Goal: Transaction & Acquisition: Purchase product/service

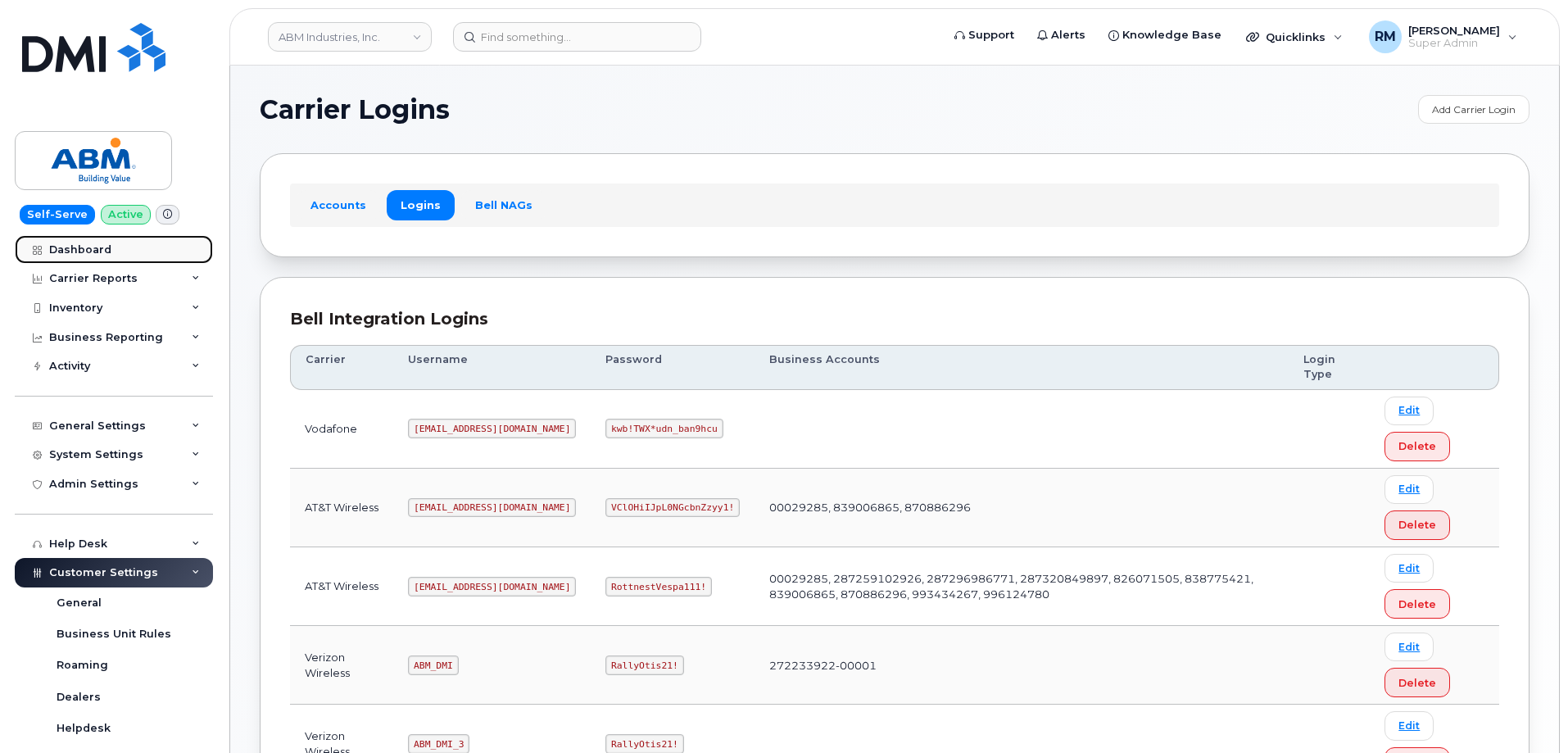
click at [88, 250] on div "Dashboard" at bounding box center [80, 250] width 62 height 13
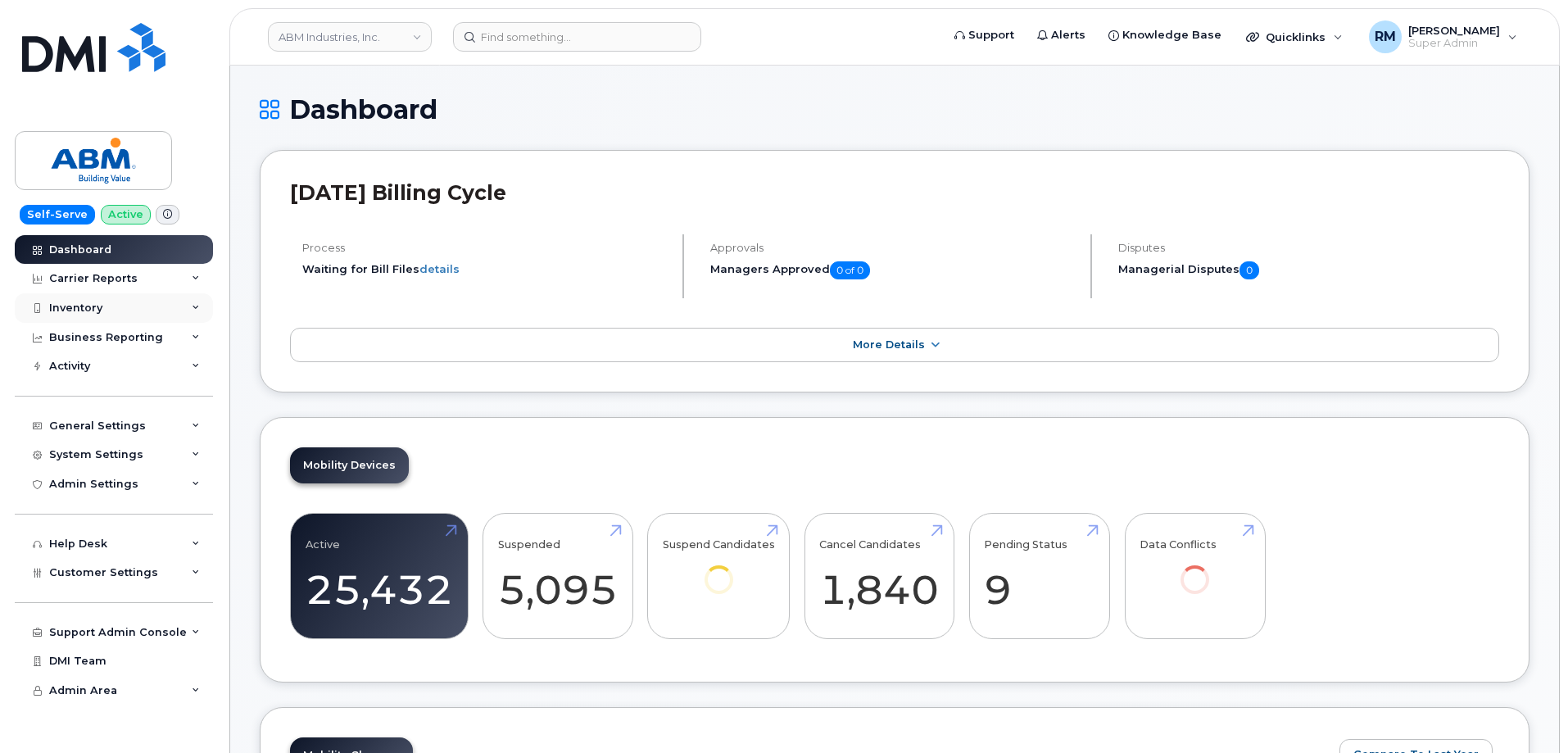
click at [187, 309] on div "Inventory" at bounding box center [114, 308] width 198 height 29
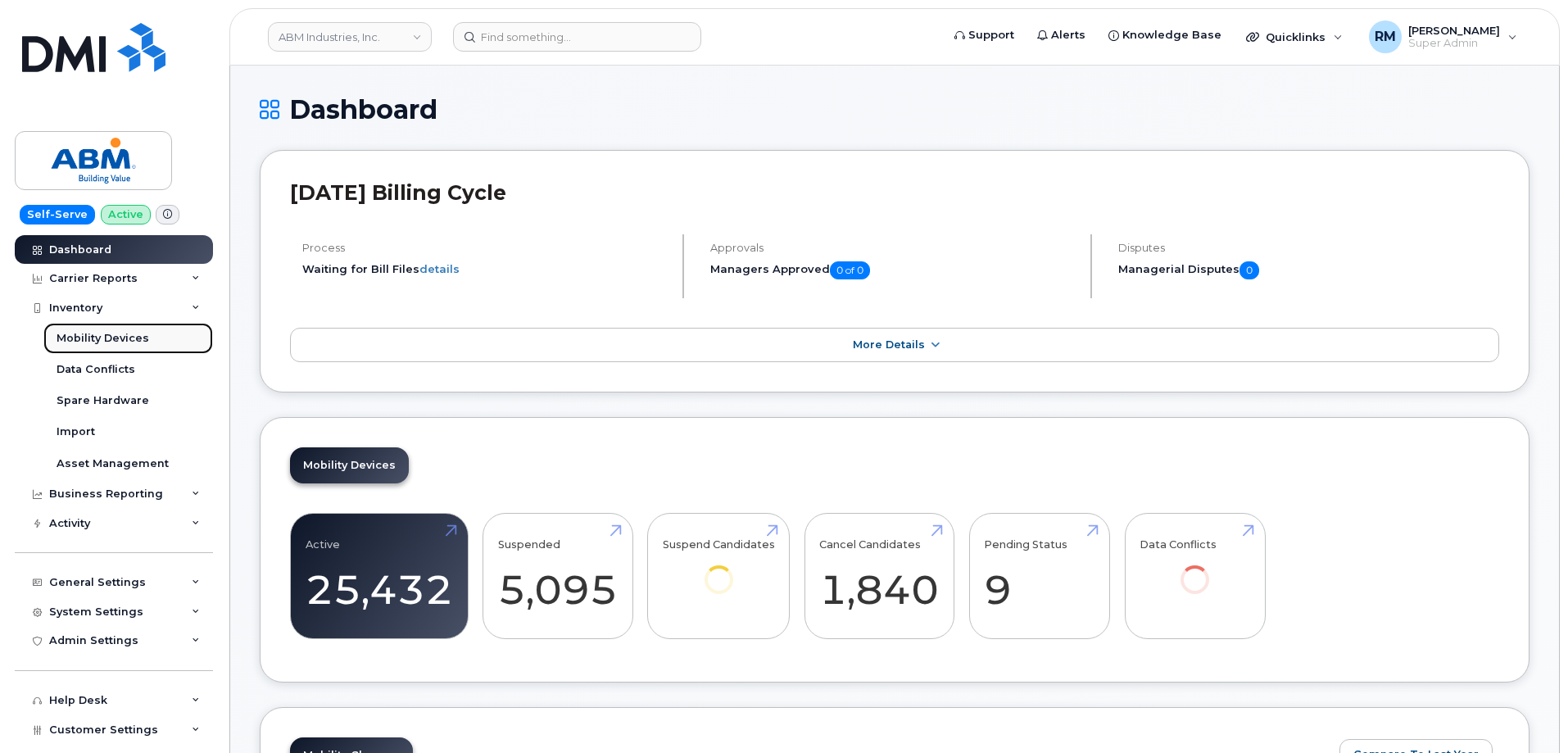
click at [133, 338] on div "Mobility Devices" at bounding box center [103, 338] width 93 height 15
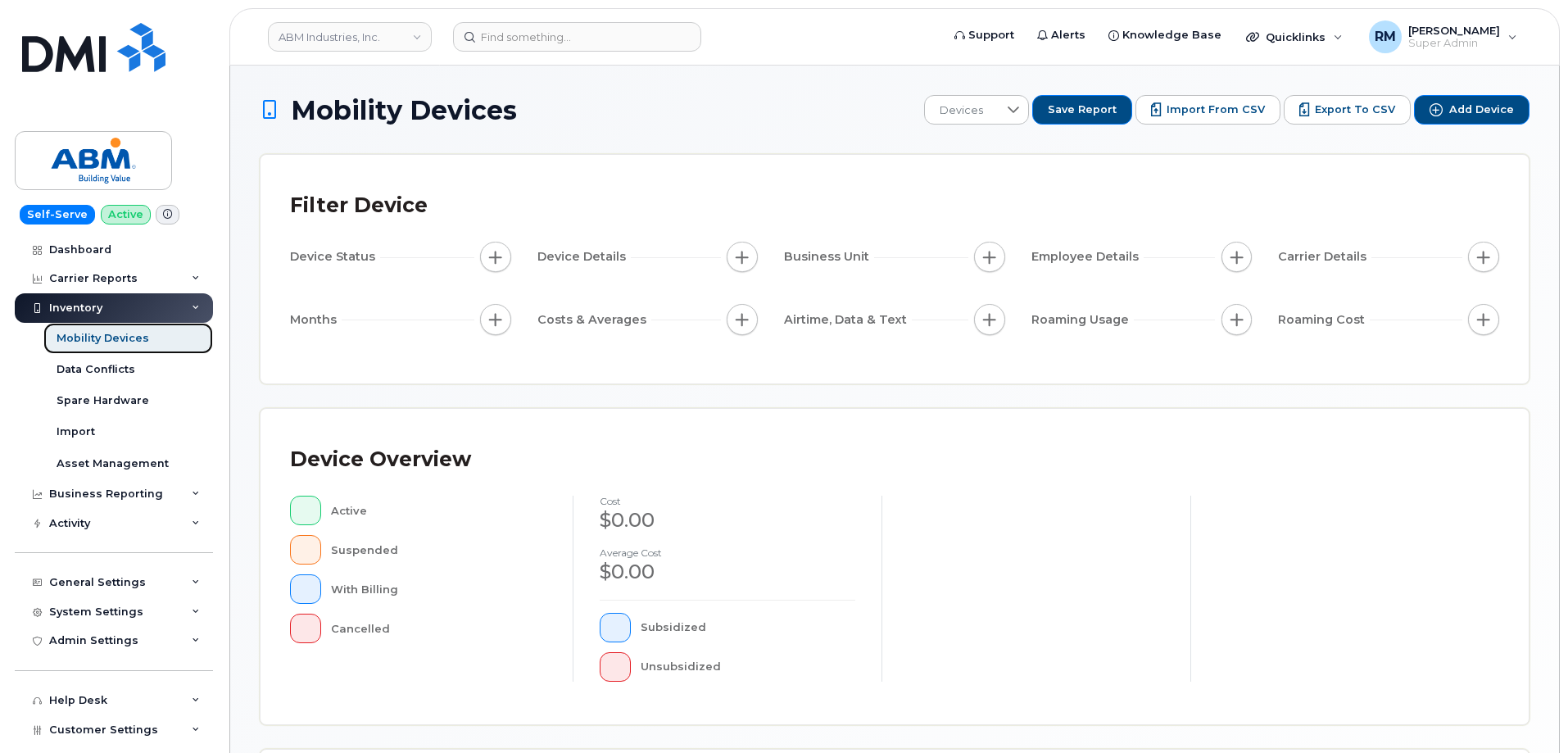
click at [84, 339] on div "Mobility Devices" at bounding box center [103, 338] width 93 height 15
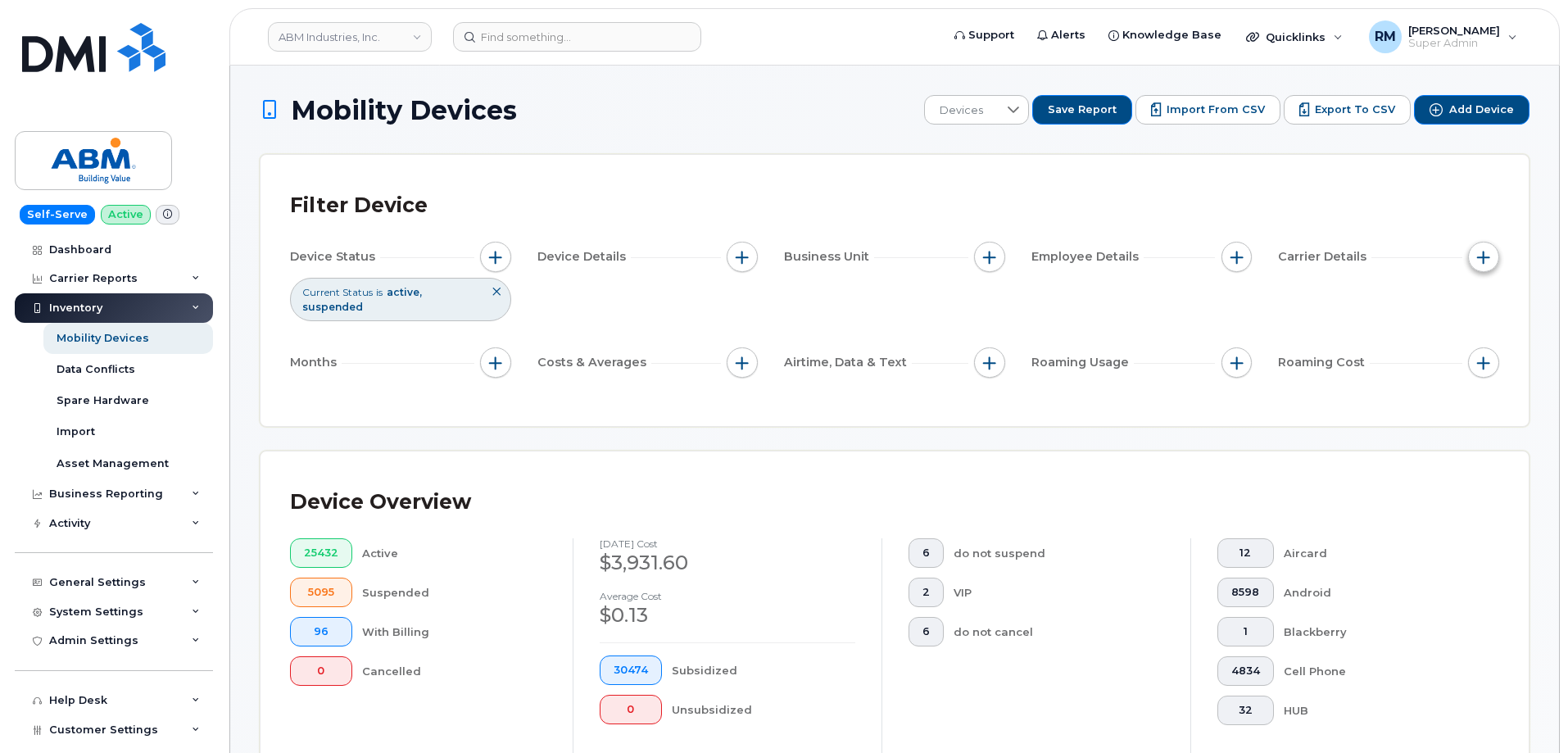
click at [1486, 261] on span "button" at bounding box center [1483, 257] width 13 height 13
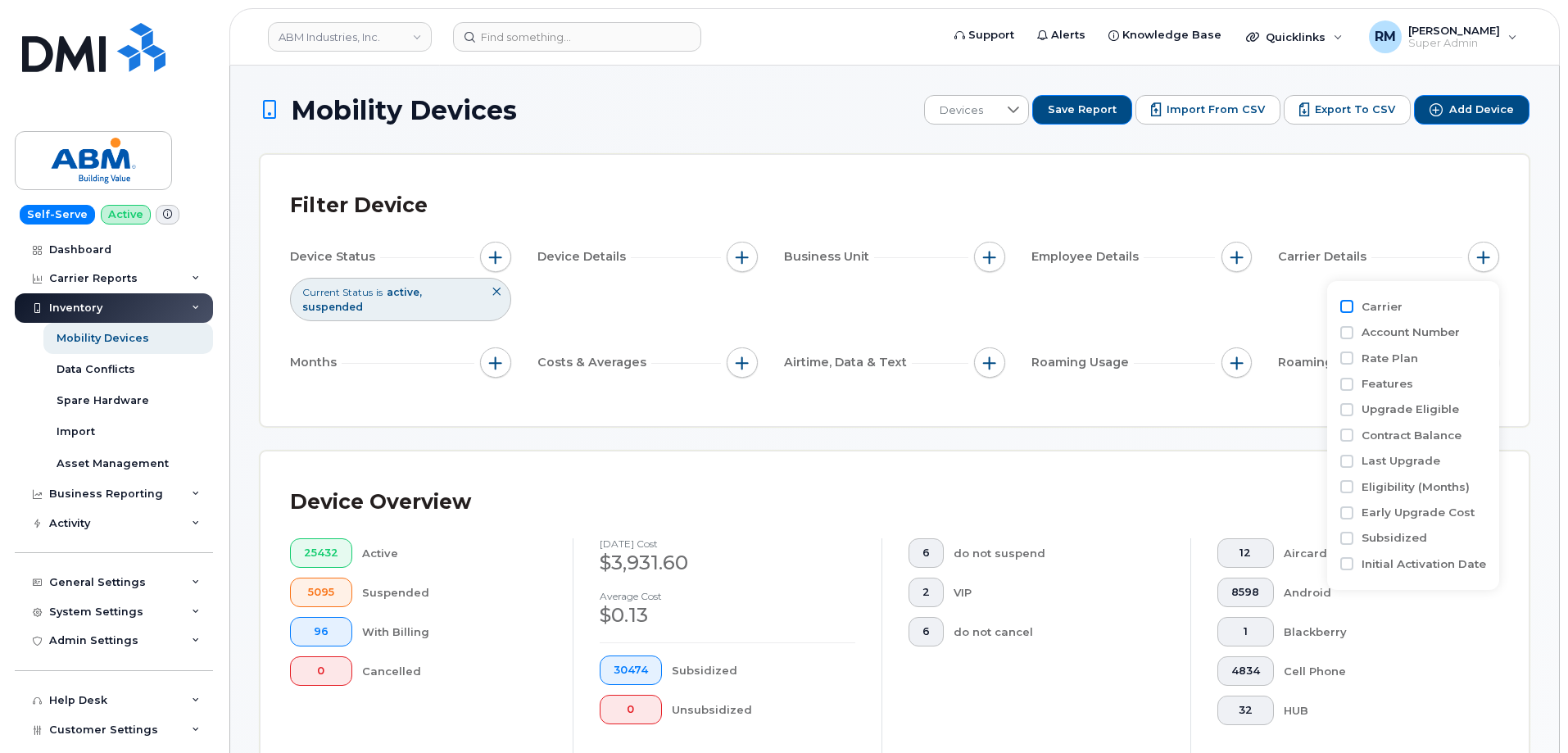
click at [1341, 305] on input "Carrier" at bounding box center [1346, 306] width 13 height 13
checkbox input "true"
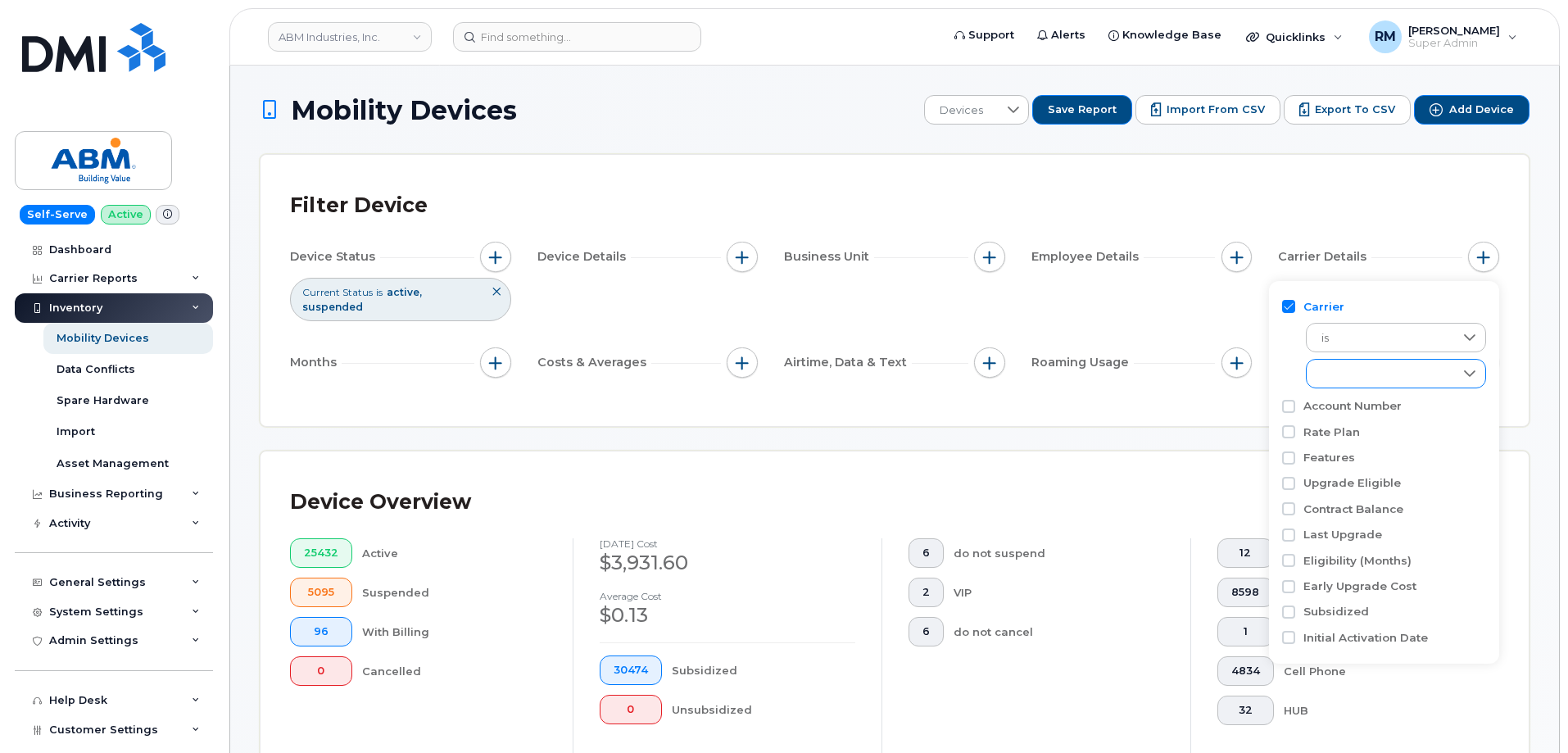
click at [1358, 375] on div "empty" at bounding box center [1380, 373] width 148 height 27
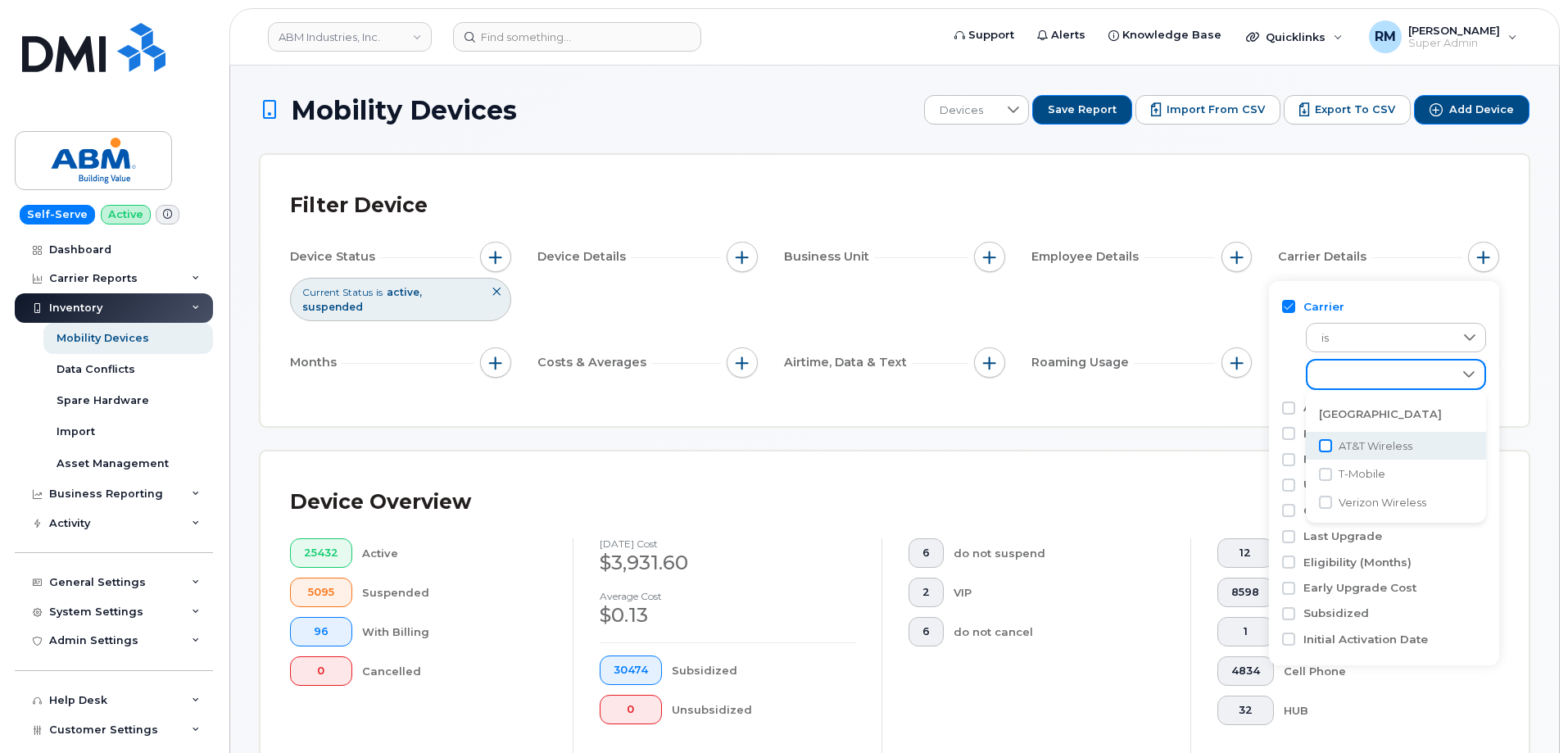
click at [1325, 448] on input "AT&T Wireless" at bounding box center [1325, 445] width 13 height 13
checkbox input "true"
click at [1077, 407] on div "Filter Device Device Status Current Status is active suspended Device Details B…" at bounding box center [895, 290] width 1268 height 272
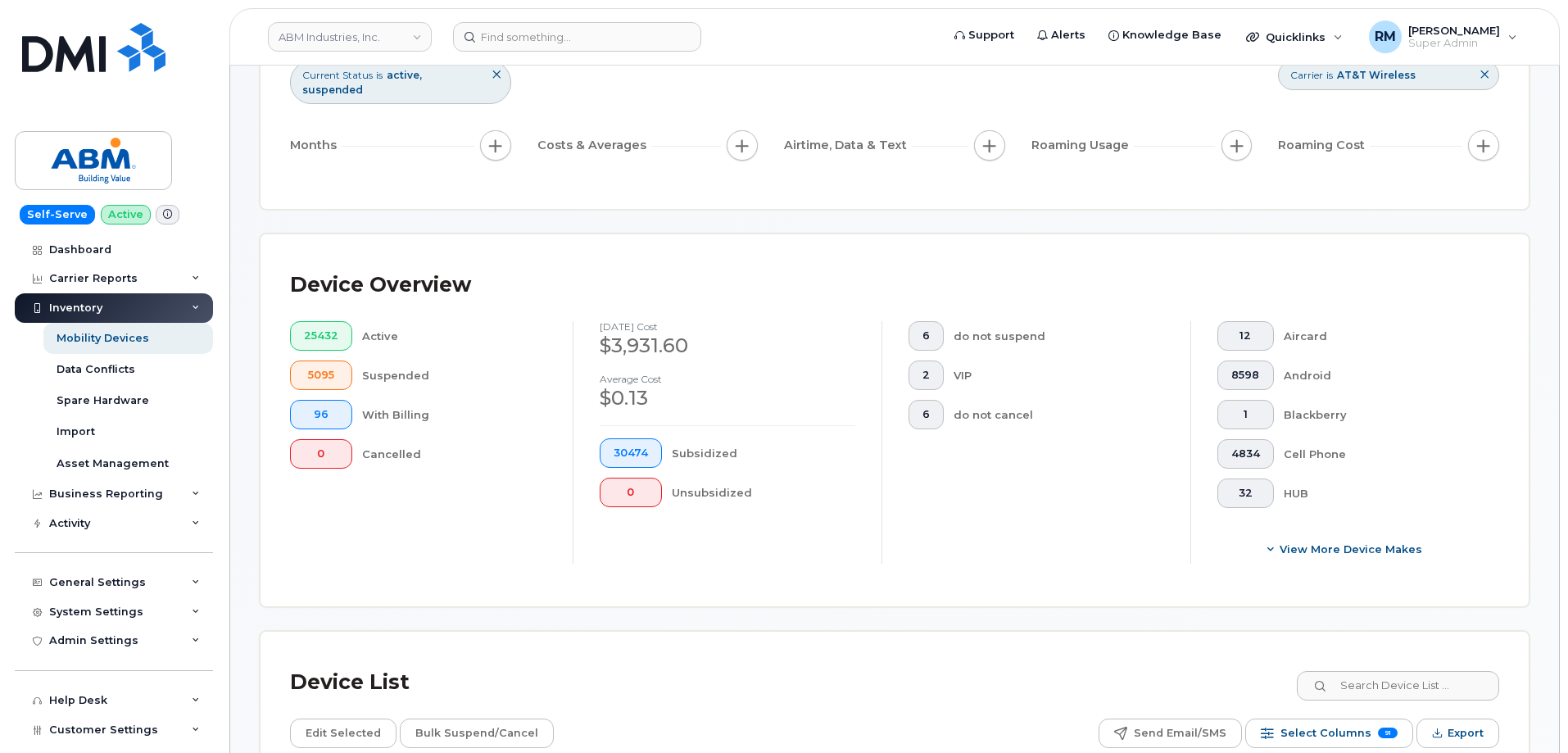
scroll to position [246, 0]
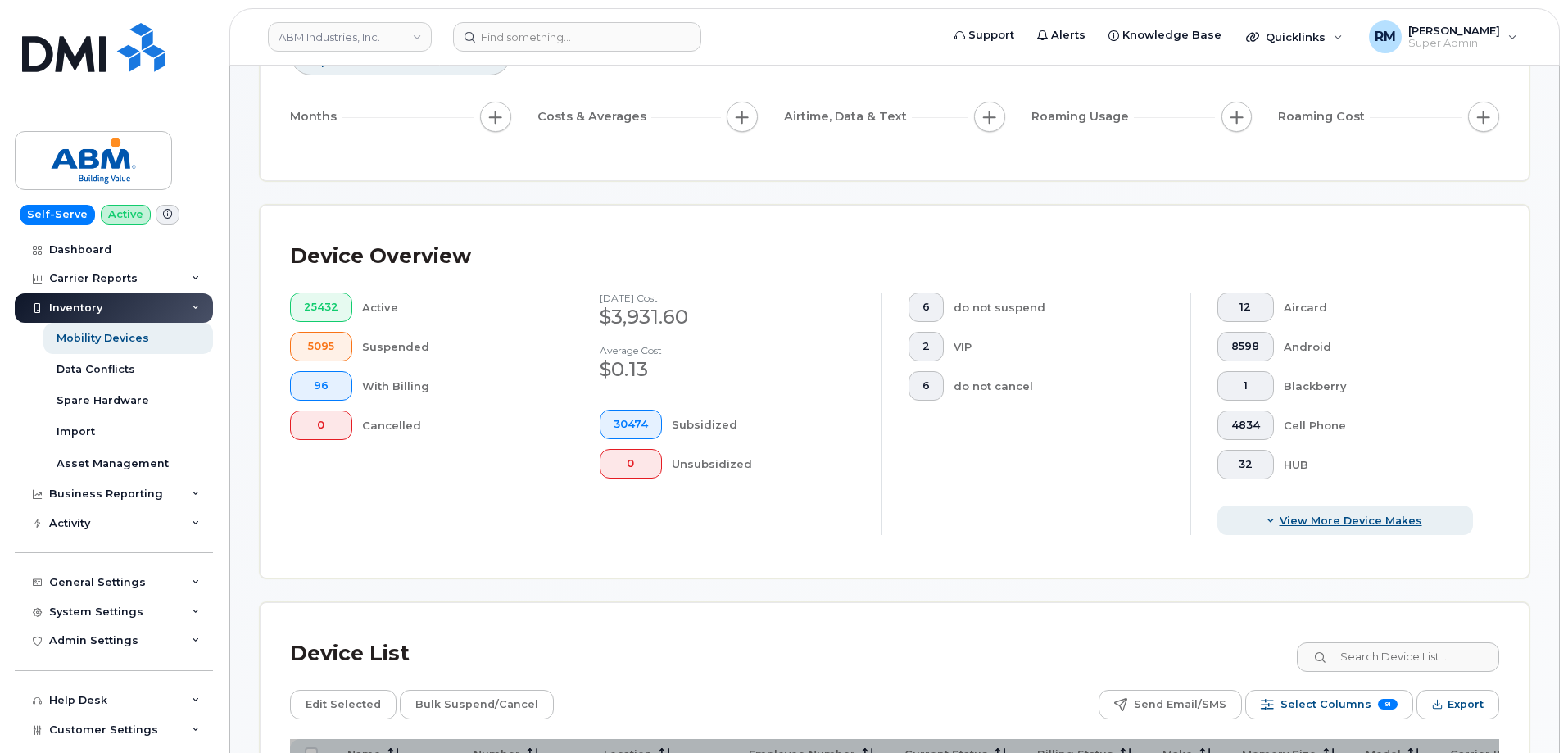
click at [1287, 513] on span "View More Device Makes" at bounding box center [1350, 521] width 142 height 16
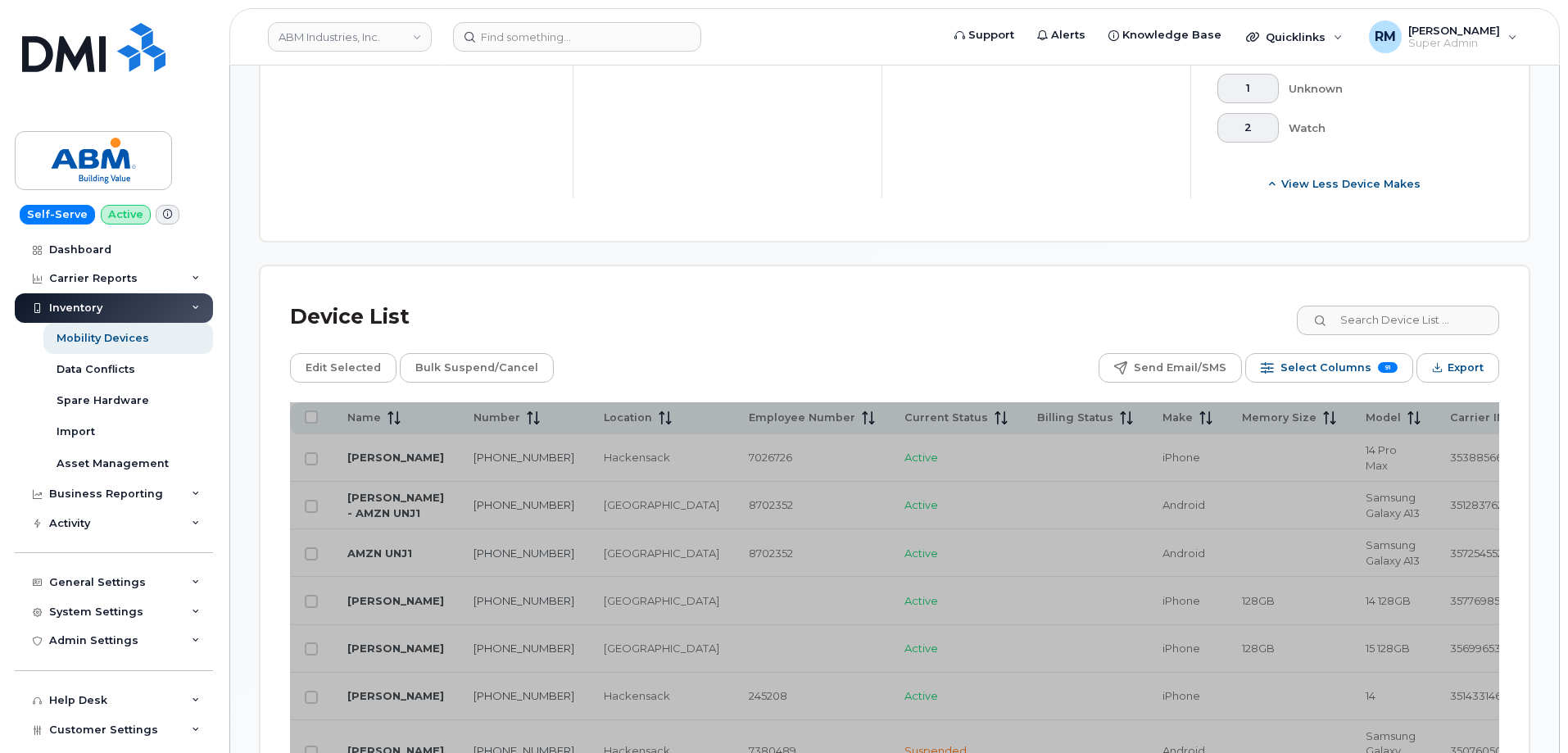
scroll to position [819, 0]
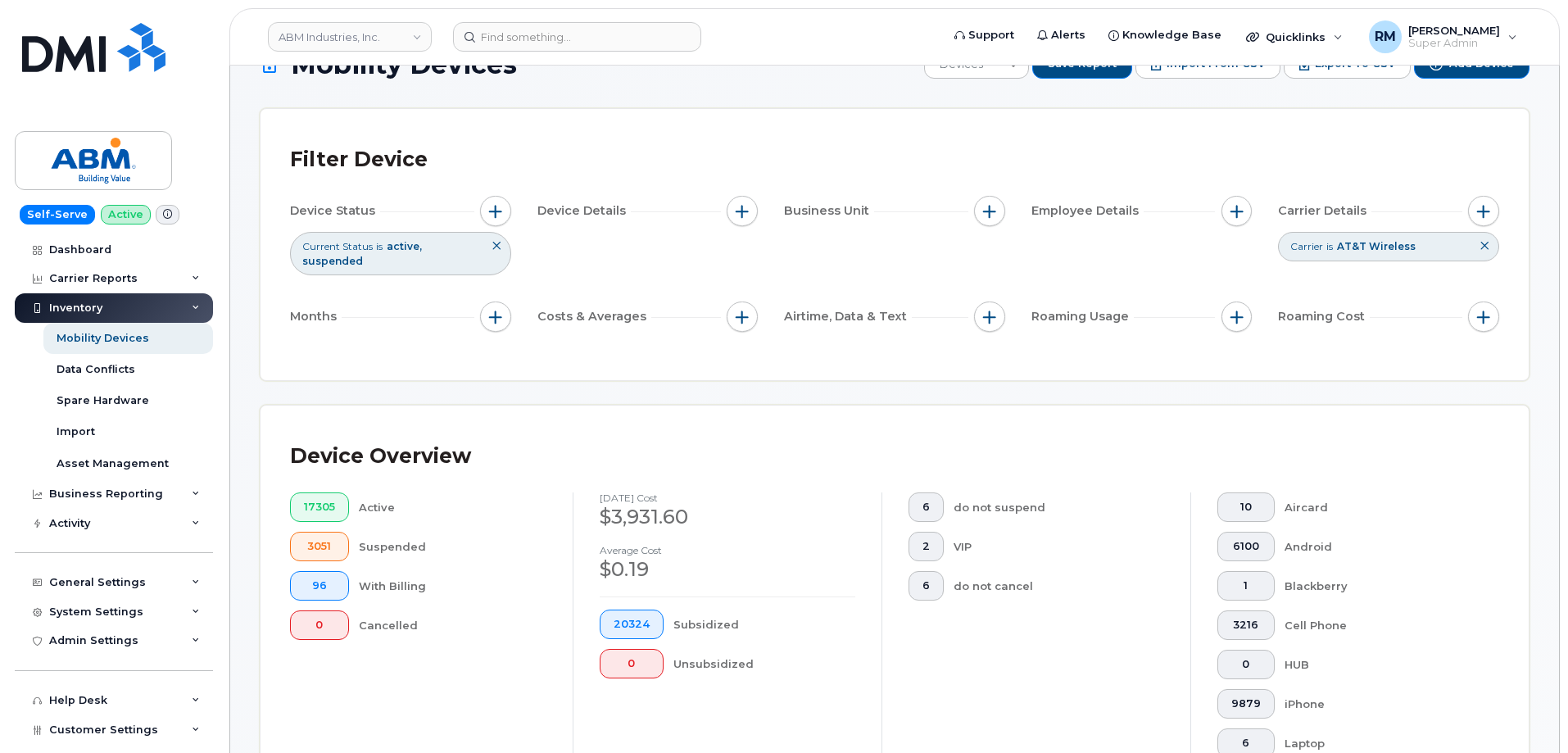
scroll to position [164, 0]
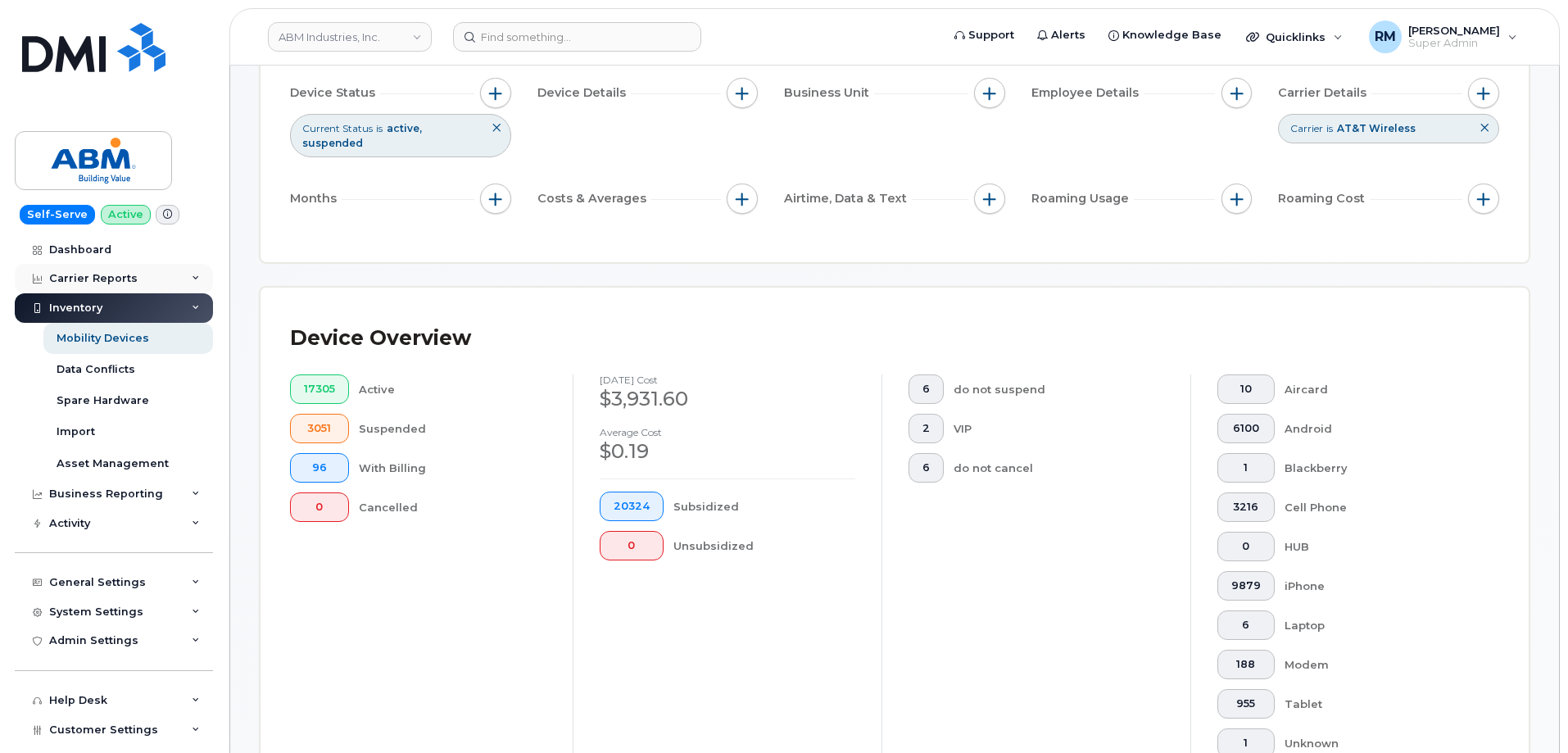
click at [119, 287] on div "Carrier Reports" at bounding box center [114, 278] width 198 height 29
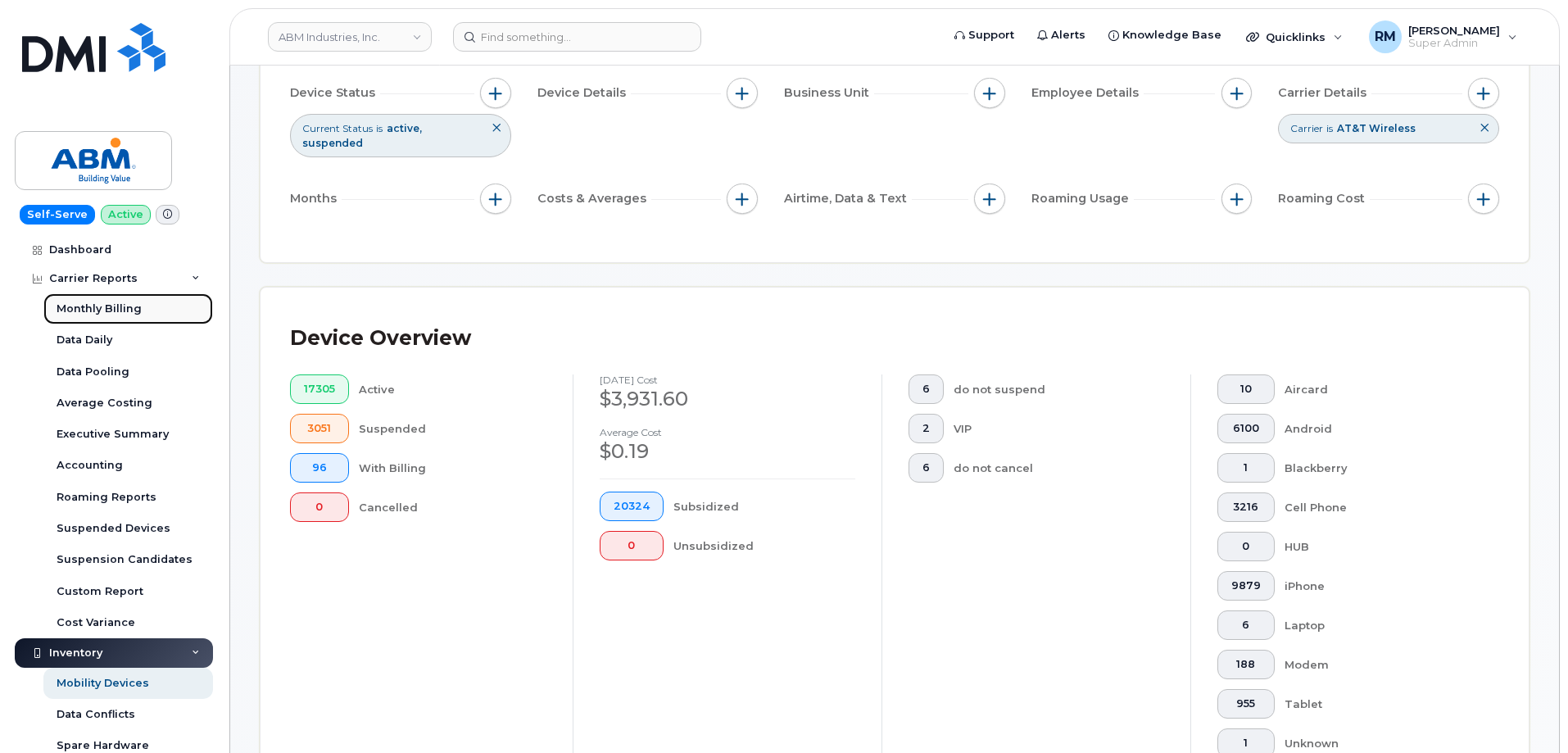
click at [91, 305] on div "Monthly Billing" at bounding box center [99, 309] width 85 height 15
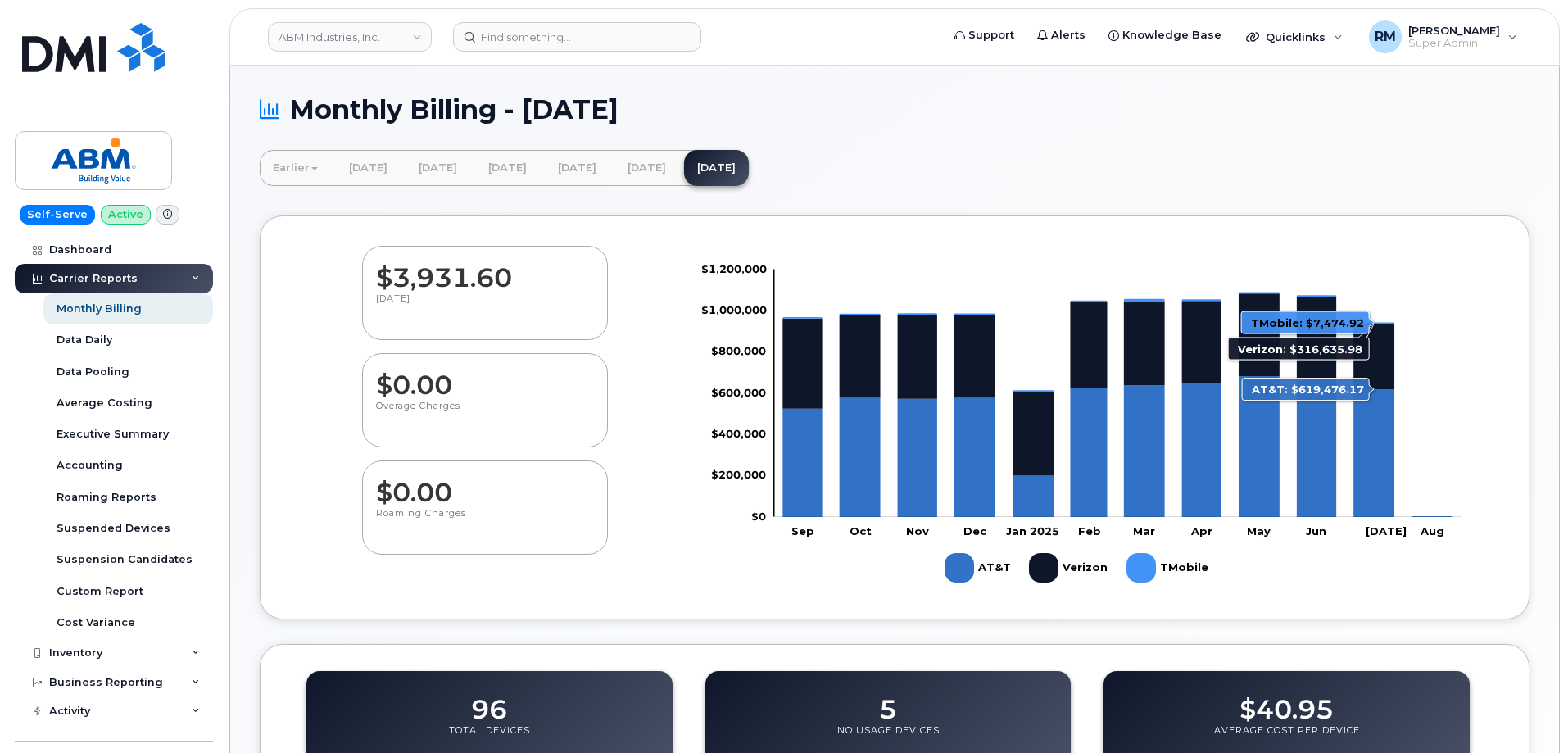
click at [1377, 472] on icon "AT&T" at bounding box center [1373, 453] width 41 height 127
click at [1140, 567] on rect "Legend" at bounding box center [1168, 568] width 83 height 42
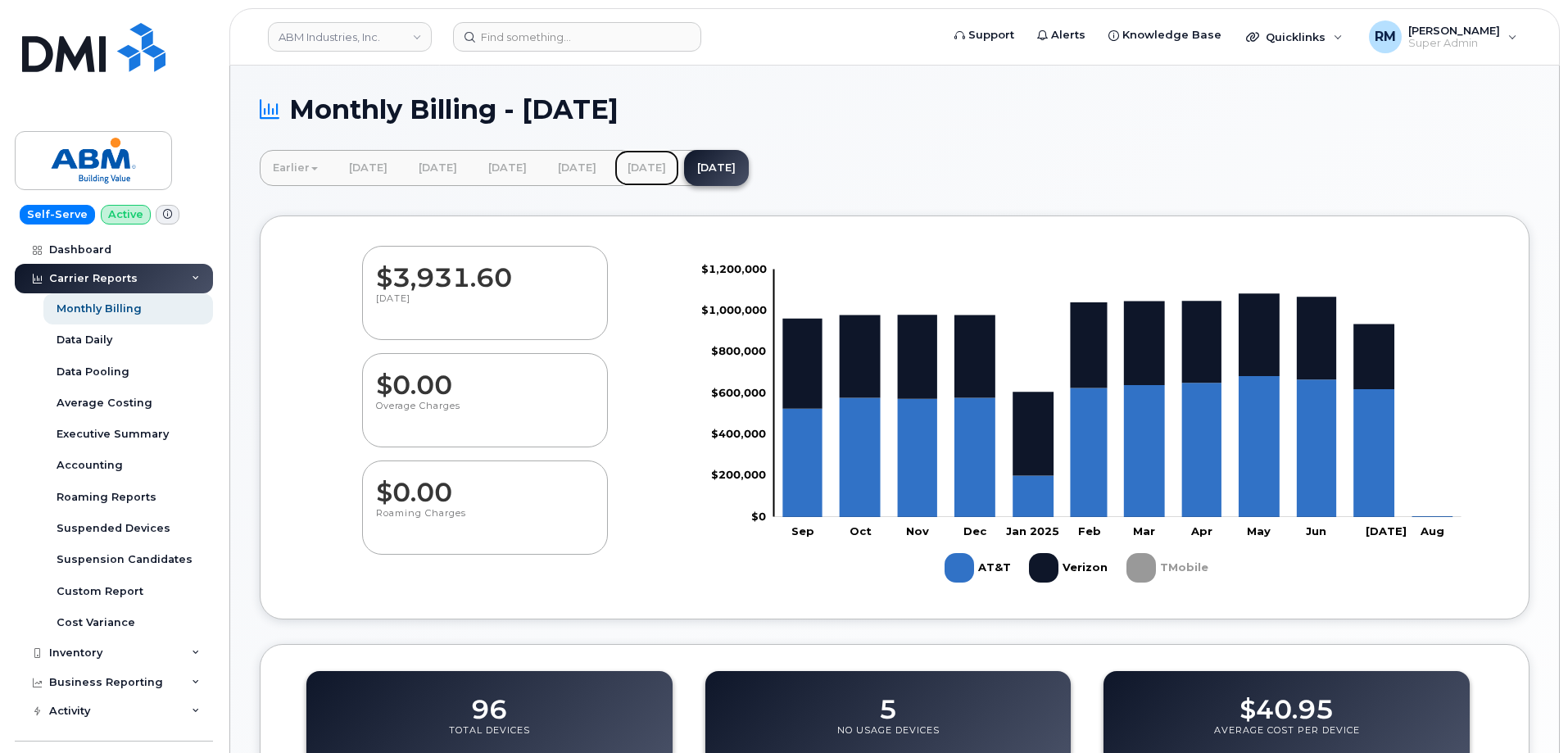
click at [679, 173] on link "July 2025" at bounding box center [646, 168] width 65 height 36
click at [679, 158] on link "July 2025" at bounding box center [646, 168] width 65 height 36
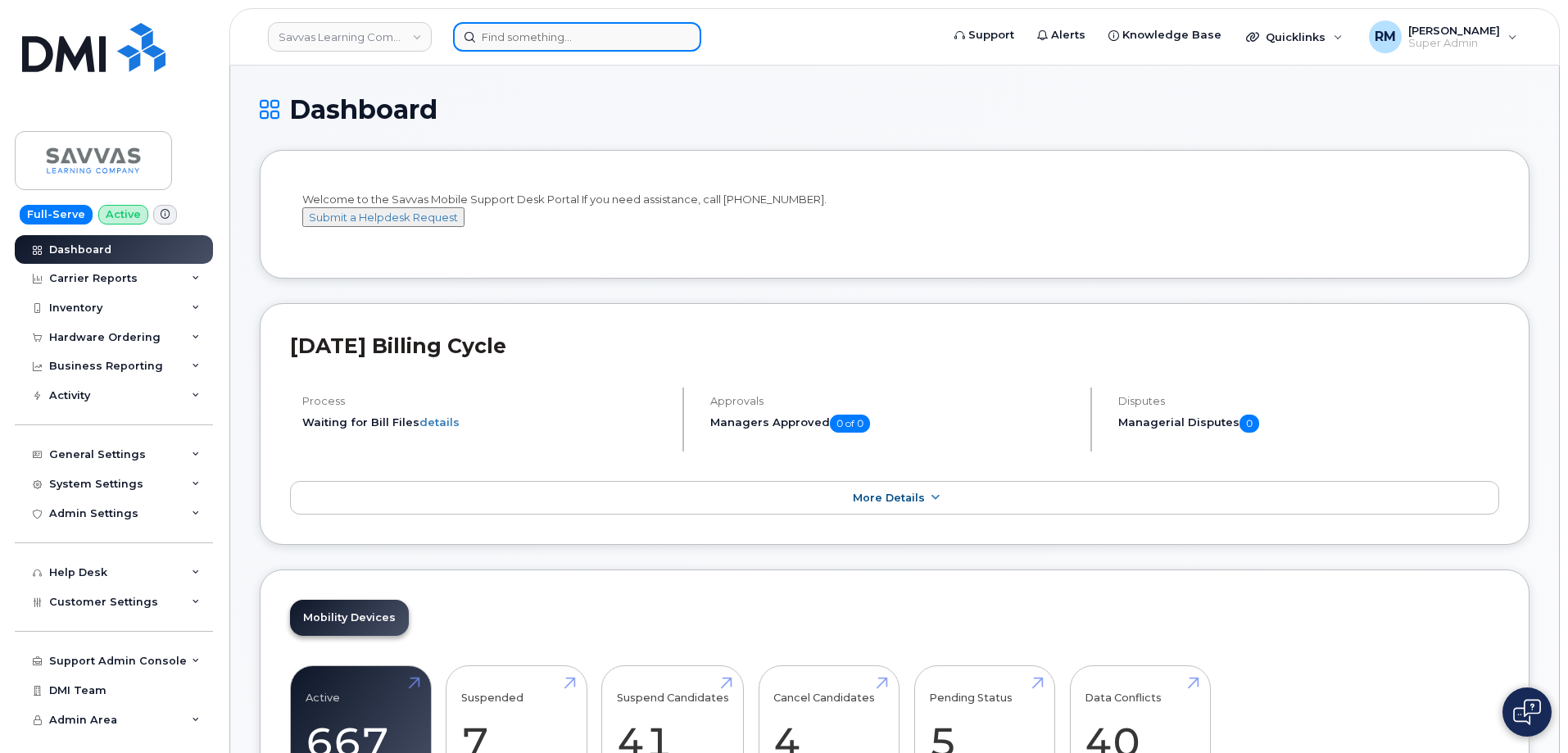
click at [570, 43] on input at bounding box center [577, 36] width 249 height 29
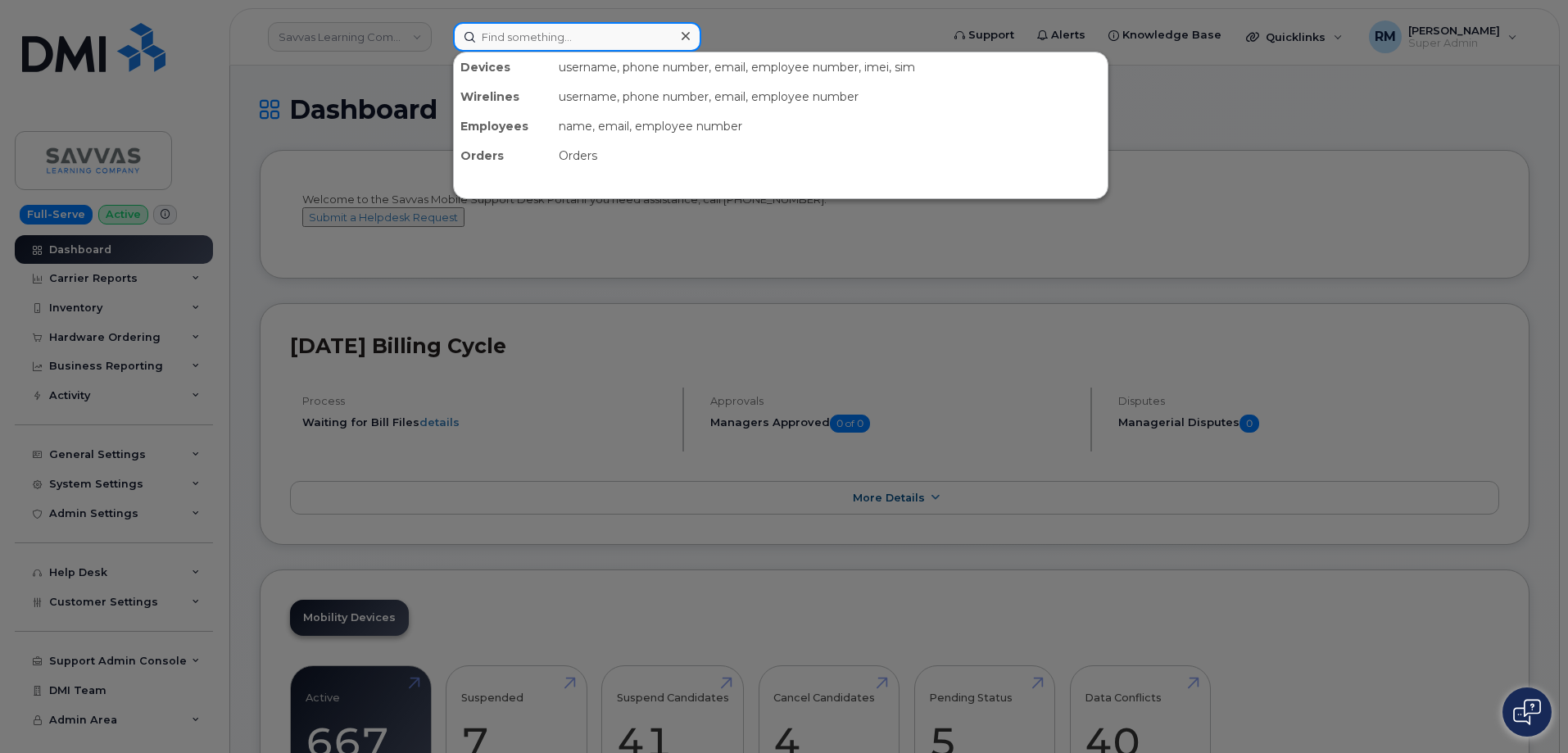
paste input "Rebecca Howard"
type input "Rebecca Howard"
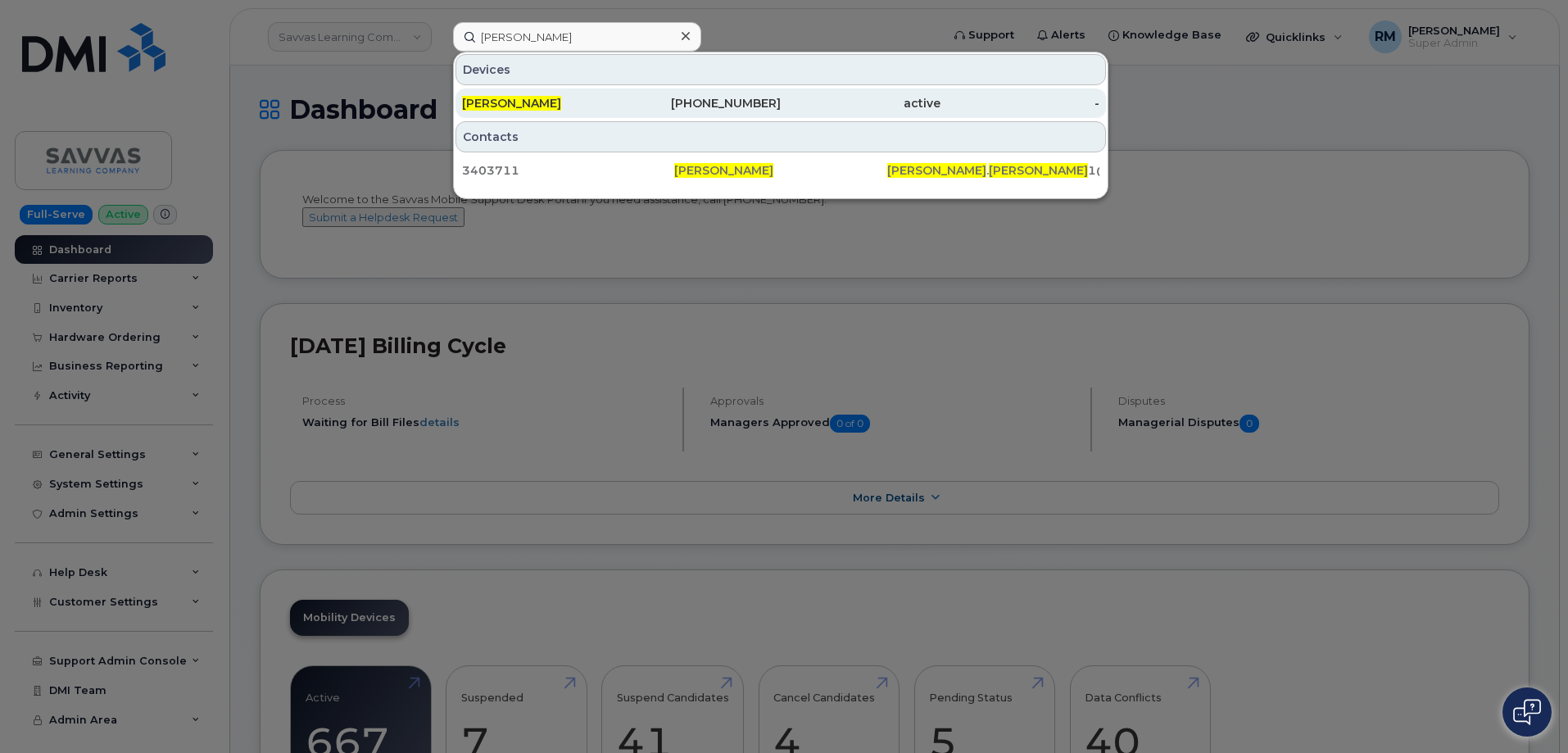
click at [538, 104] on span "REBECCA HOWARD" at bounding box center [511, 103] width 99 height 15
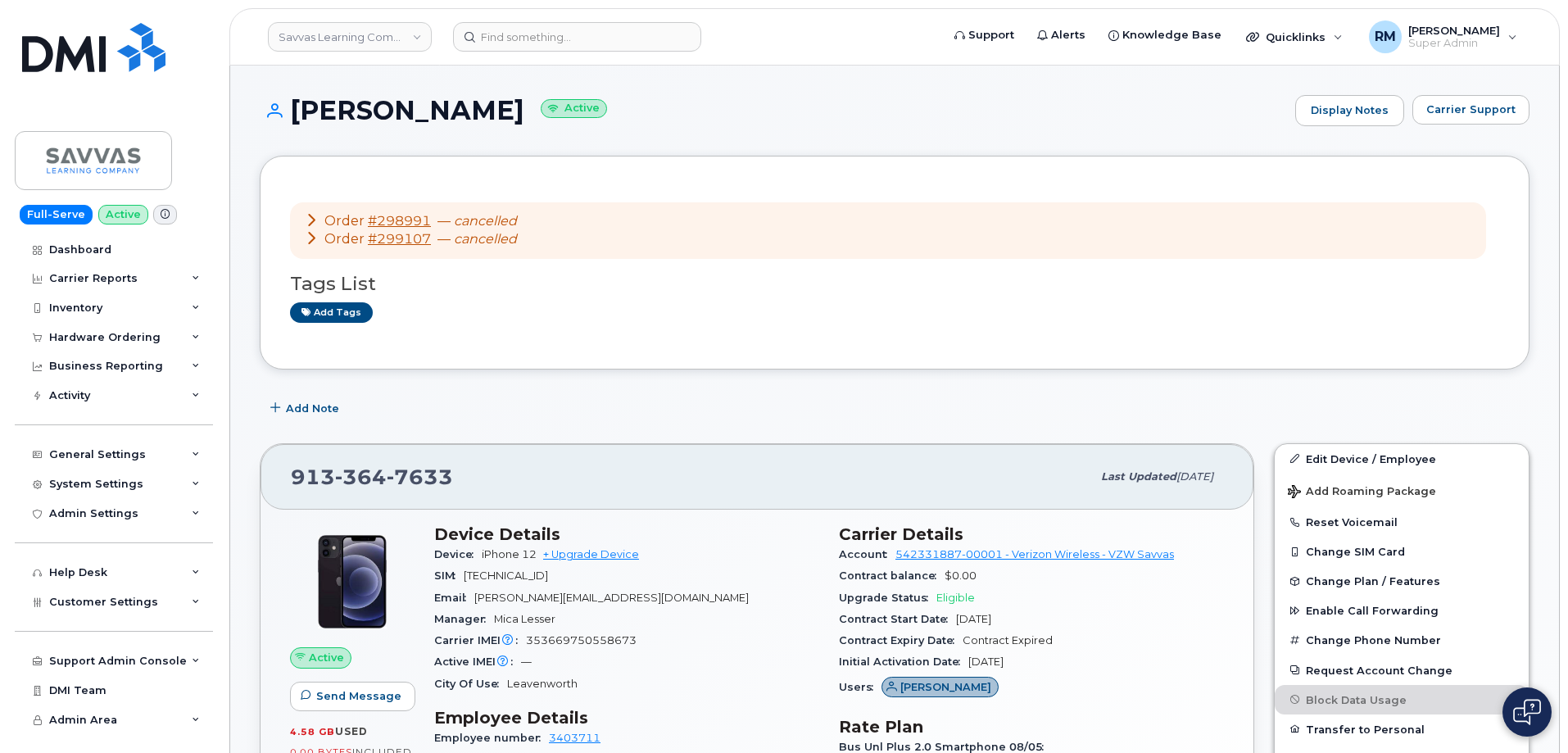
click at [316, 217] on icon at bounding box center [311, 219] width 13 height 13
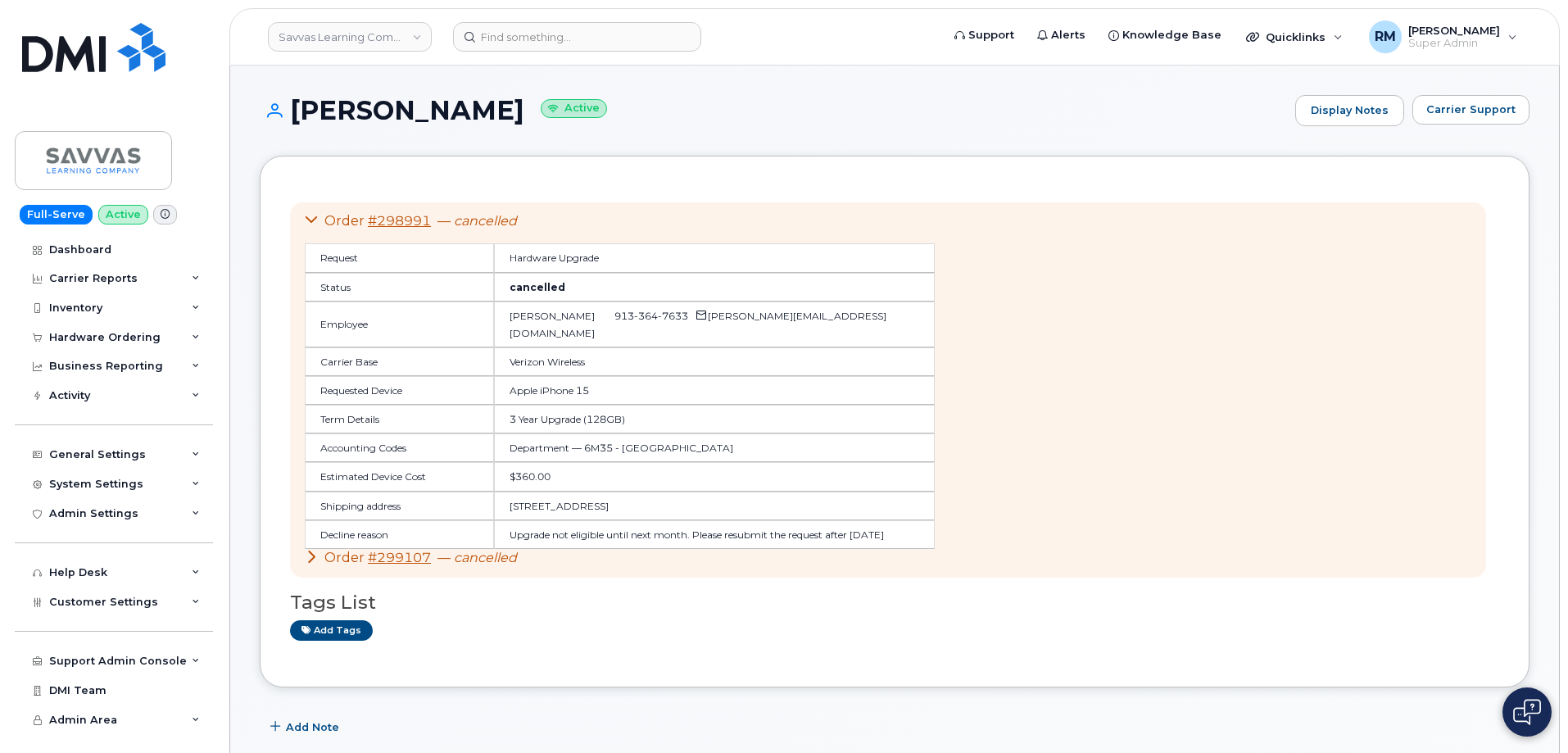
click at [308, 217] on icon at bounding box center [311, 219] width 13 height 13
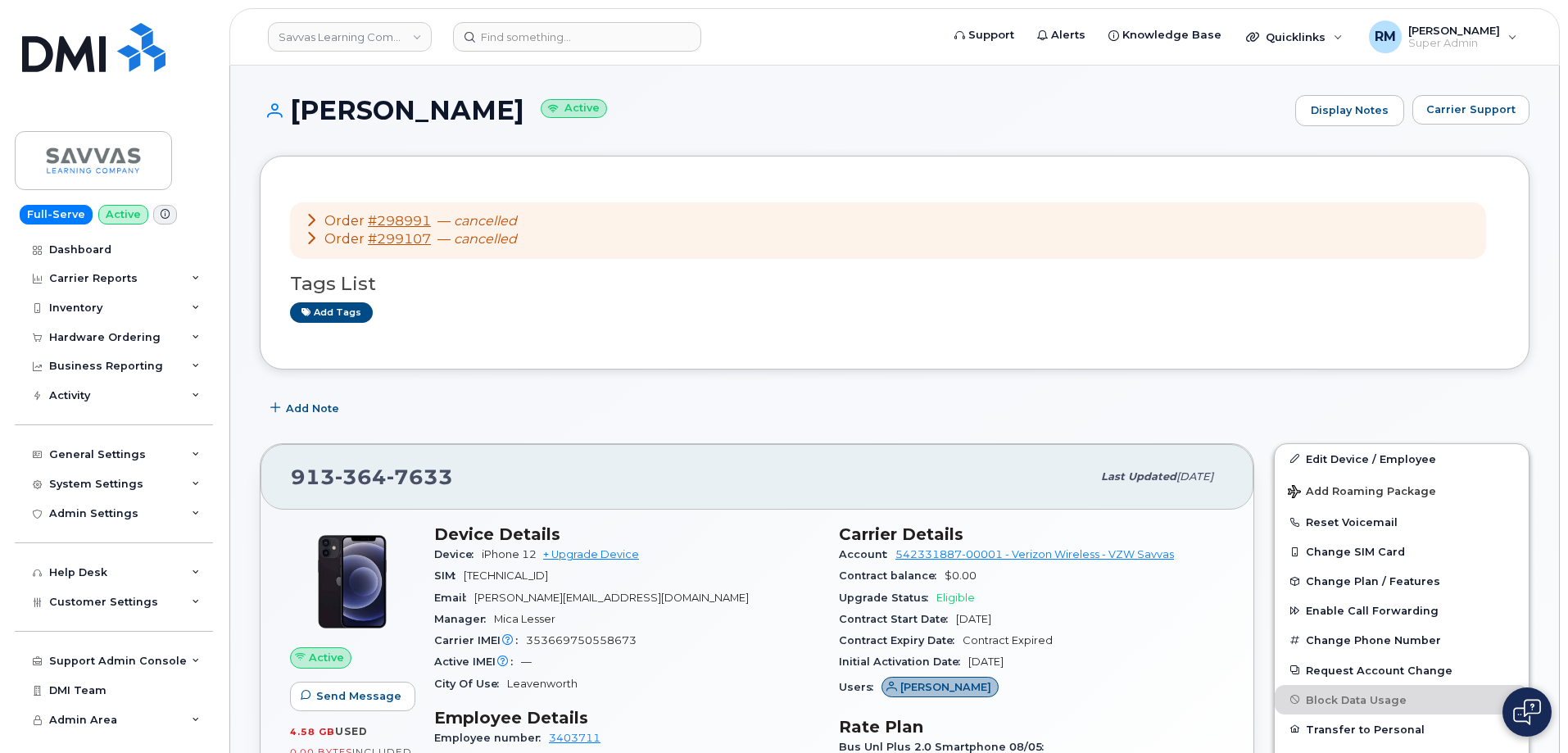
click at [310, 238] on icon at bounding box center [311, 237] width 13 height 13
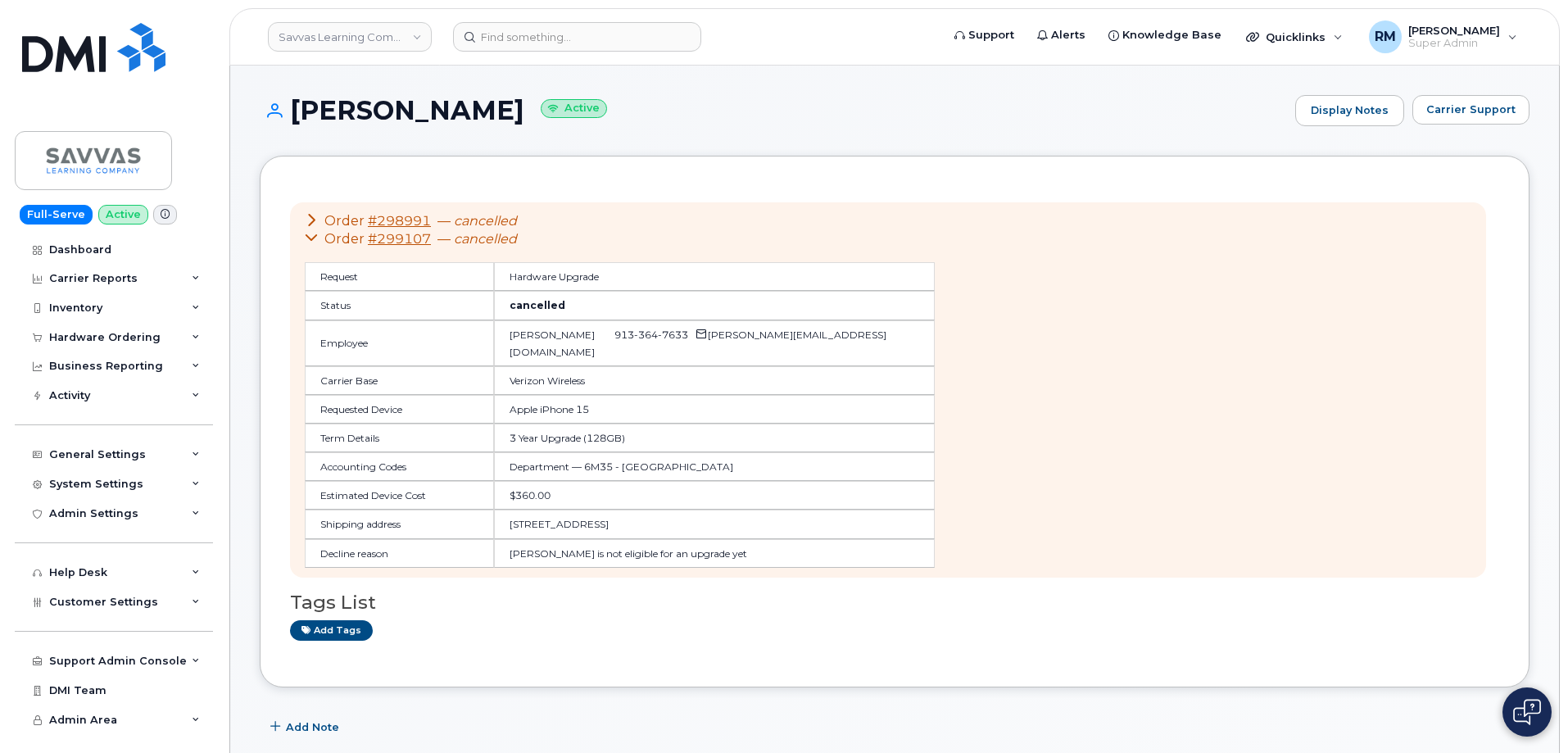
click at [310, 238] on icon at bounding box center [311, 237] width 13 height 13
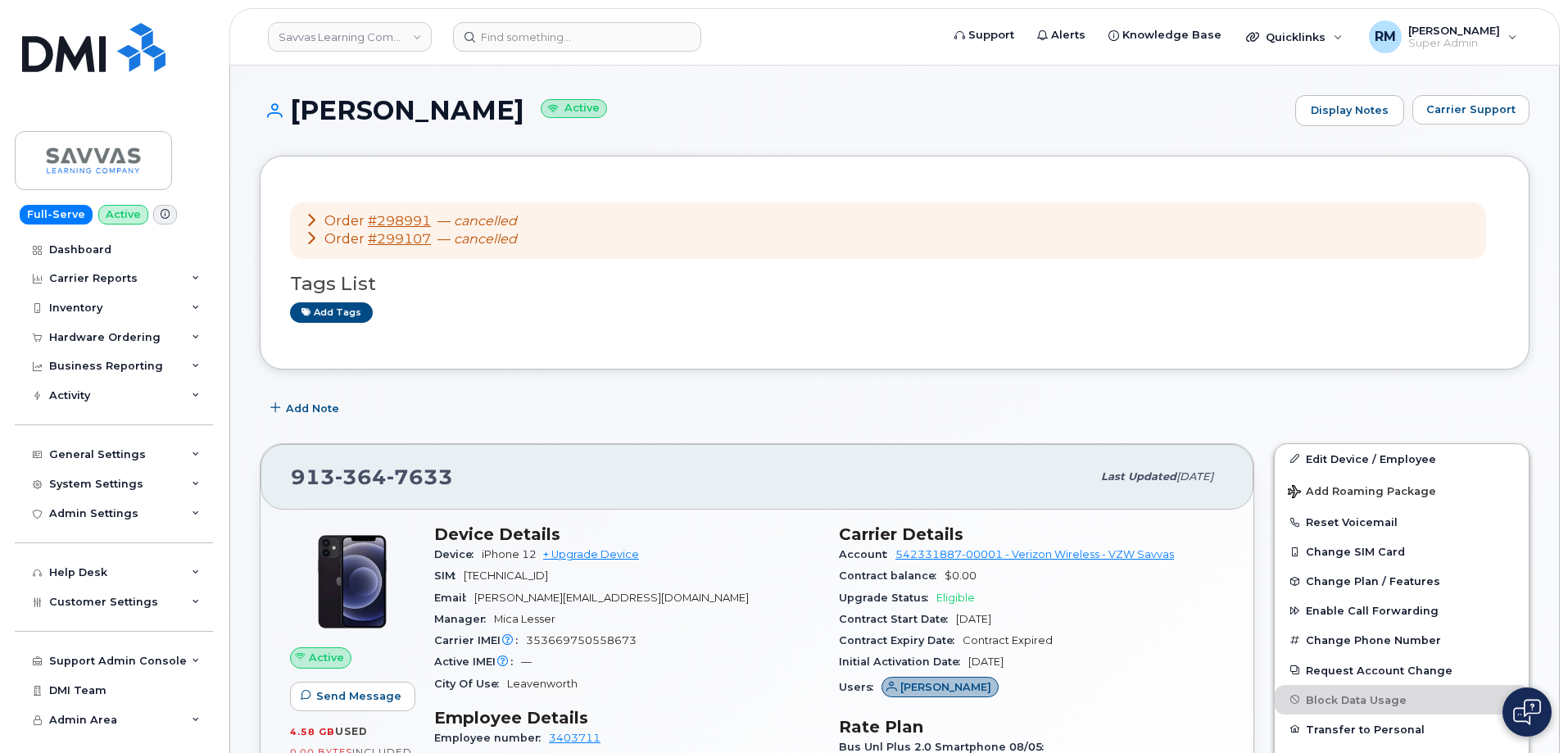
click at [310, 238] on icon at bounding box center [311, 237] width 13 height 13
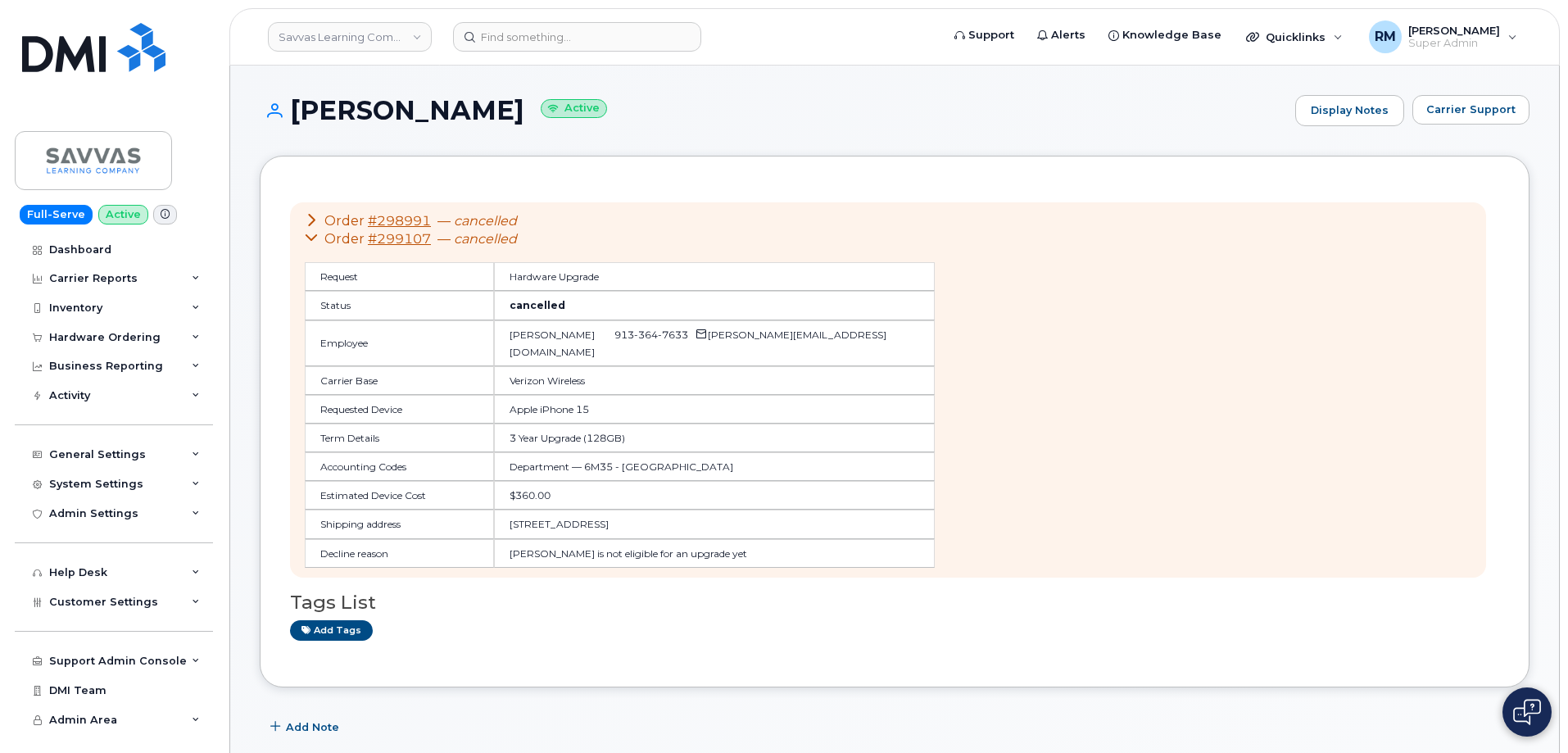
click at [310, 238] on icon at bounding box center [311, 237] width 13 height 13
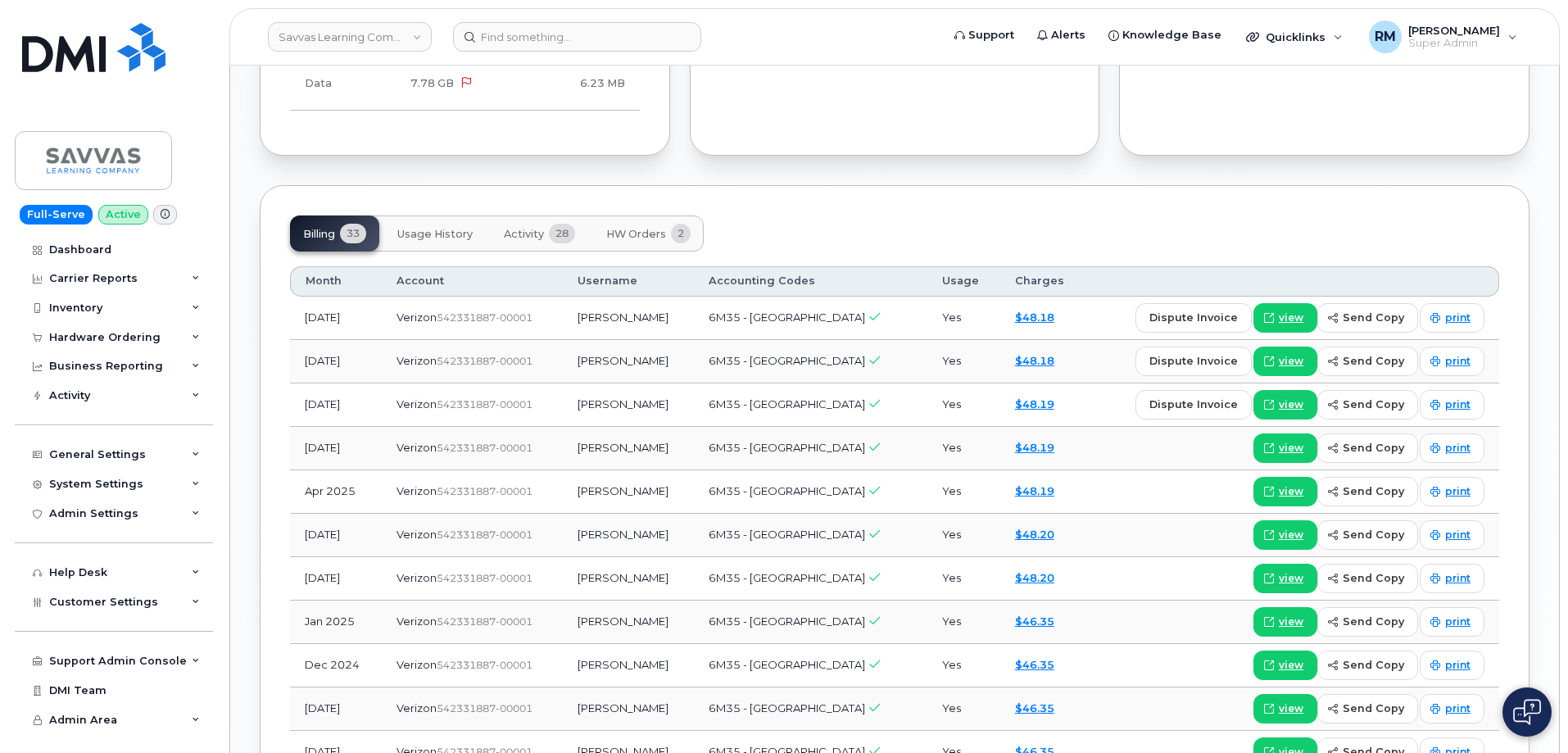
click at [636, 226] on button "HW Orders 2" at bounding box center [648, 234] width 111 height 36
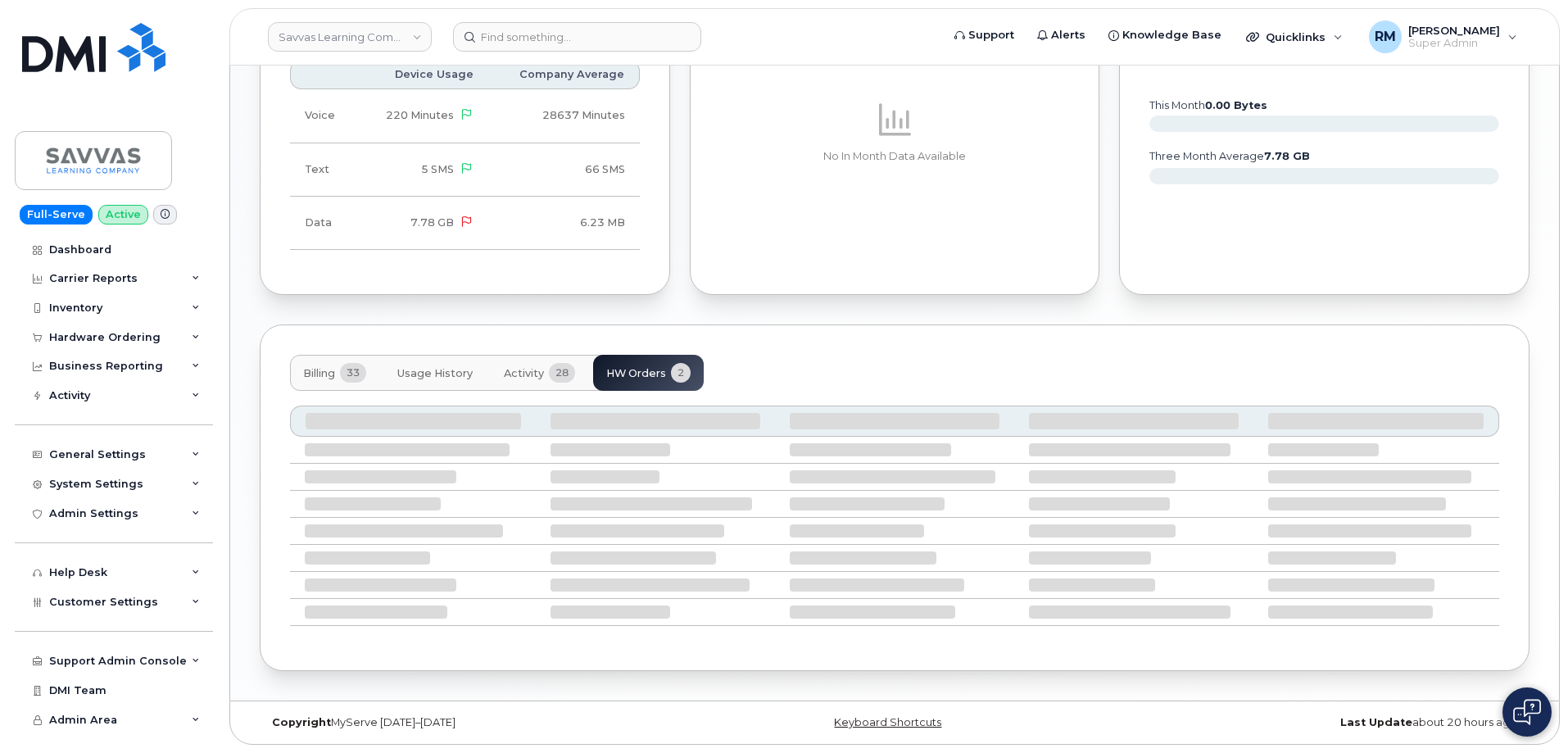
scroll to position [934, 0]
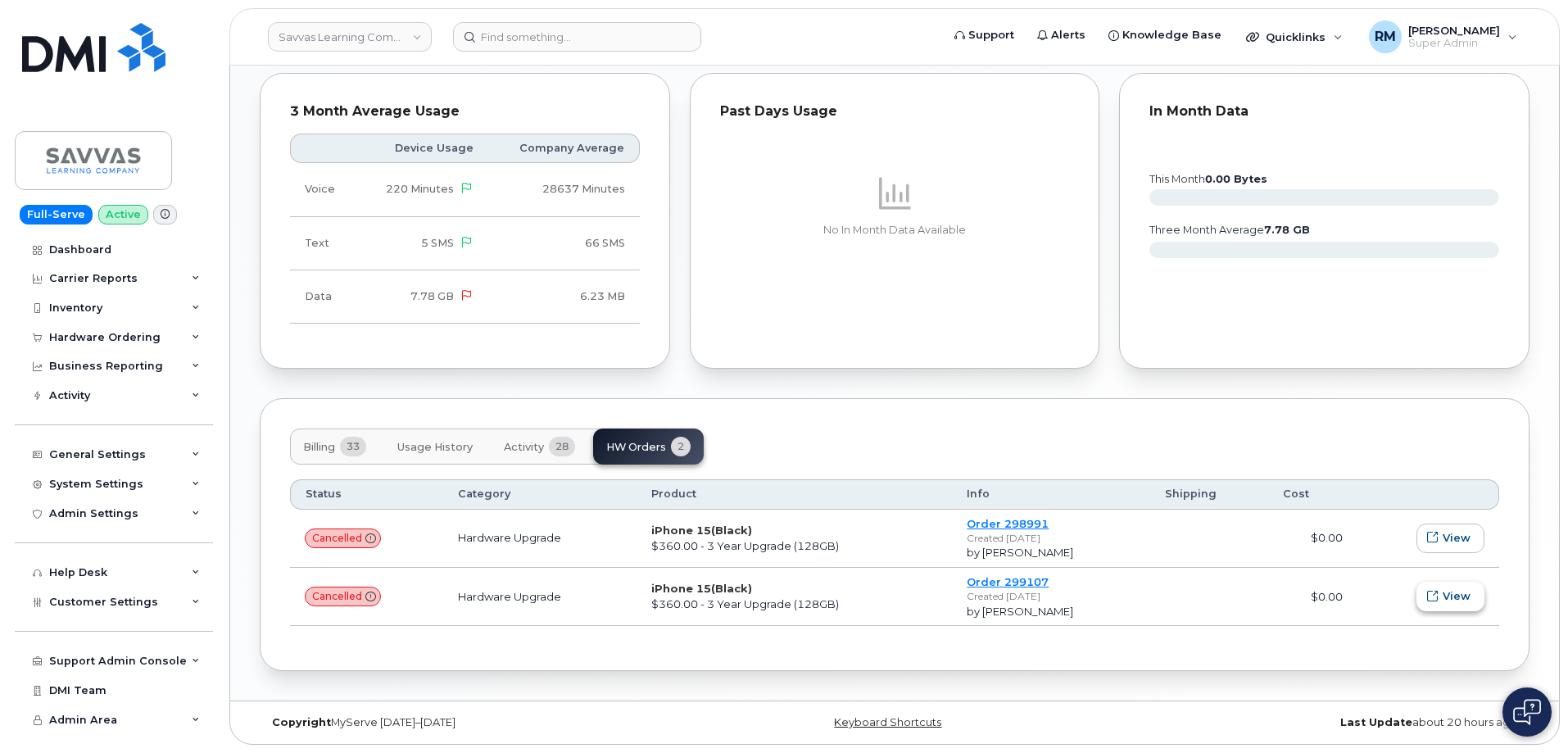
click at [1460, 596] on span "View" at bounding box center [1456, 596] width 27 height 16
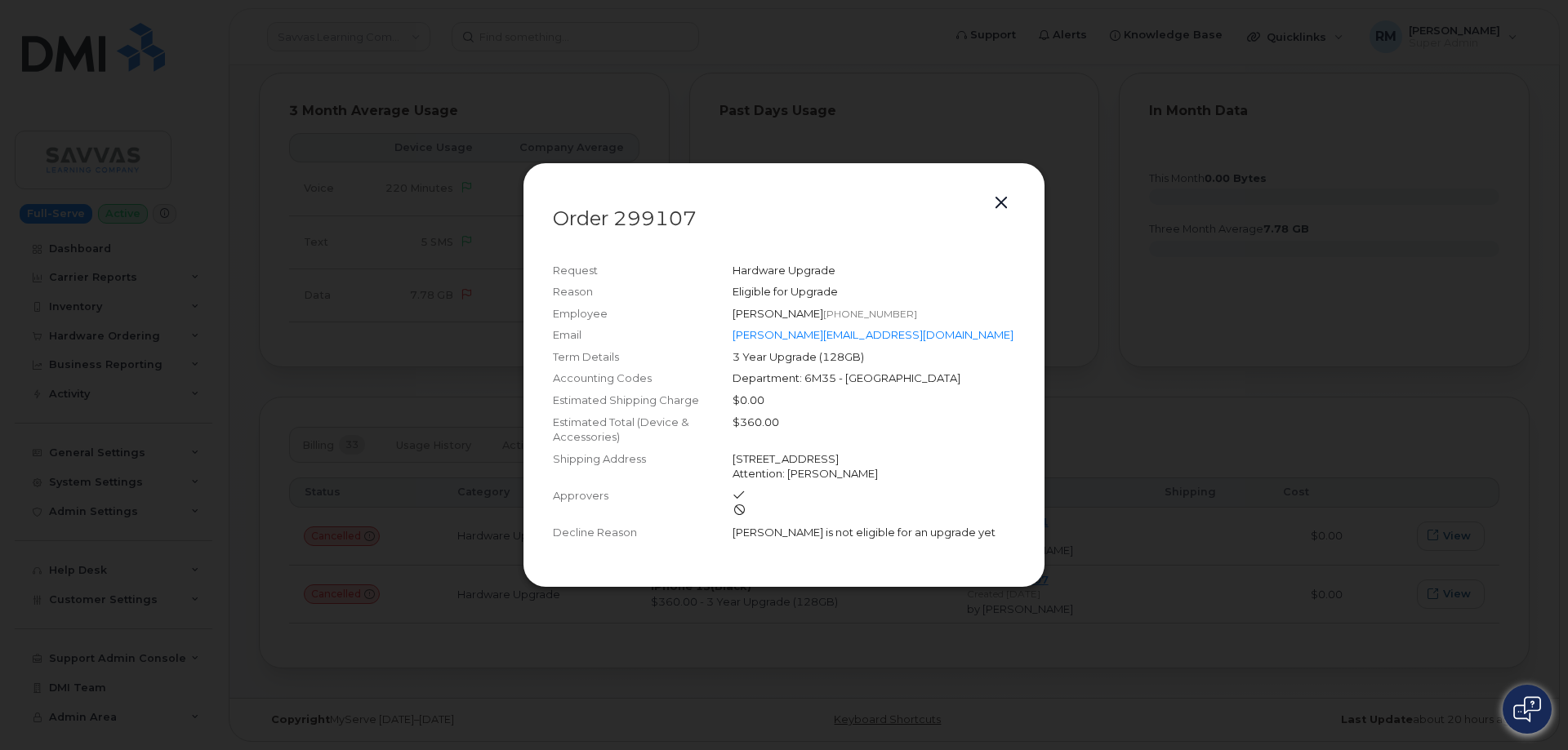
click at [1004, 197] on button "button" at bounding box center [1002, 204] width 25 height 23
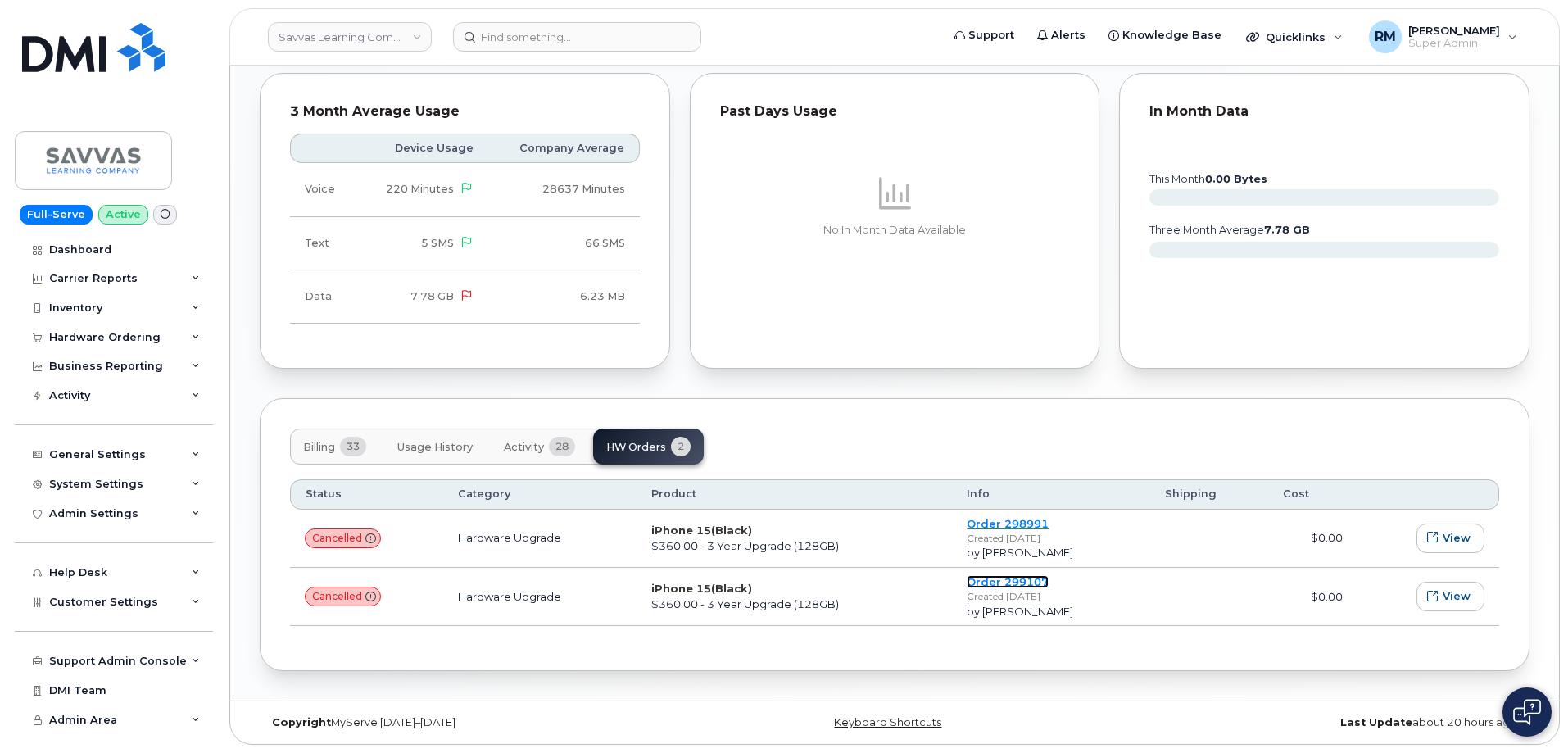
click at [1021, 580] on link "Order 299107" at bounding box center [1007, 581] width 82 height 13
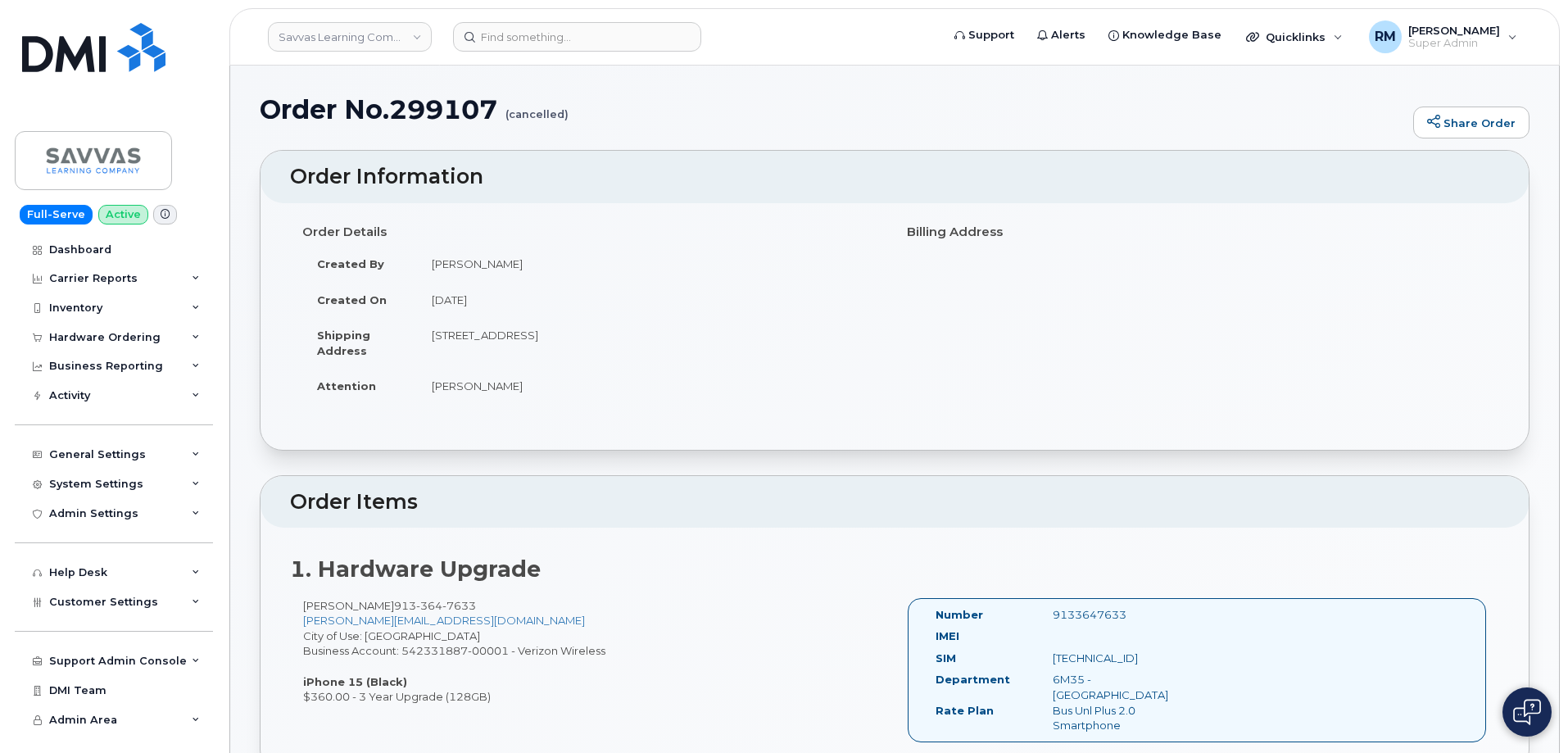
click at [438, 114] on h1 "Order No.299107 (cancelled)" at bounding box center [832, 109] width 1145 height 28
copy h1 "299107"
drag, startPoint x: 572, startPoint y: 374, endPoint x: 574, endPoint y: 362, distance: 12.2
click at [571, 365] on tbody "Created By Noah Shelton Created On August 25, 2025 Shipping Address 1515 Stoneg…" at bounding box center [593, 325] width 580 height 158
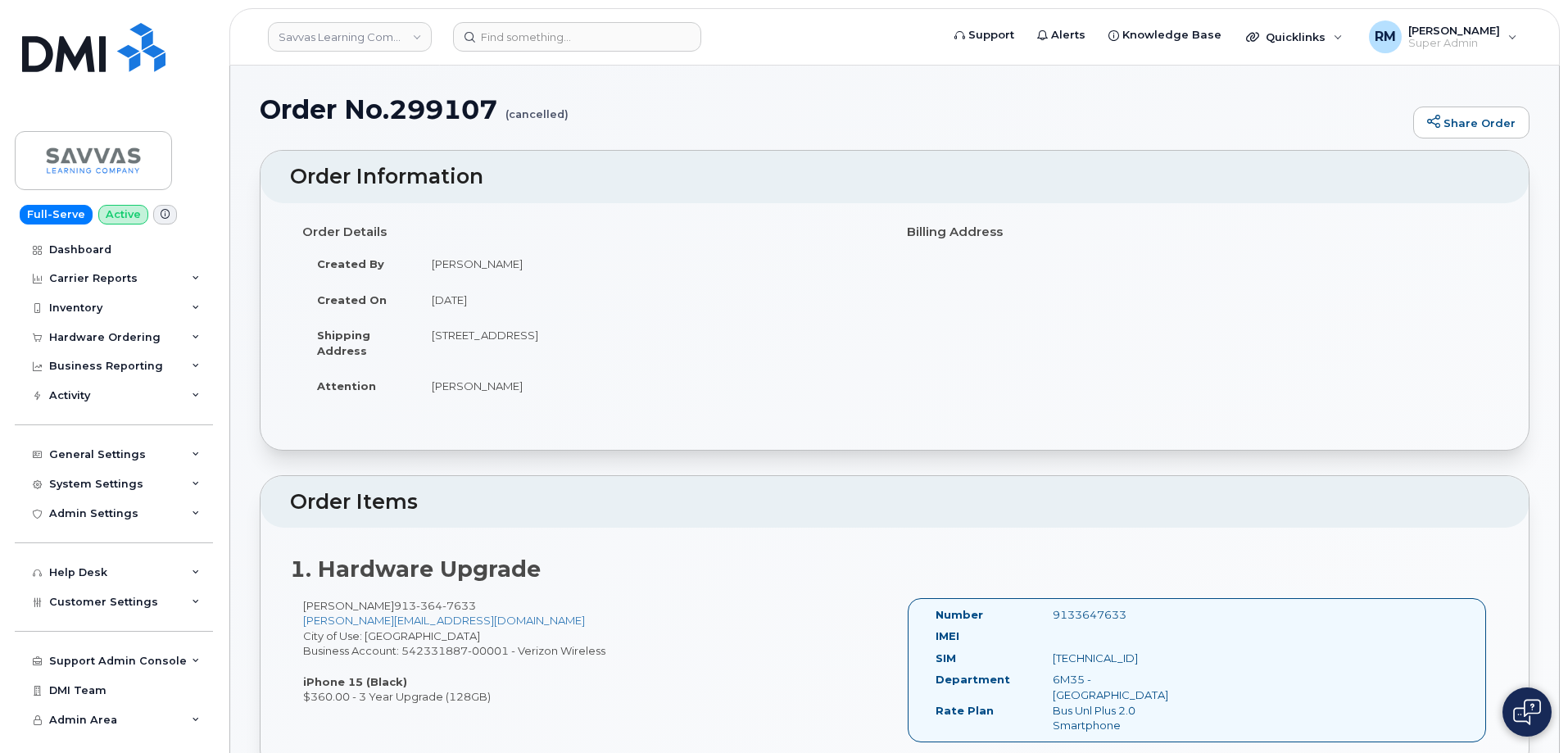
click at [480, 361] on td "[STREET_ADDRESS]" at bounding box center [649, 342] width 465 height 50
drag, startPoint x: 501, startPoint y: 603, endPoint x: 417, endPoint y: 609, distance: 84.2
click at [417, 609] on div "REBECCA HOWARD 913 364 7633 rebecca.howard1@savvas.com City of Use: Leavenworth…" at bounding box center [593, 651] width 605 height 106
copy span "913 364 7633"
click at [433, 106] on h1 "Order No.299107 (cancelled)" at bounding box center [832, 109] width 1145 height 28
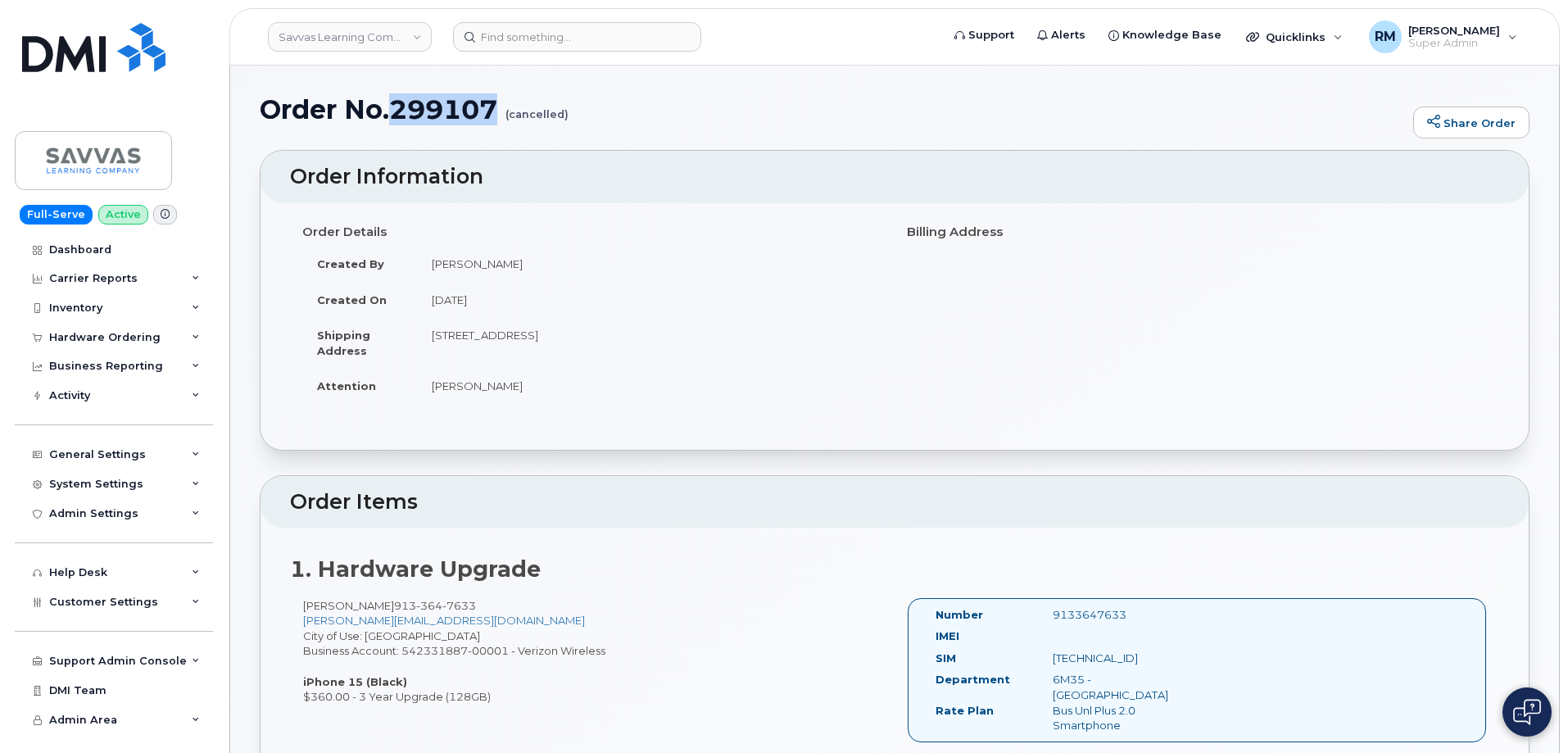
click at [433, 106] on h1 "Order No.299107 (cancelled)" at bounding box center [832, 109] width 1145 height 28
copy h1 "299107"
drag, startPoint x: 498, startPoint y: 602, endPoint x: 417, endPoint y: 608, distance: 81.2
click at [417, 608] on div "REBECCA HOWARD 913 364 7633 rebecca.howard1@savvas.com City of Use: Leavenworth…" at bounding box center [593, 651] width 605 height 106
copy span "913 364 7633"
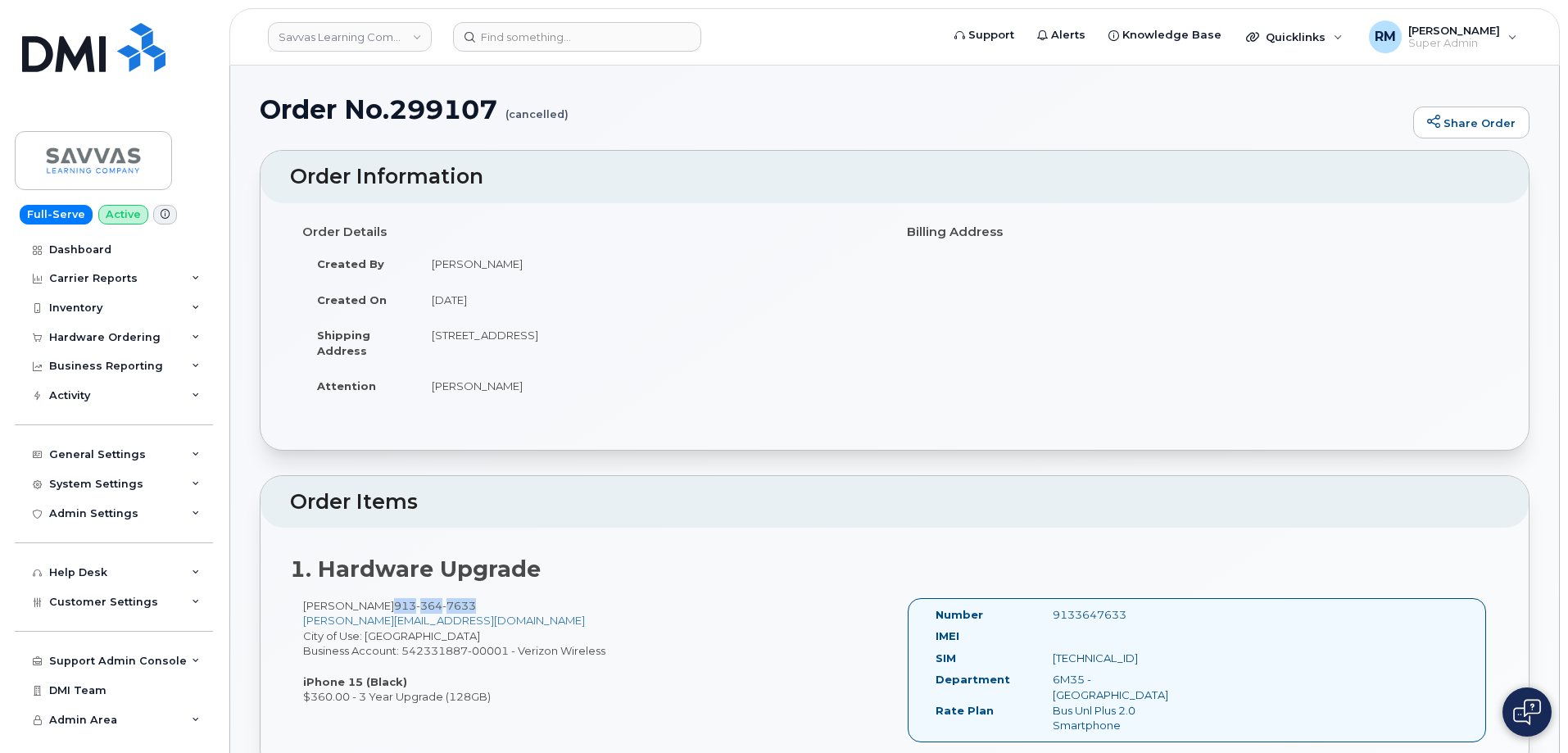
drag, startPoint x: 727, startPoint y: 334, endPoint x: 433, endPoint y: 339, distance: 294.0
click at [433, 339] on td "1515 Stonegate Ter, RAYMORE, MO, 64083-9082, USA" at bounding box center [649, 342] width 465 height 50
copy td "1515 Stonegate Ter, RAYMORE, MO, 64083-9082, USA"
drag, startPoint x: 532, startPoint y: 384, endPoint x: 427, endPoint y: 388, distance: 105.1
click at [427, 388] on td "Rebecca Howard" at bounding box center [649, 386] width 465 height 36
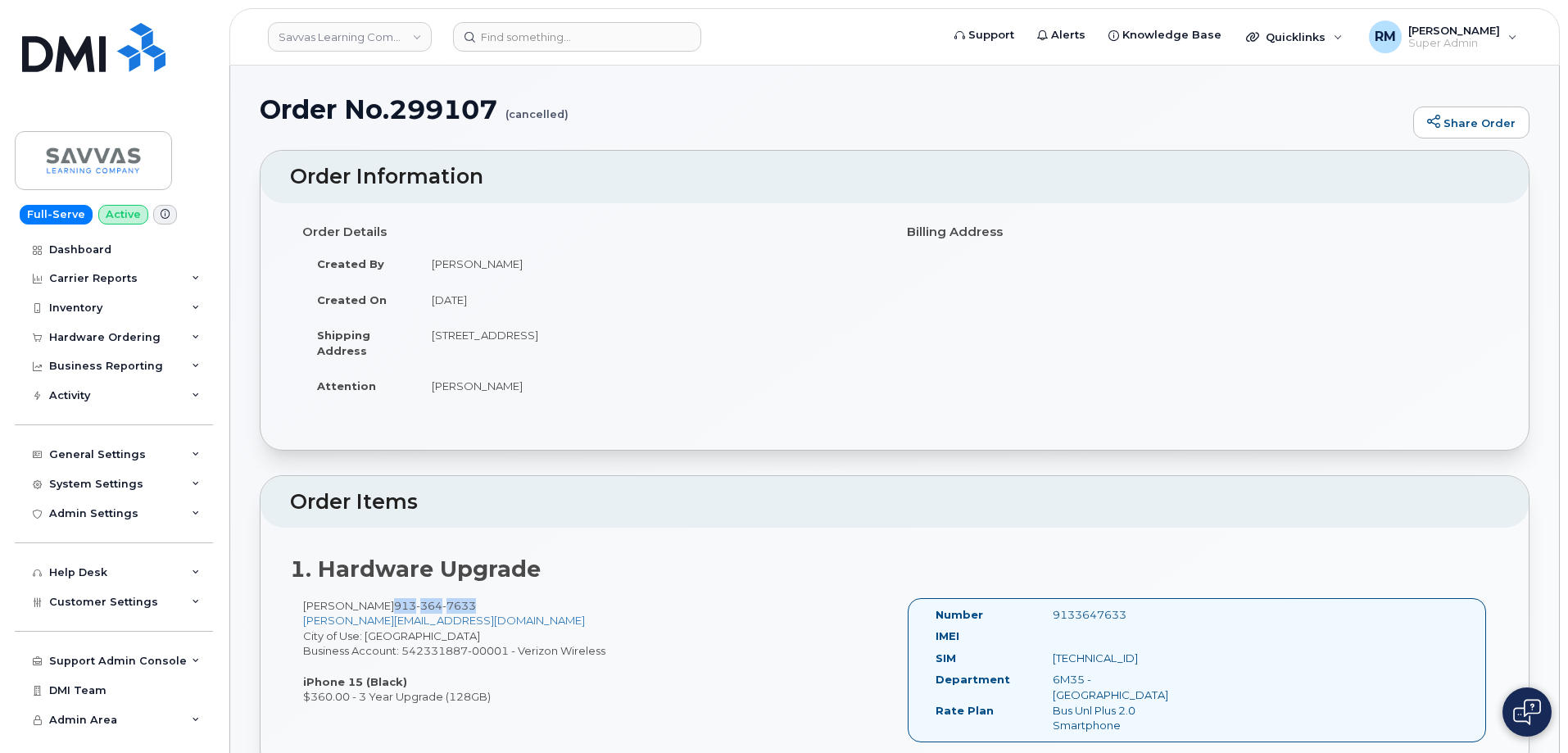
copy td "[PERSON_NAME]"
drag, startPoint x: 500, startPoint y: 607, endPoint x: 417, endPoint y: 607, distance: 83.0
click at [417, 607] on div "REBECCA HOWARD 913 364 7633 rebecca.howard1@savvas.com City of Use: Leavenworth…" at bounding box center [593, 651] width 605 height 106
copy span "913 364 7633"
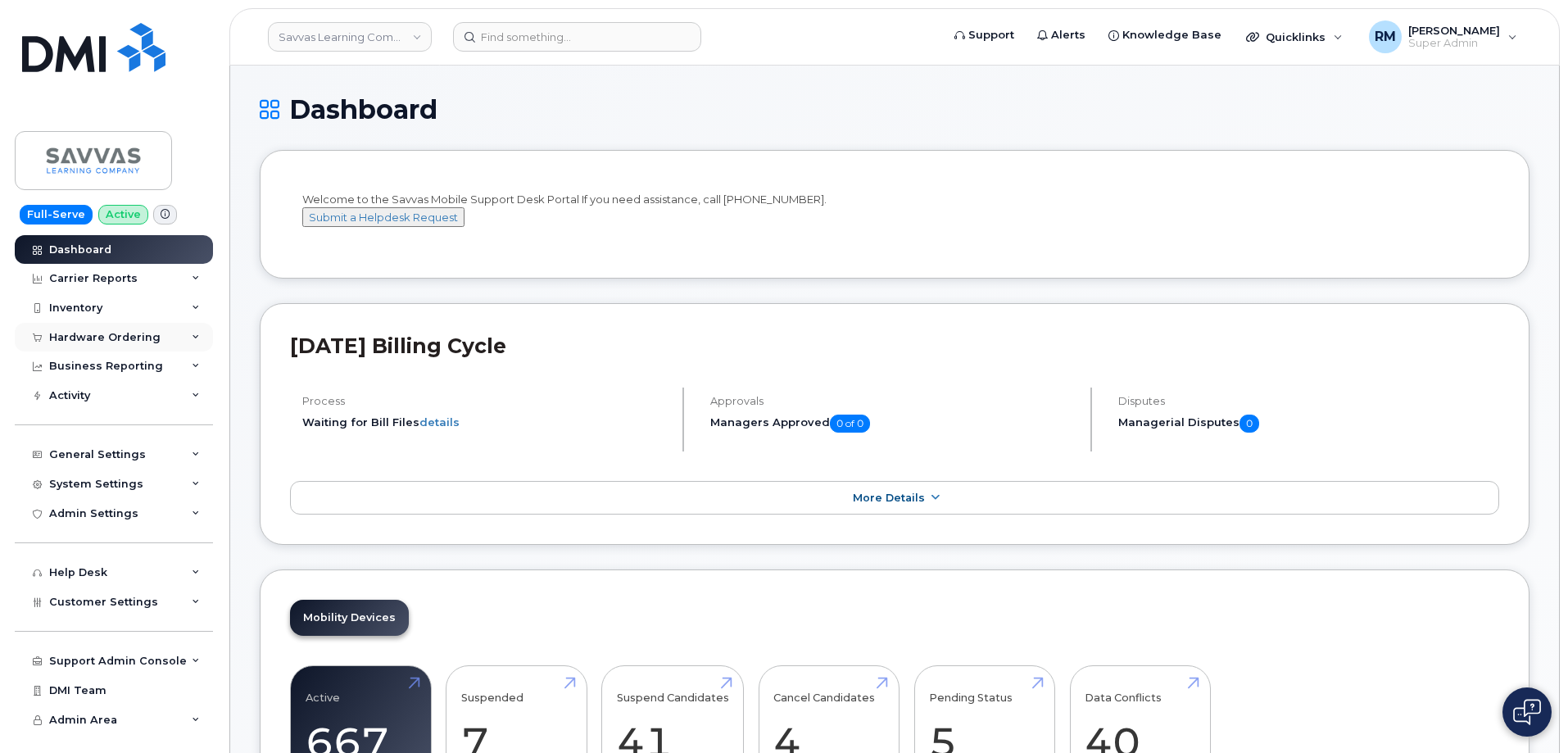
click at [96, 335] on div "Hardware Ordering" at bounding box center [105, 337] width 111 height 13
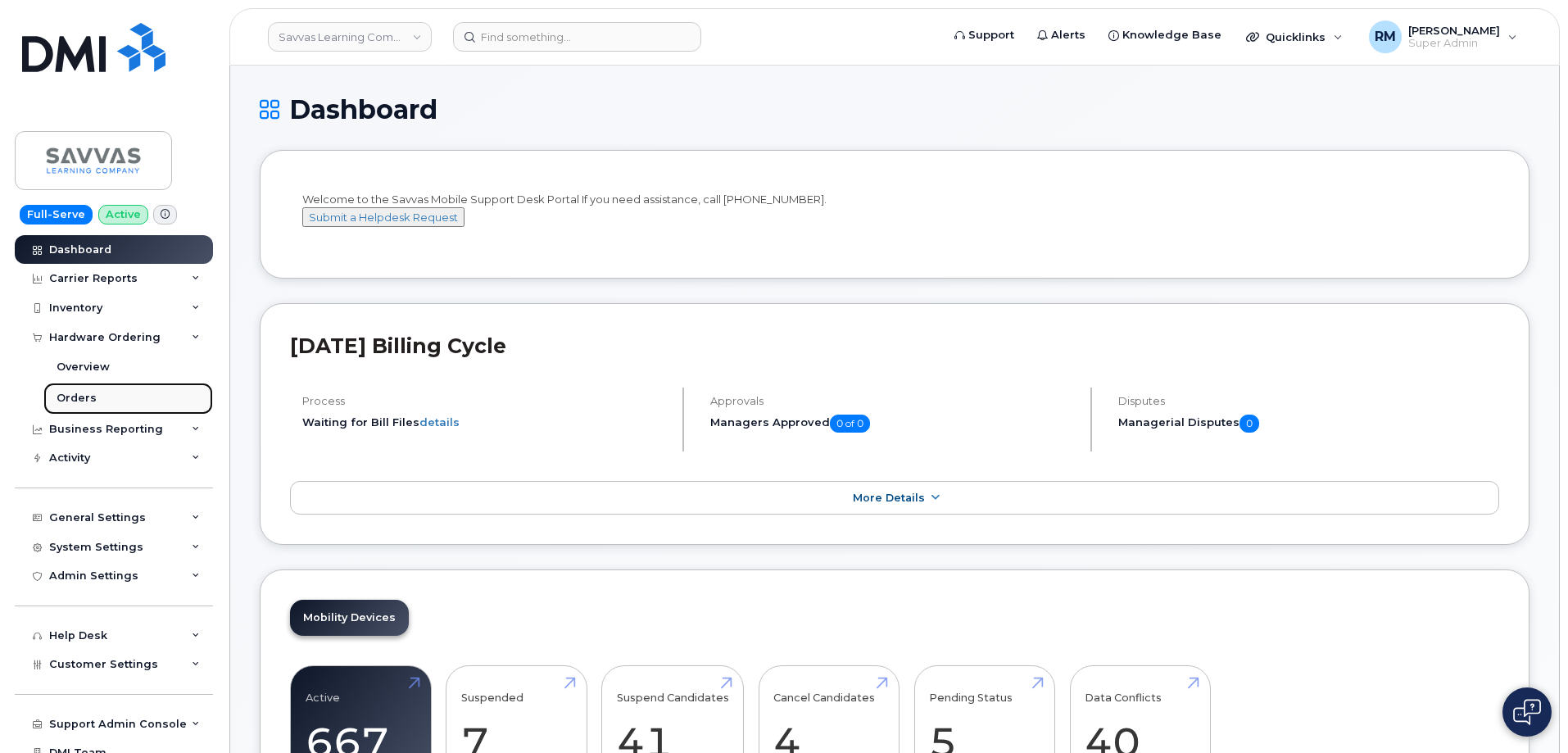
click at [85, 396] on div "Orders" at bounding box center [76, 398] width 40 height 15
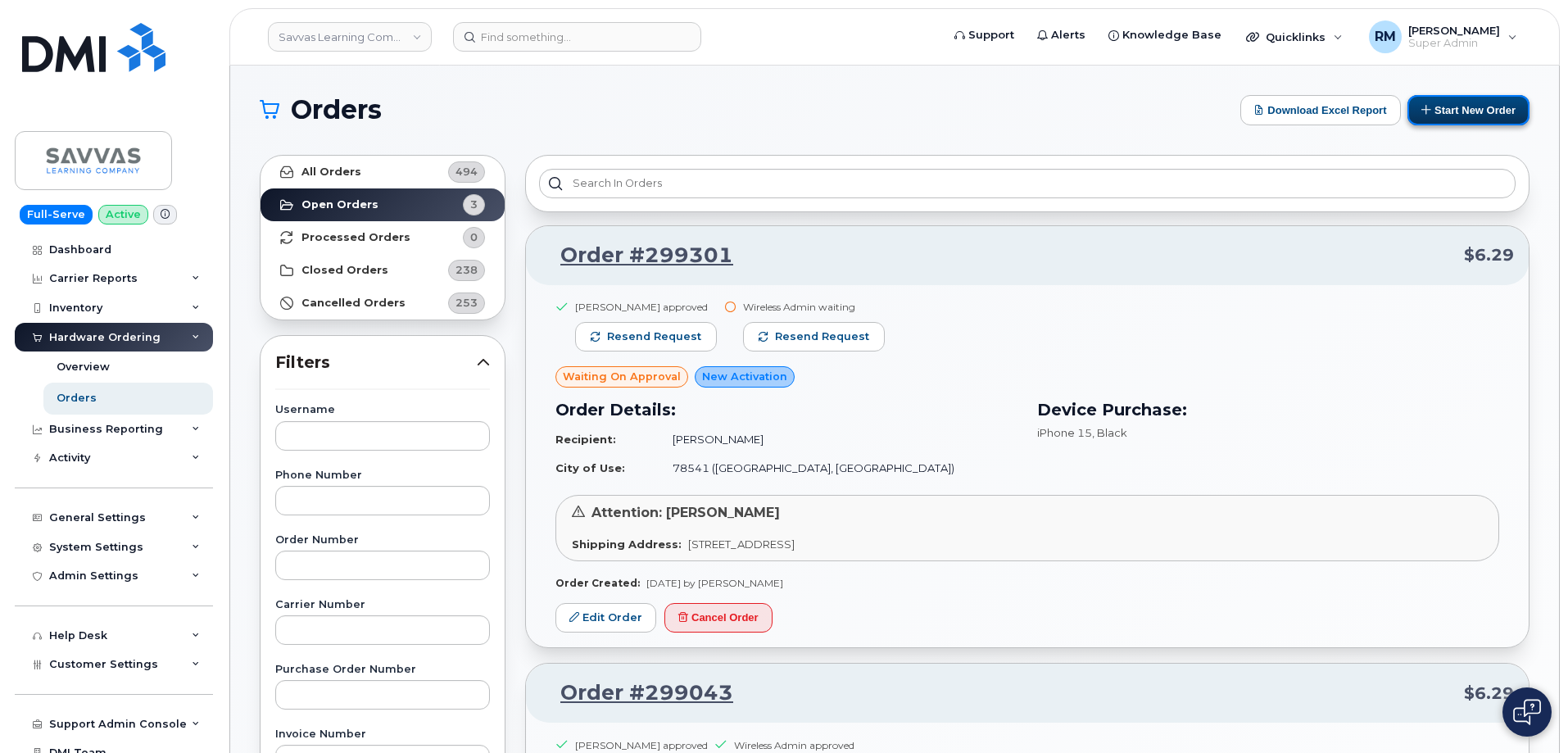
click at [1457, 107] on button "Start New Order" at bounding box center [1468, 110] width 122 height 30
click at [299, 572] on input "text" at bounding box center [382, 565] width 215 height 29
paste input "299107"
type input "299107"
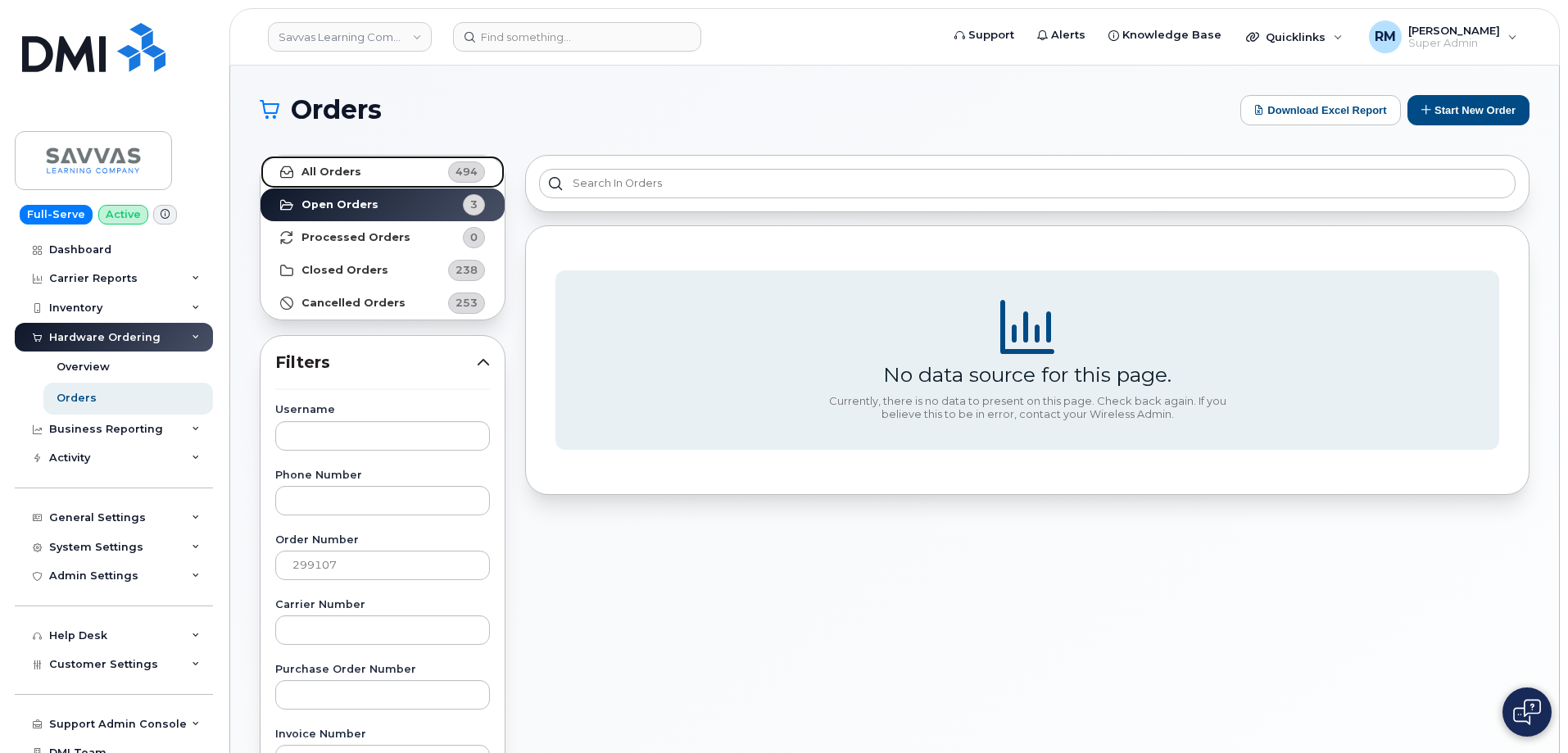
click at [345, 173] on strong "All Orders" at bounding box center [332, 172] width 60 height 13
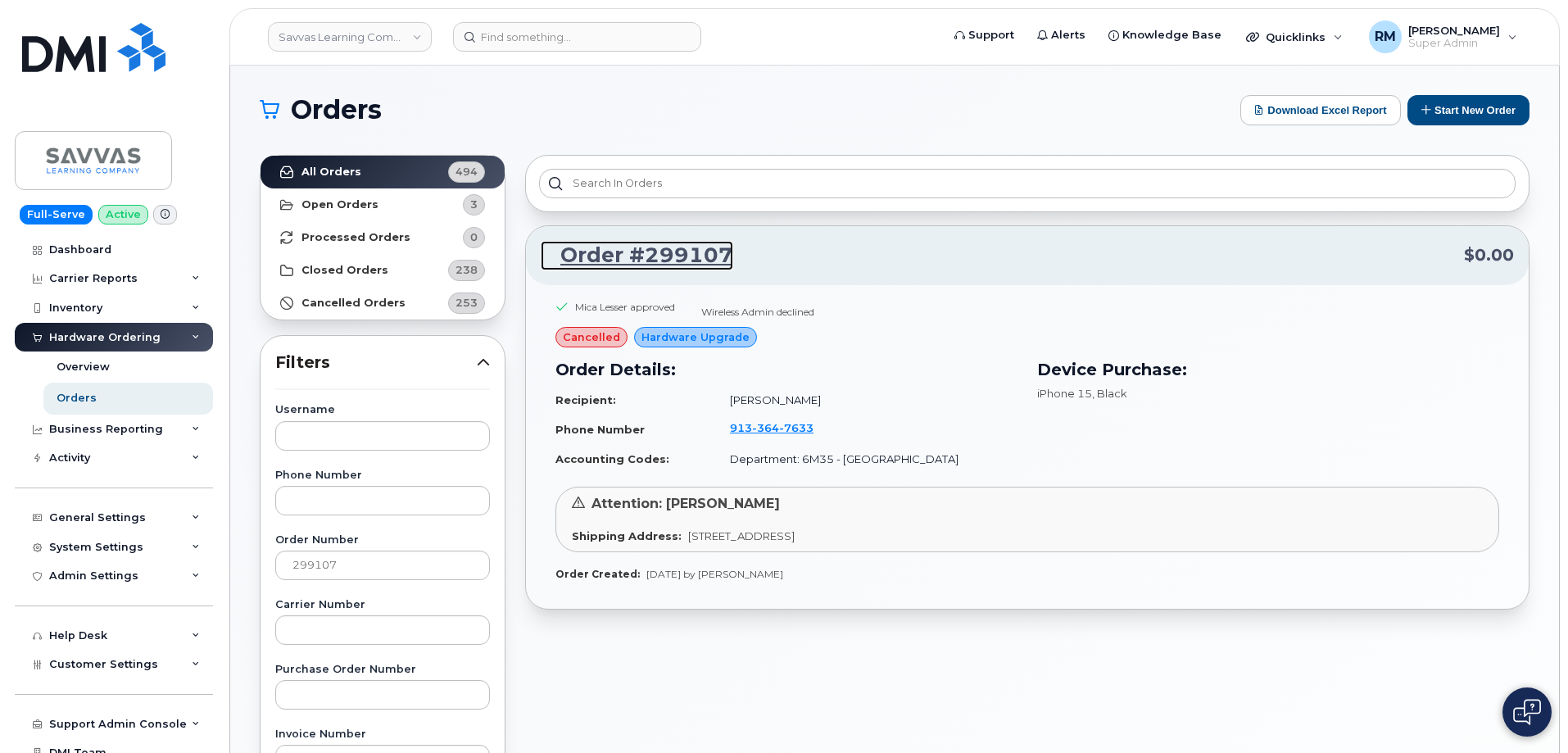
click at [650, 260] on link "Order #299107" at bounding box center [637, 255] width 193 height 29
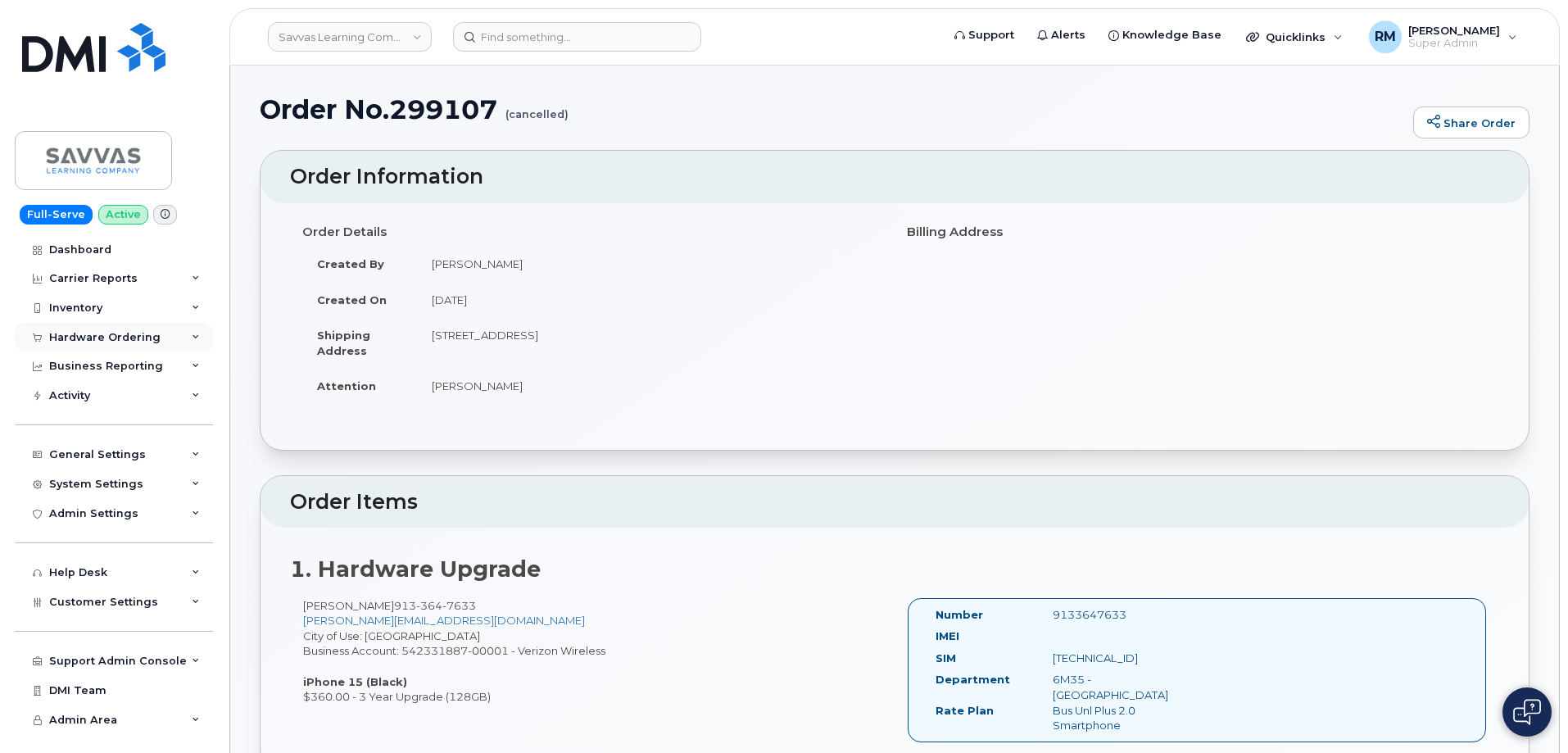
click at [95, 339] on div "Hardware Ordering" at bounding box center [105, 337] width 111 height 13
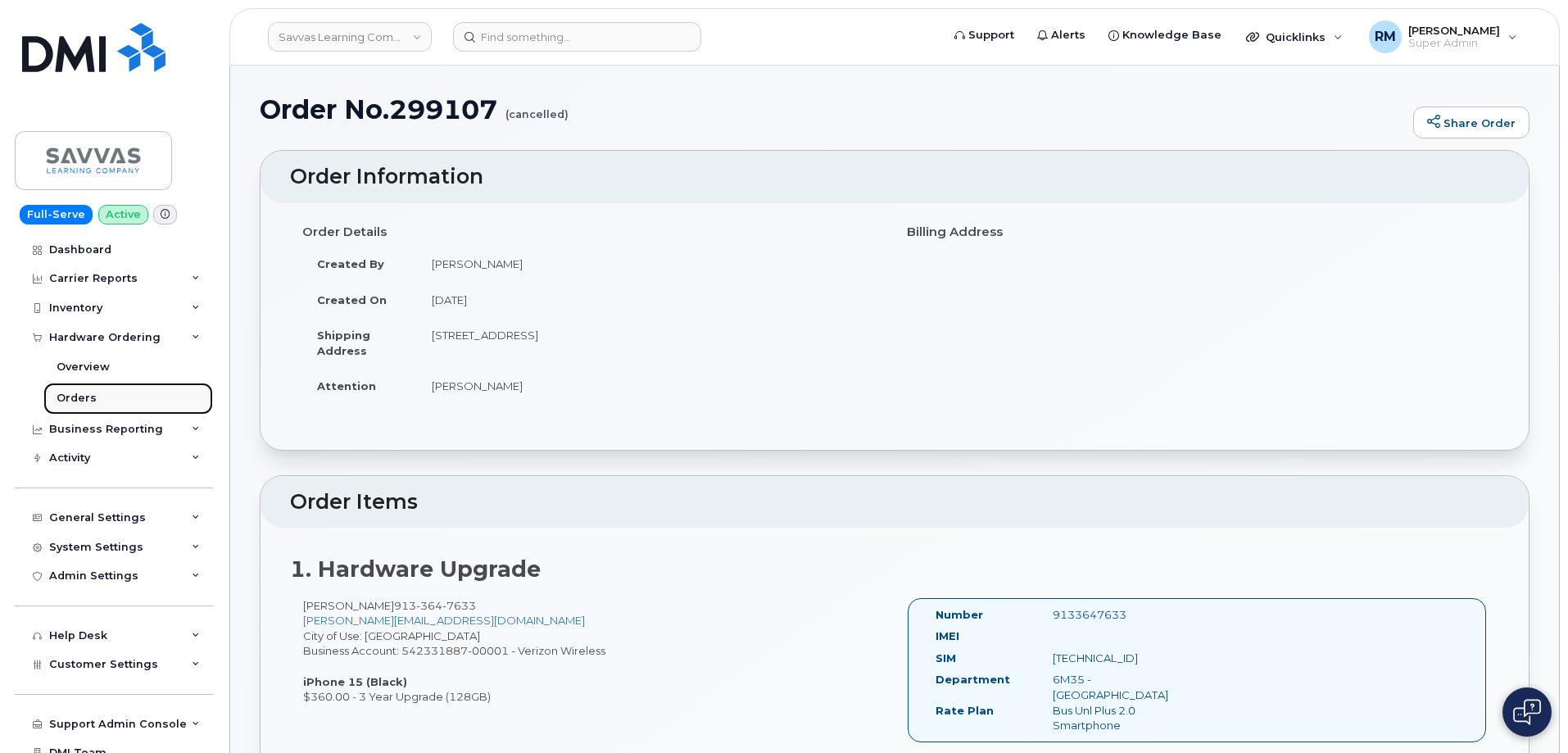
click at [84, 403] on div "Orders" at bounding box center [76, 398] width 40 height 15
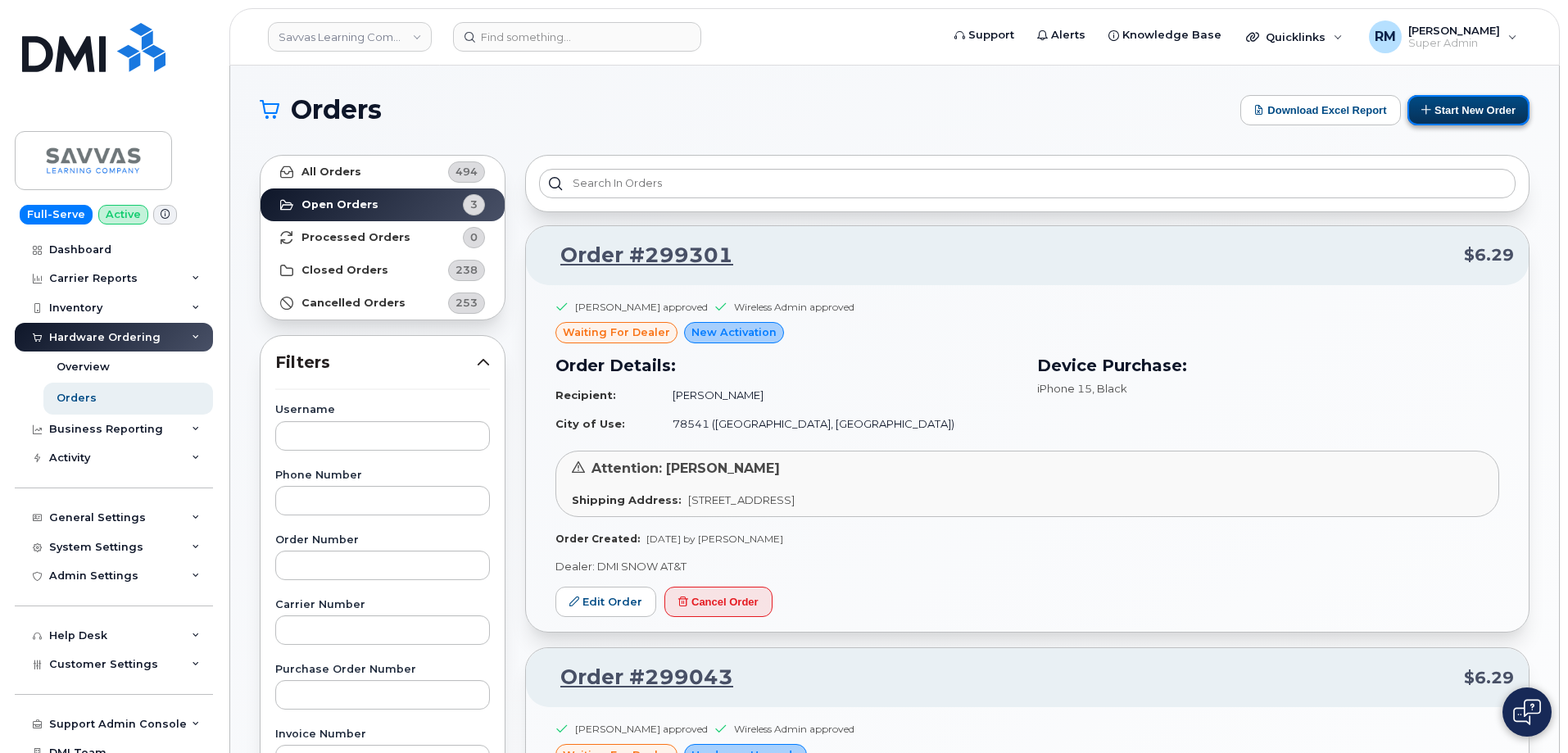
click at [1449, 104] on button "Start New Order" at bounding box center [1468, 110] width 122 height 30
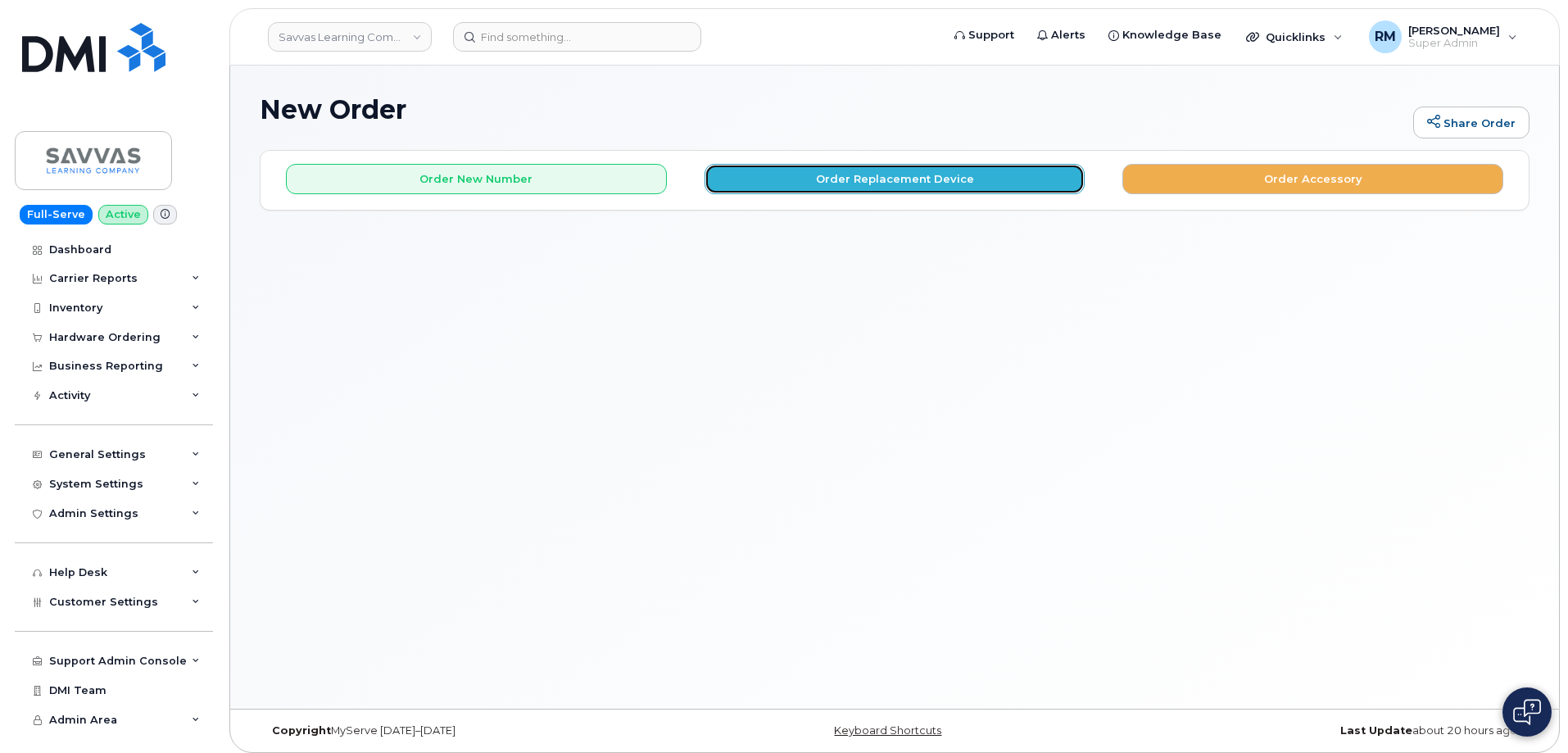
click at [910, 183] on button "Order Replacement Device" at bounding box center [895, 179] width 381 height 30
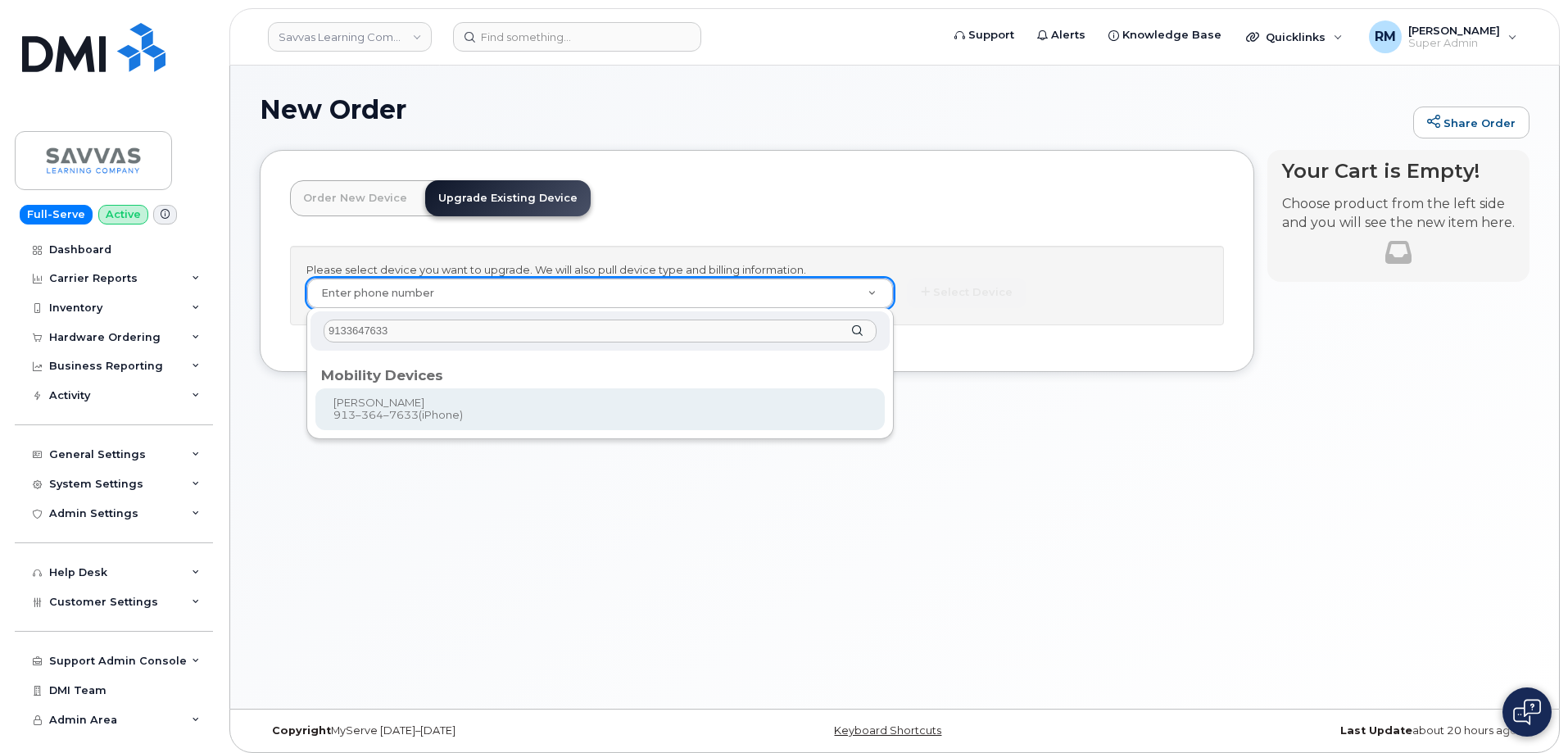
type input "9133647633"
type input "876372"
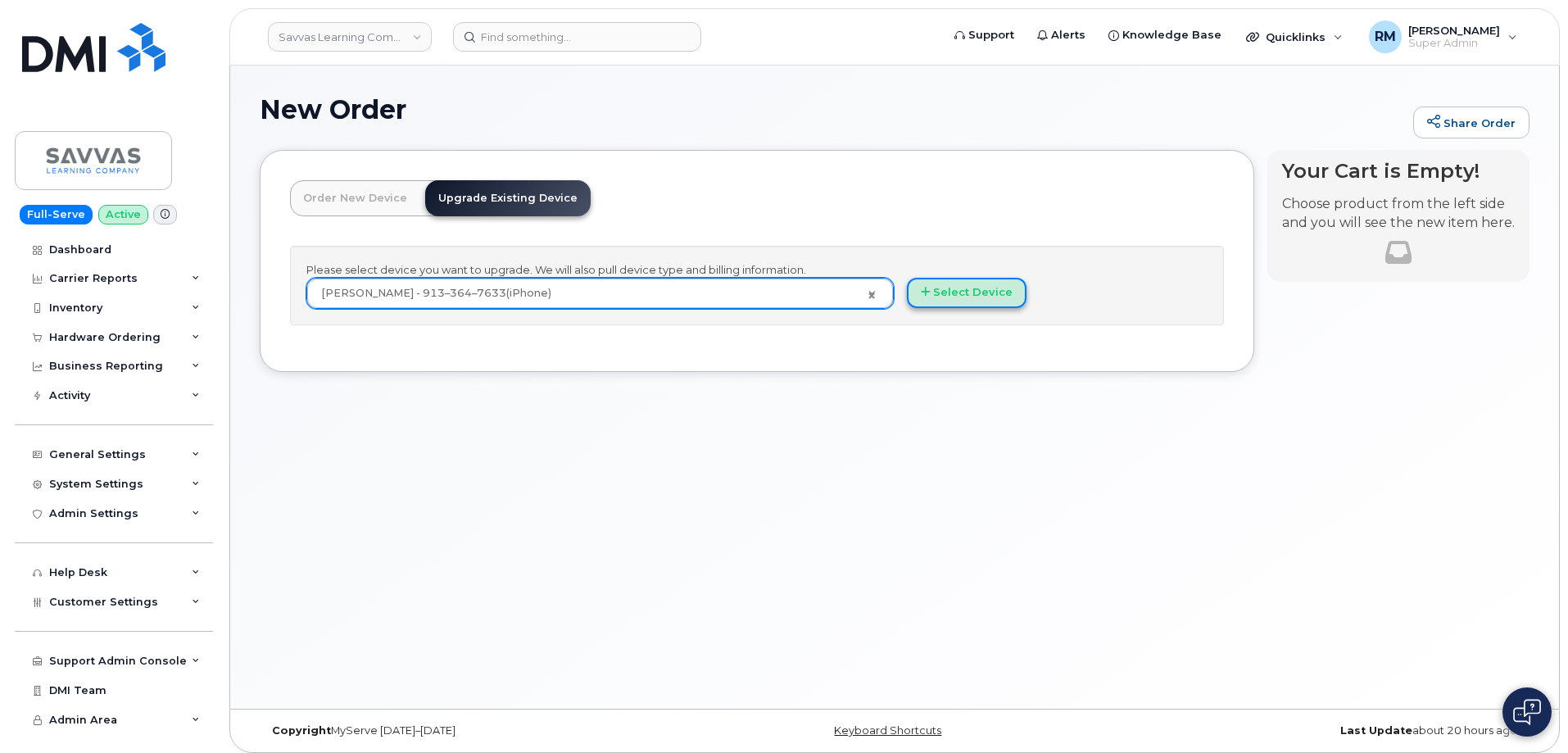
click at [959, 278] on button "Select Device" at bounding box center [966, 293] width 119 height 30
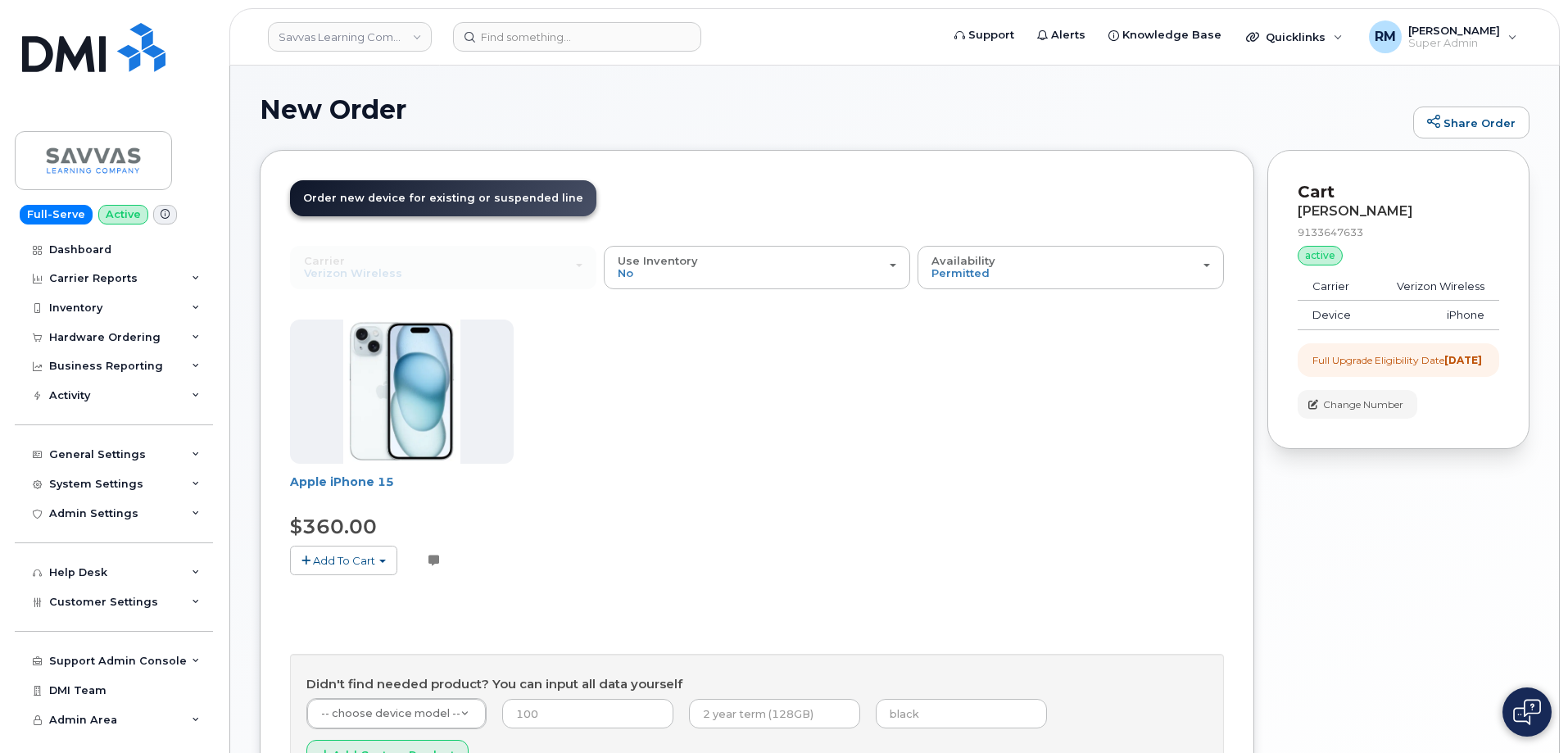
click at [335, 556] on span "Add To Cart" at bounding box center [344, 560] width 62 height 13
click at [347, 594] on link "$360.00 - 3 Year Upgrade (128GB)" at bounding box center [404, 591] width 220 height 20
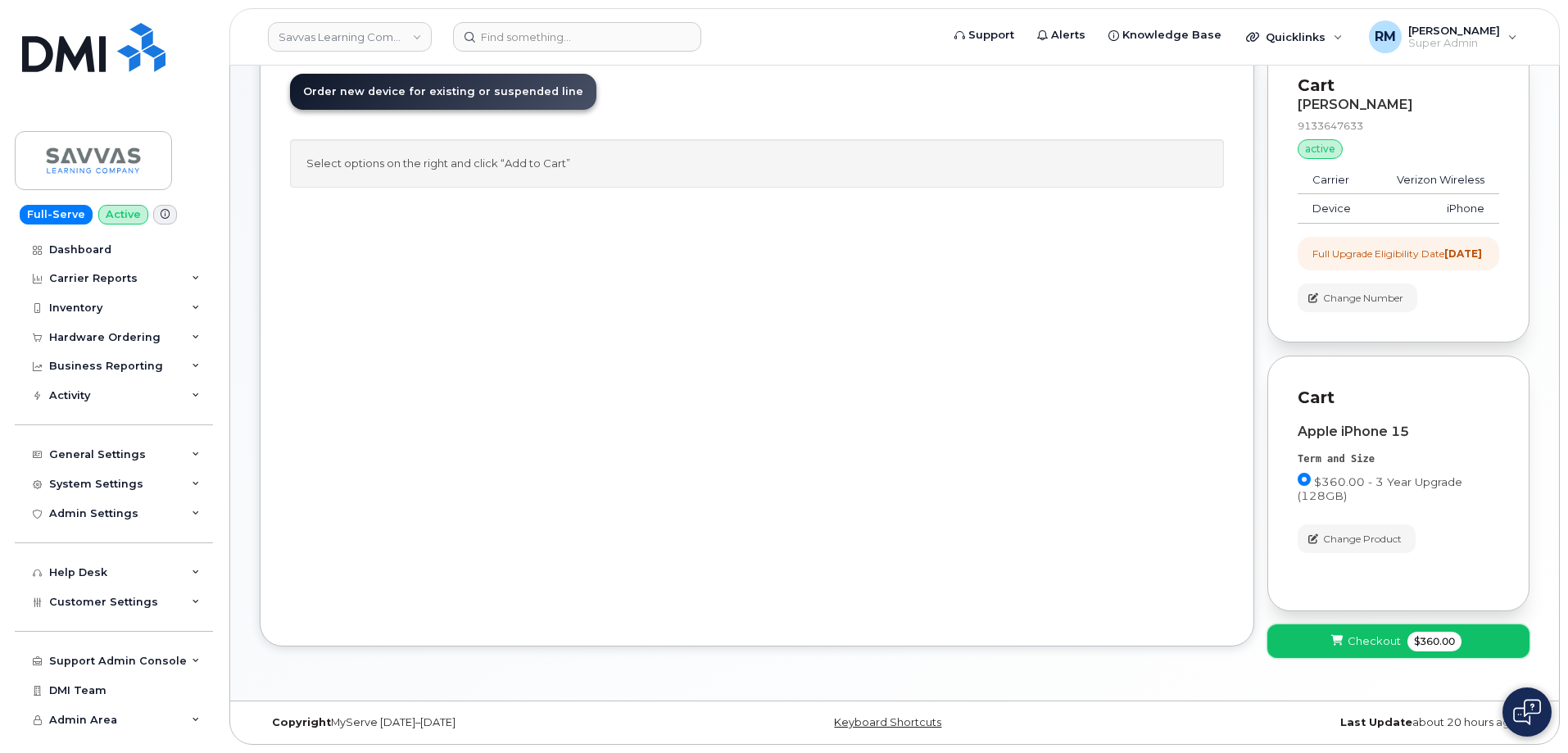
click at [1375, 644] on span "Checkout" at bounding box center [1374, 642] width 53 height 16
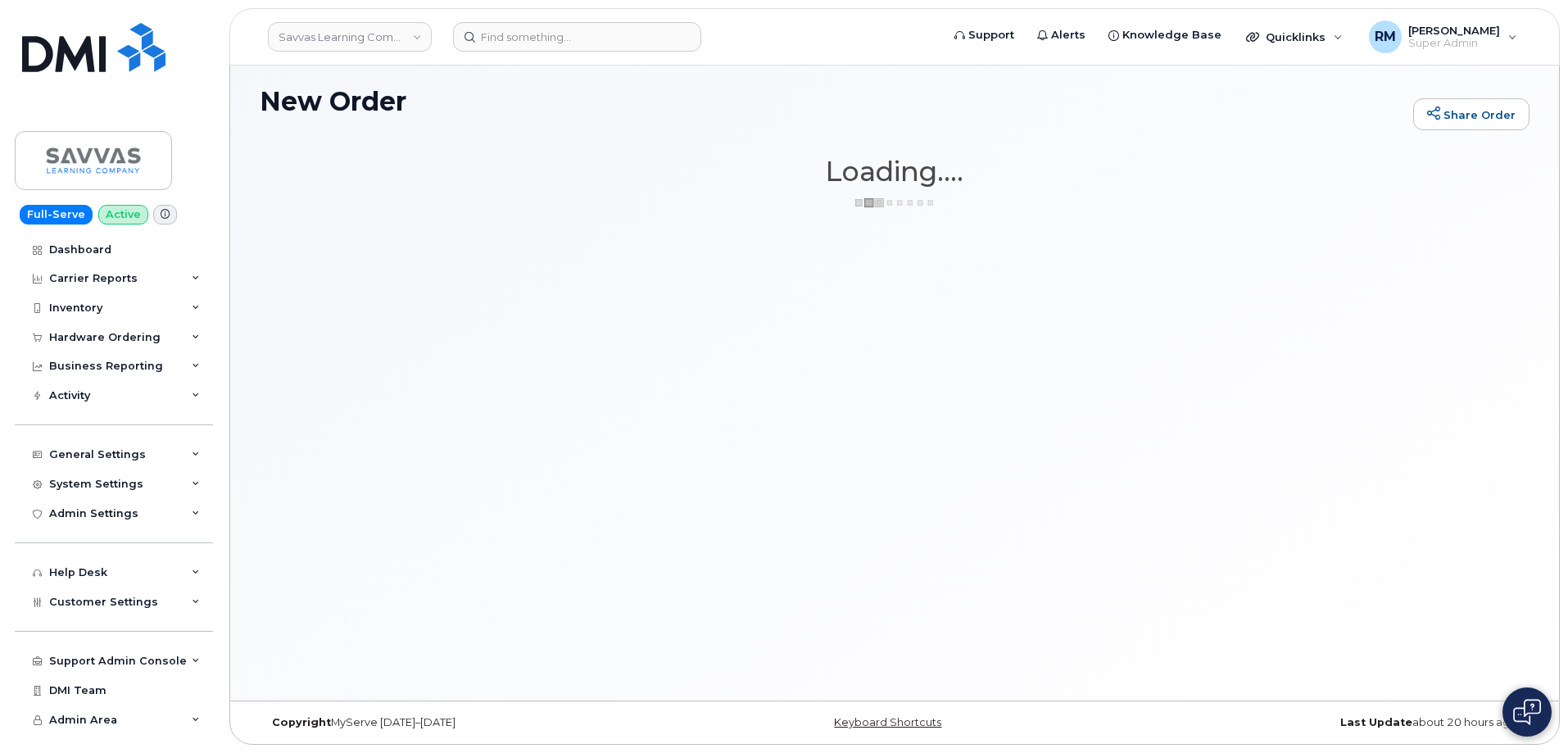
scroll to position [8, 0]
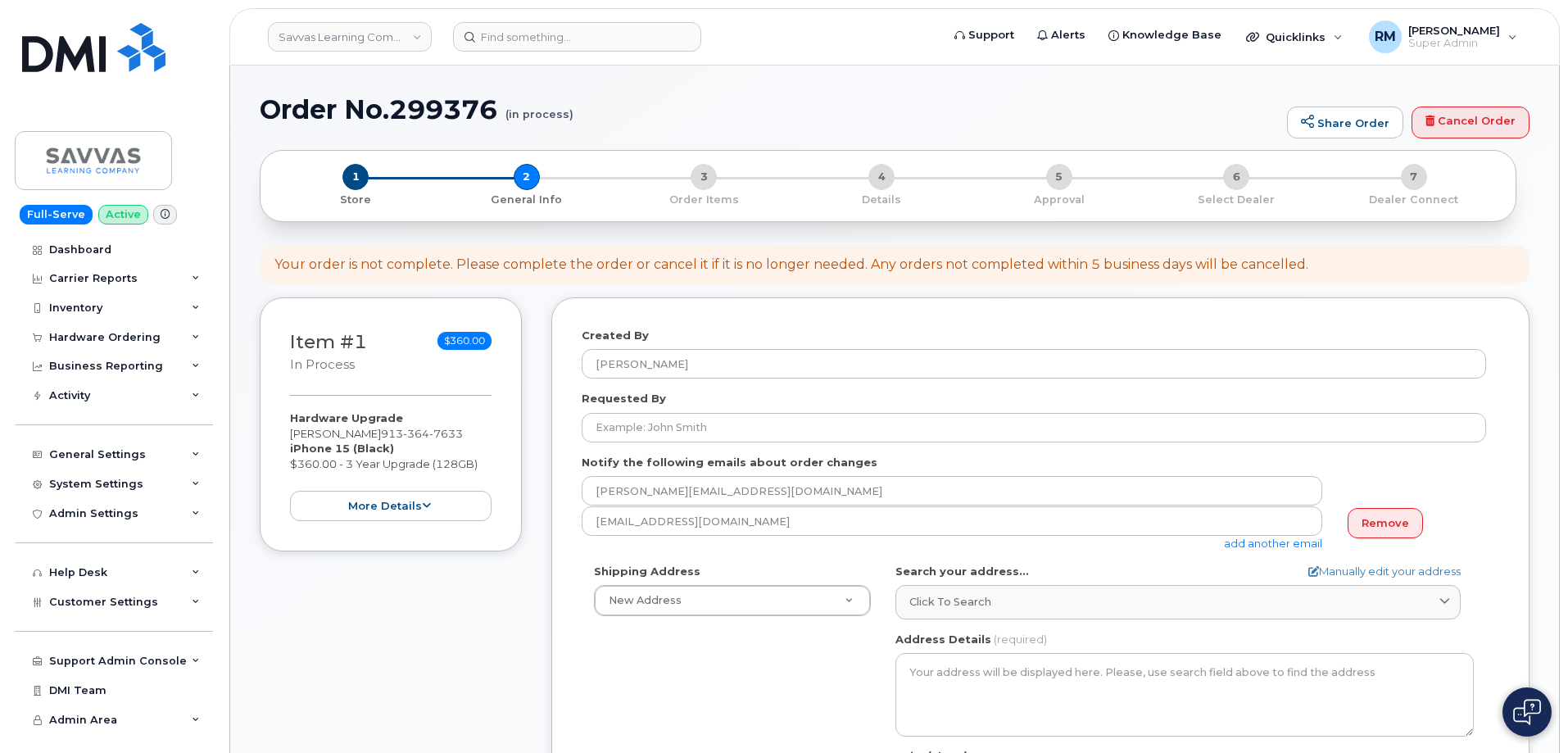
select select
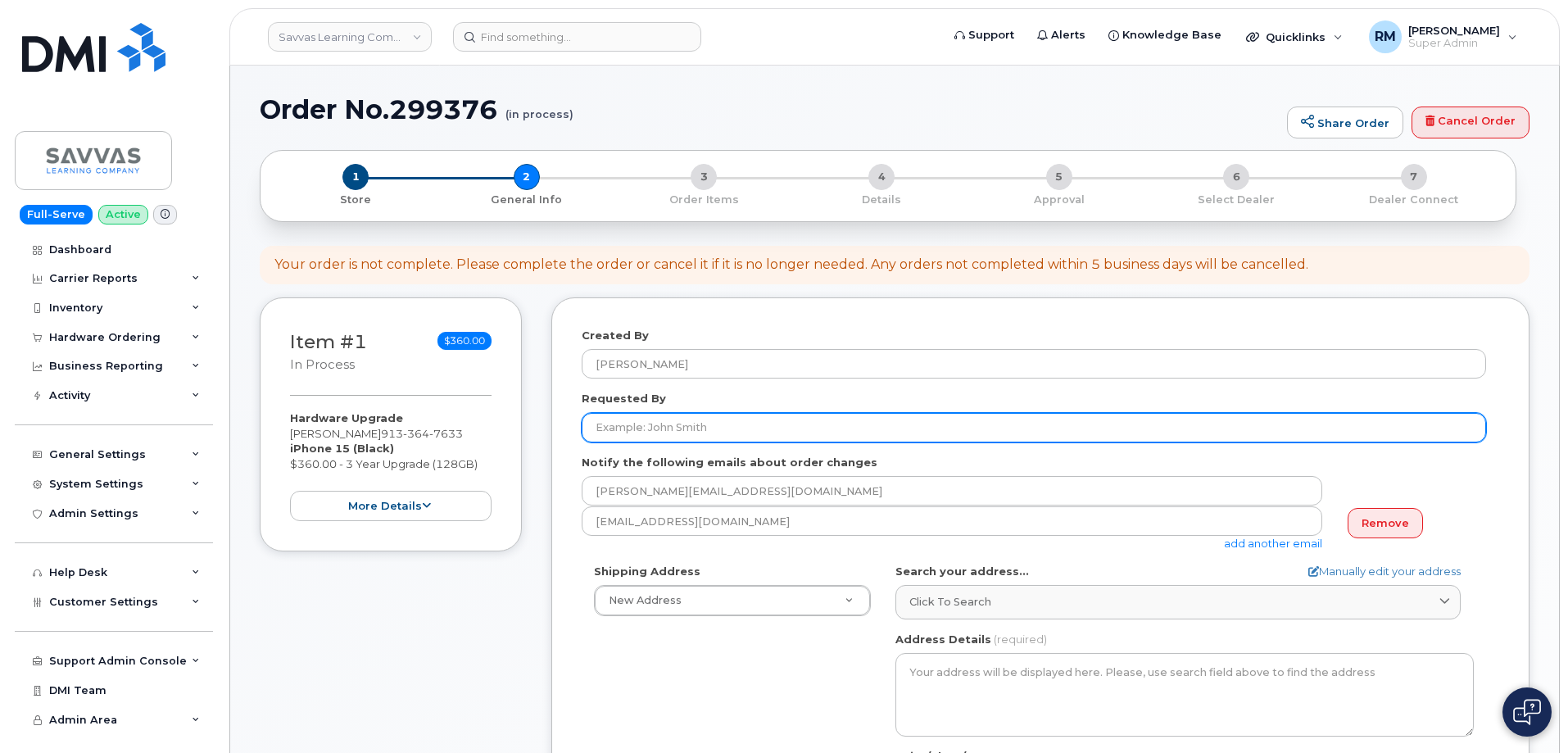
click at [650, 431] on input "Requested By" at bounding box center [1034, 427] width 905 height 29
type input "[PERSON_NAME]"
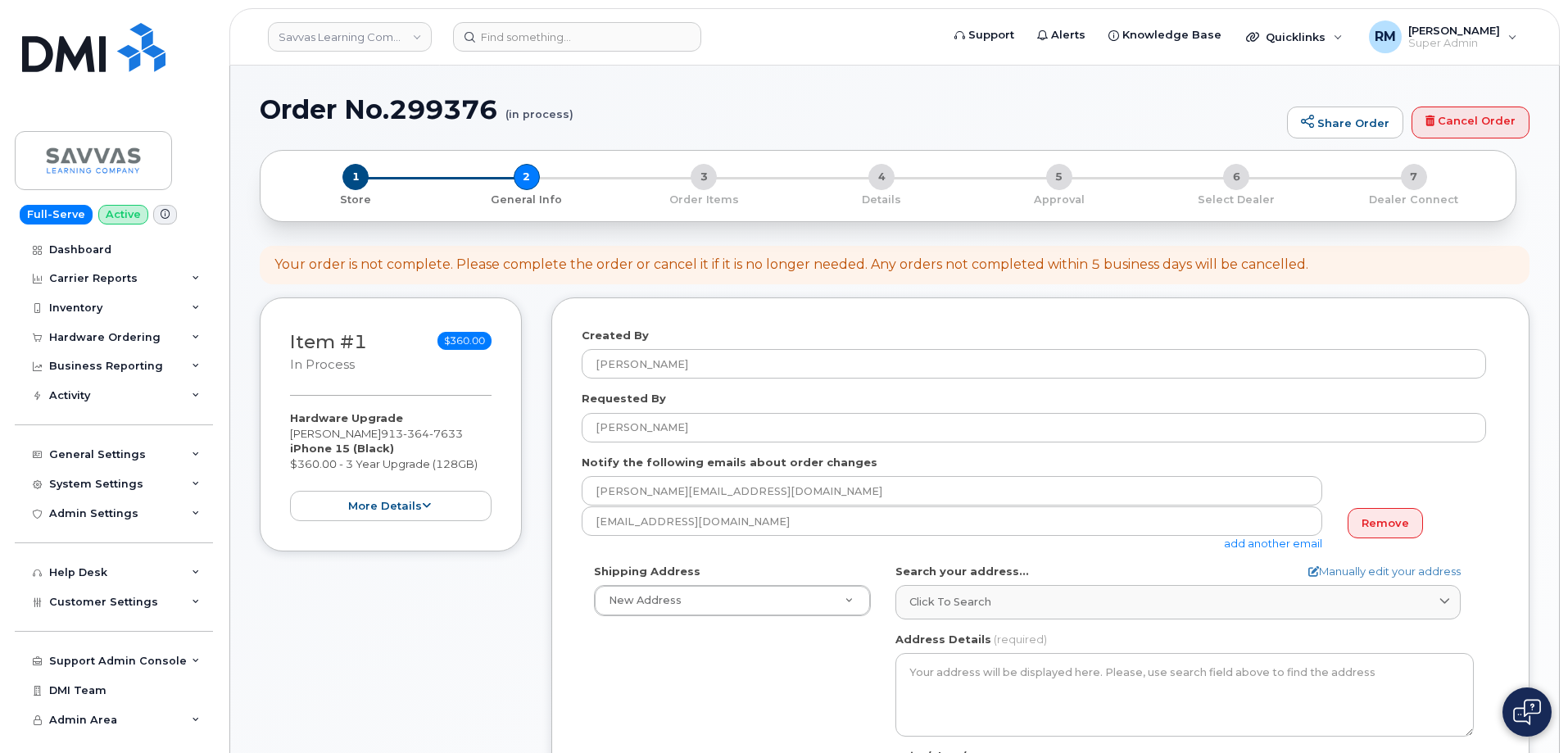
click at [1285, 549] on link "add another email" at bounding box center [1273, 543] width 98 height 13
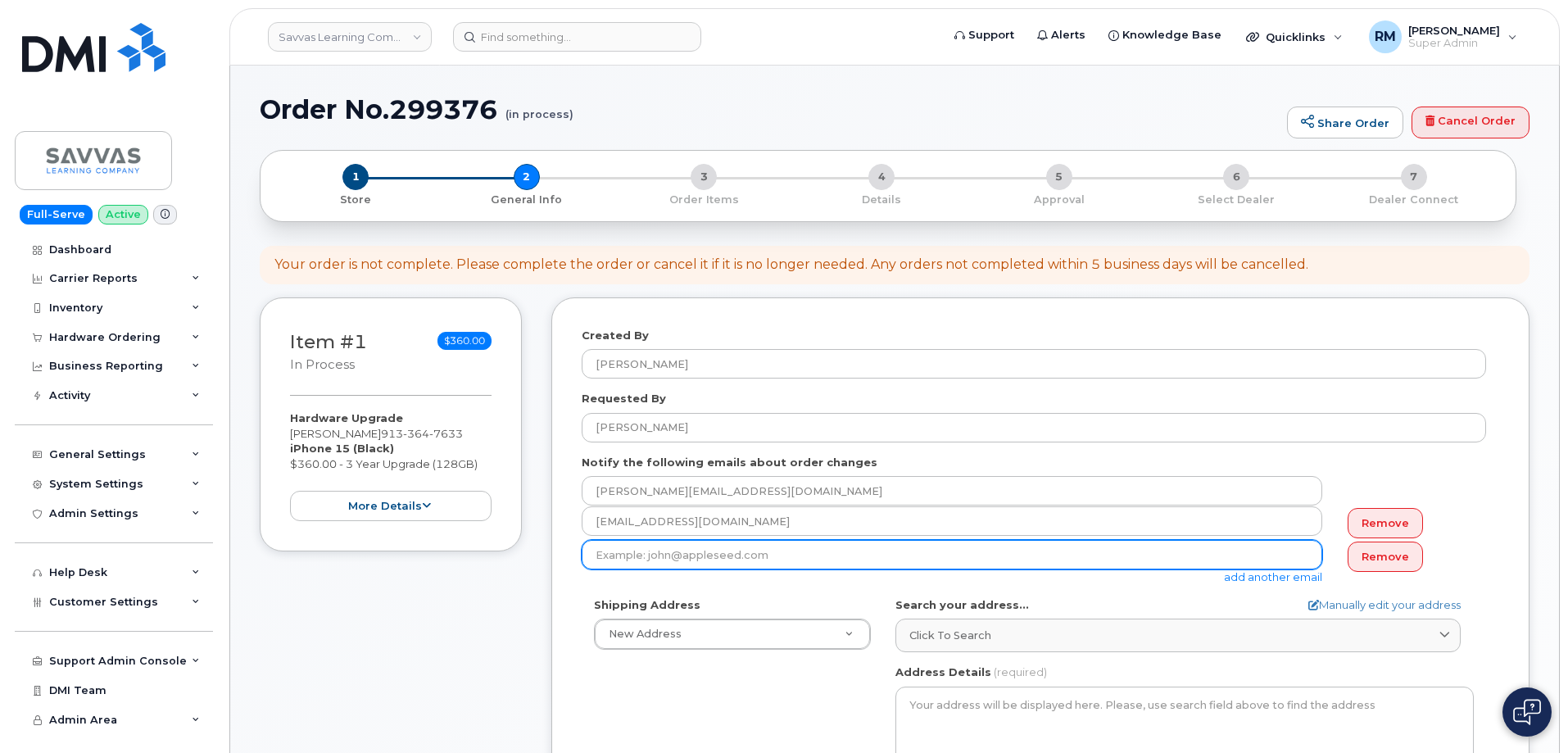
click at [702, 563] on input "email" at bounding box center [952, 554] width 740 height 29
paste input "[PERSON_NAME][EMAIL_ADDRESS][PERSON_NAME][PERSON_NAME][DOMAIN_NAME]"
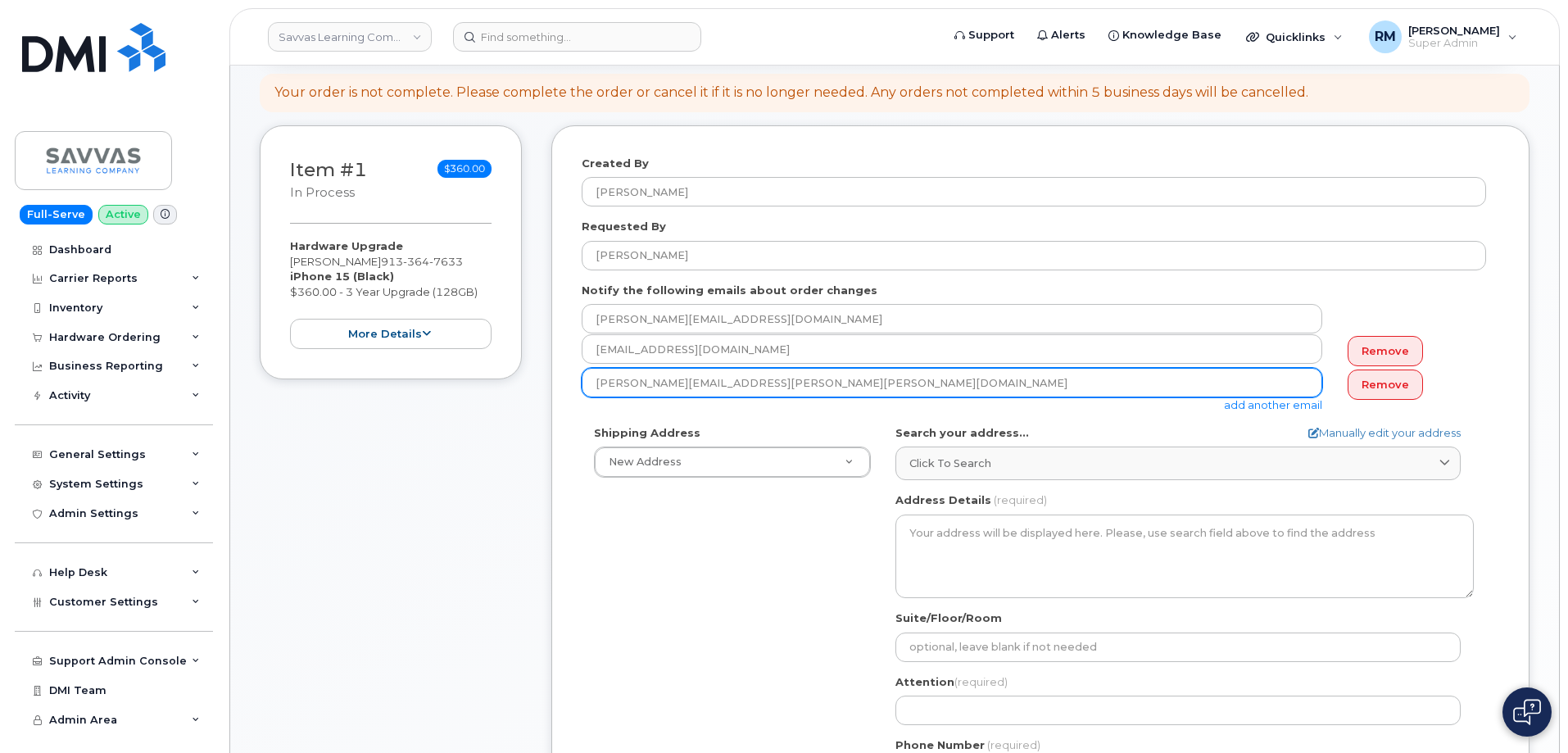
scroll to position [246, 0]
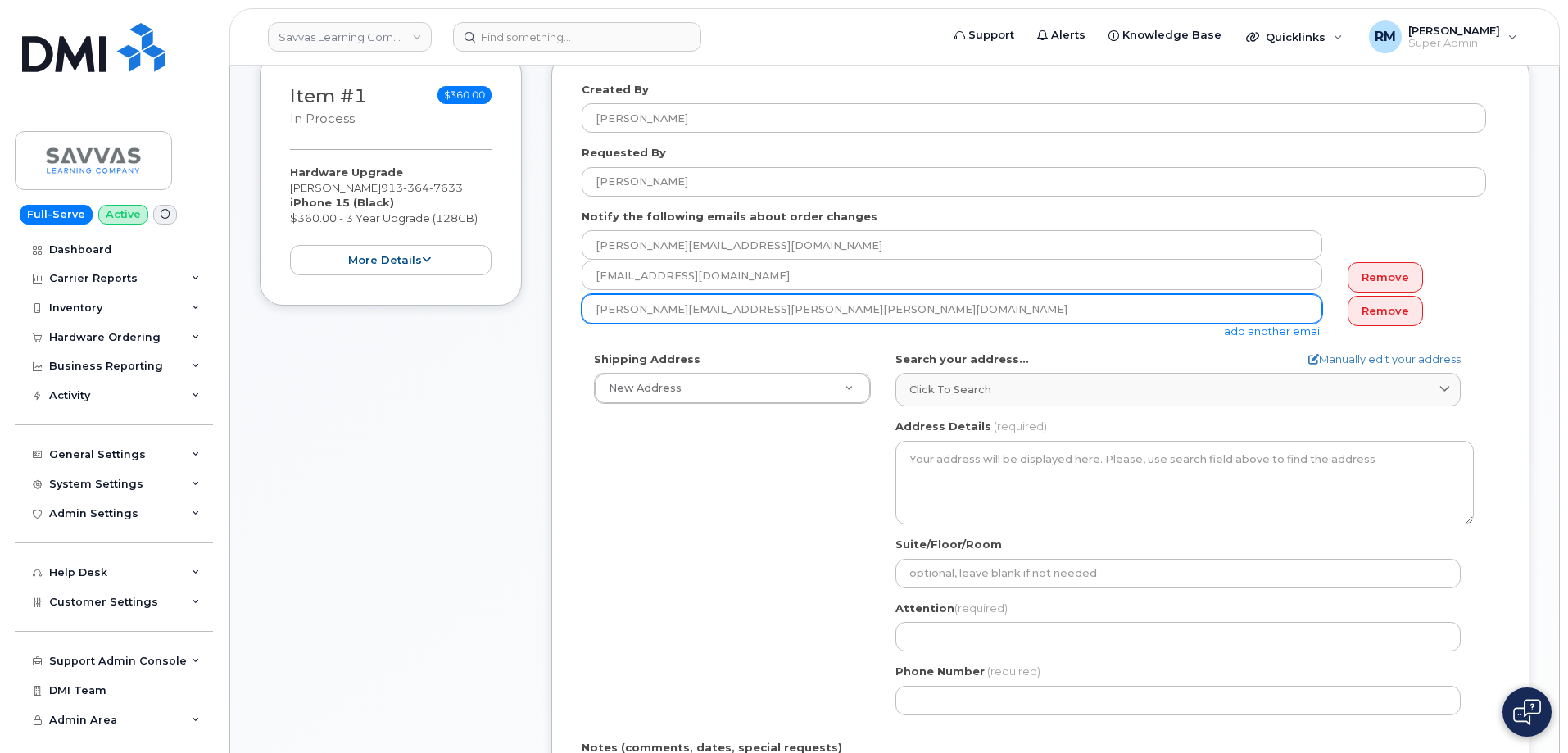
type input "[PERSON_NAME][EMAIL_ADDRESS][PERSON_NAME][PERSON_NAME][DOMAIN_NAME]"
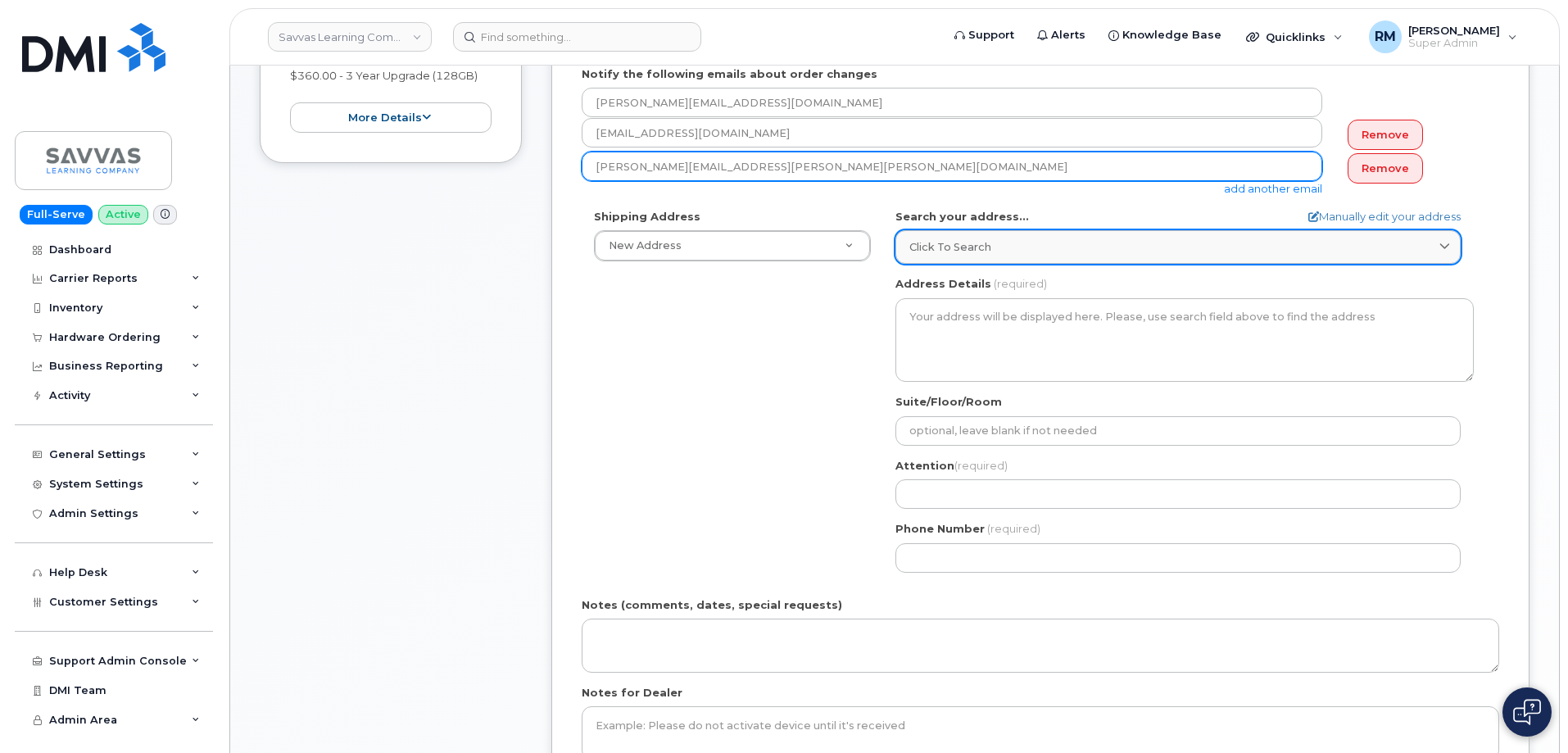
scroll to position [410, 0]
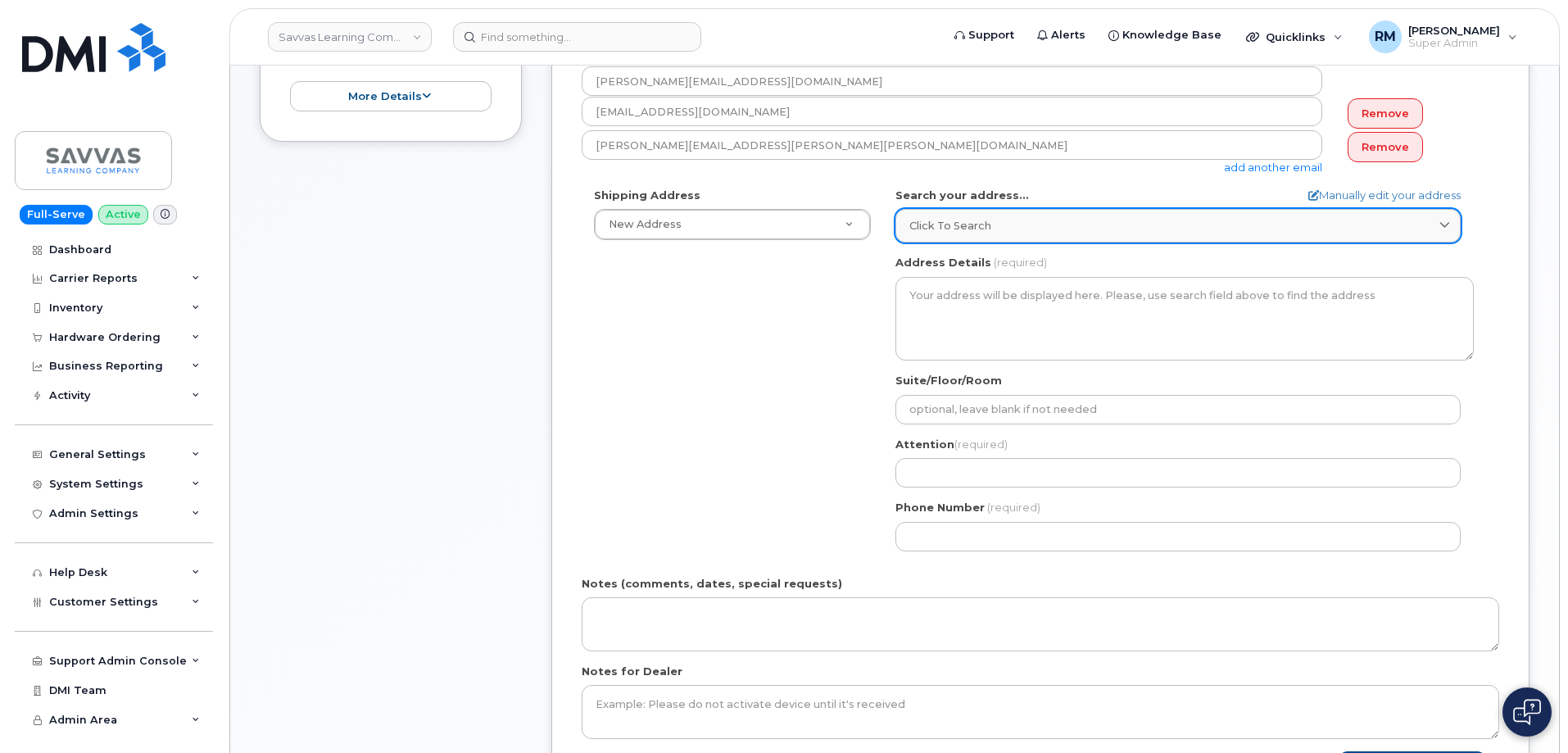
click at [965, 216] on link "Click to search" at bounding box center [1177, 226] width 565 height 34
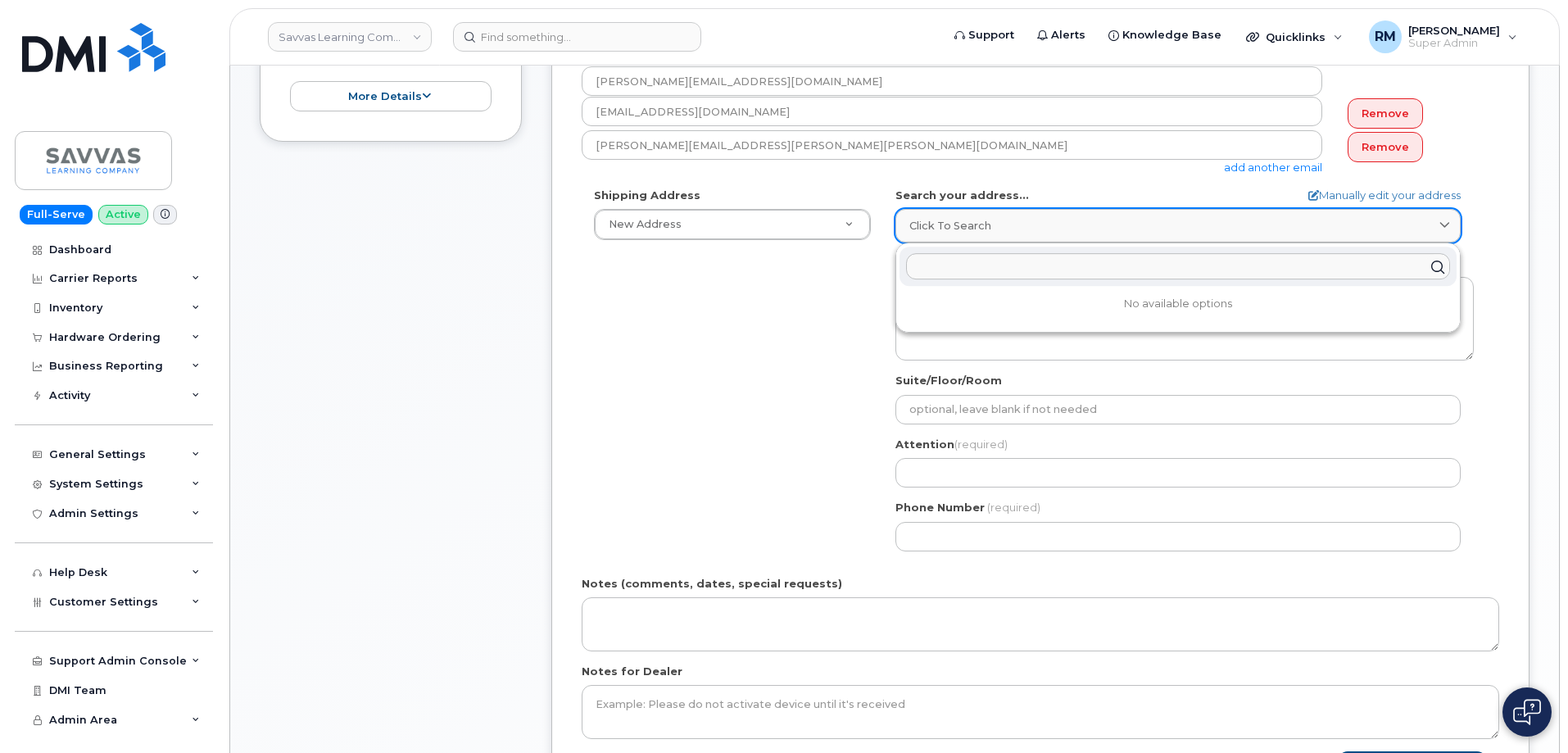
paste input "[STREET_ADDRESS]"
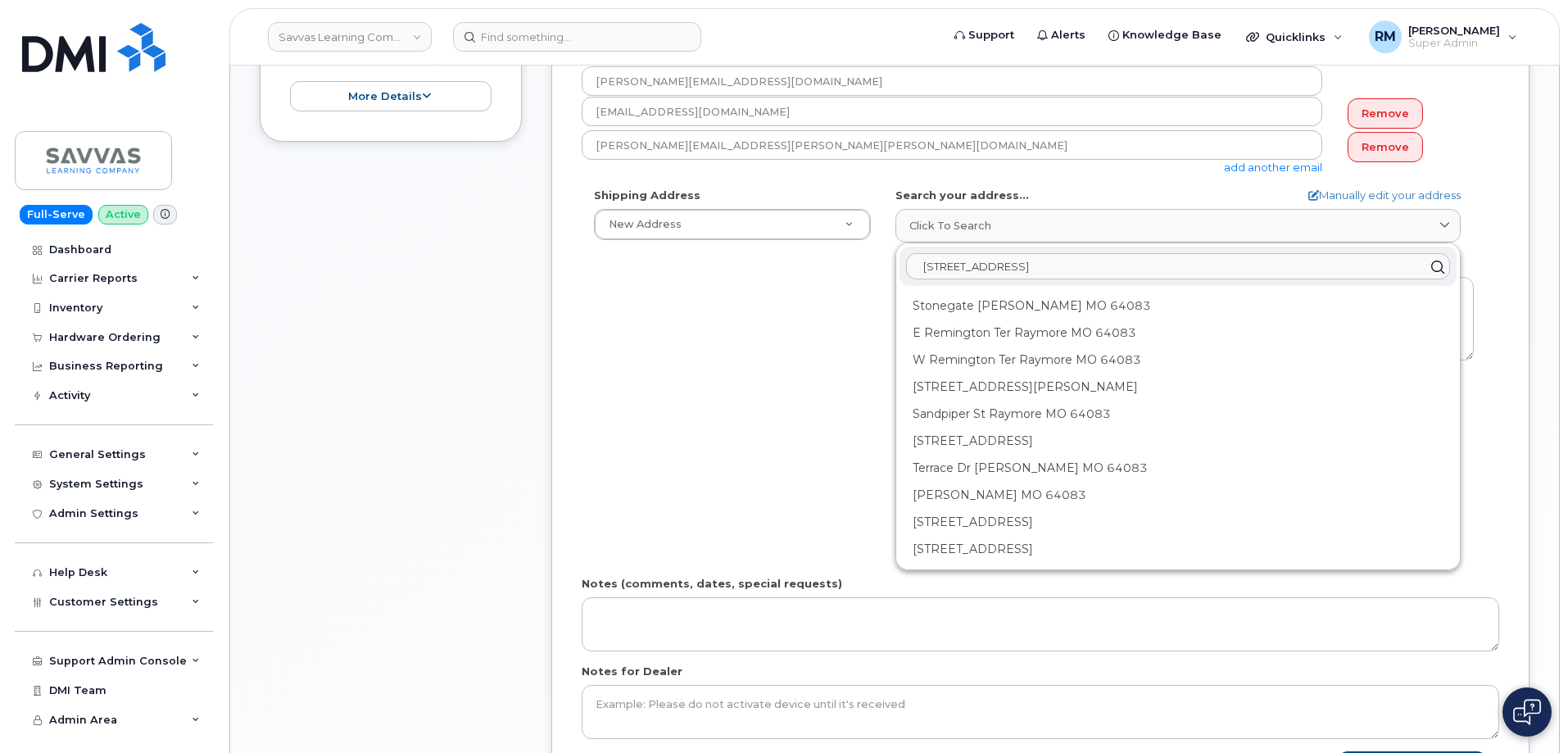
type input "[STREET_ADDRESS]"
click at [774, 345] on div "Shipping Address New Address New Address 1667 Crestline Drive, Atlanta, GA 3034…" at bounding box center [1034, 375] width 905 height 376
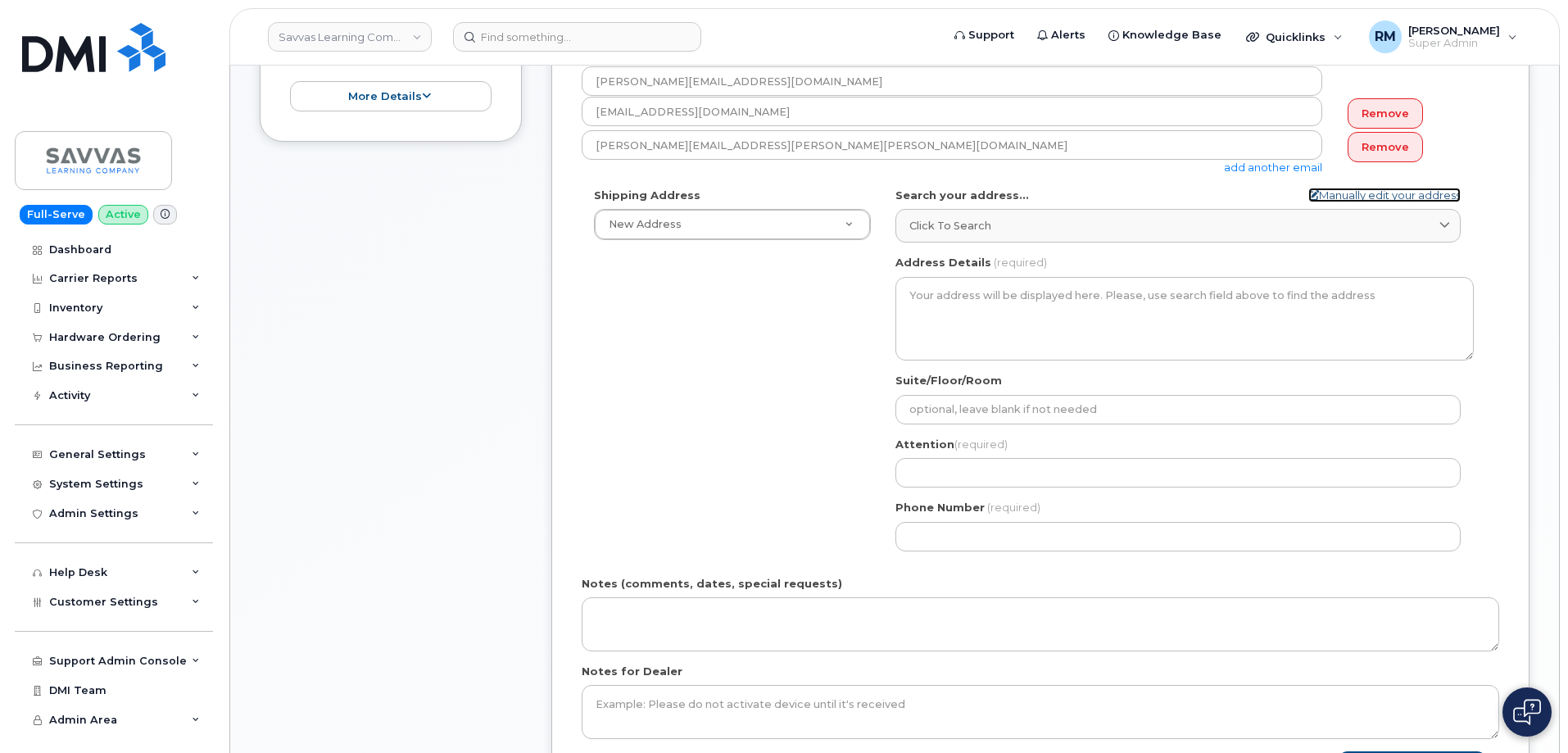
click at [1308, 194] on icon at bounding box center [1313, 196] width 11 height 11
select select
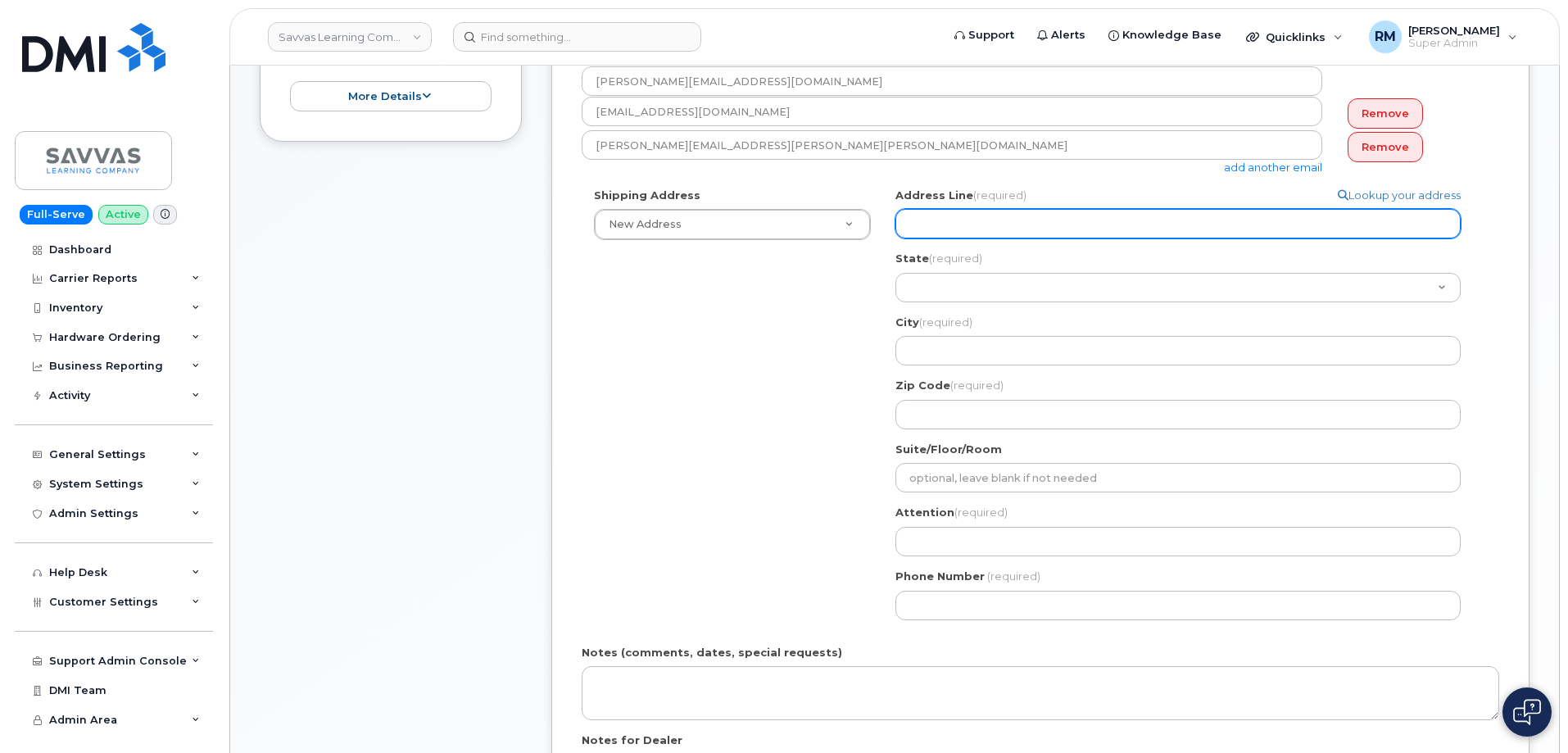
click at [931, 224] on input "Address Line (required)" at bounding box center [1177, 223] width 565 height 29
paste input "1515 Stonegate Ter, RAYMORE, MO, 64083-9082, USA"
select select
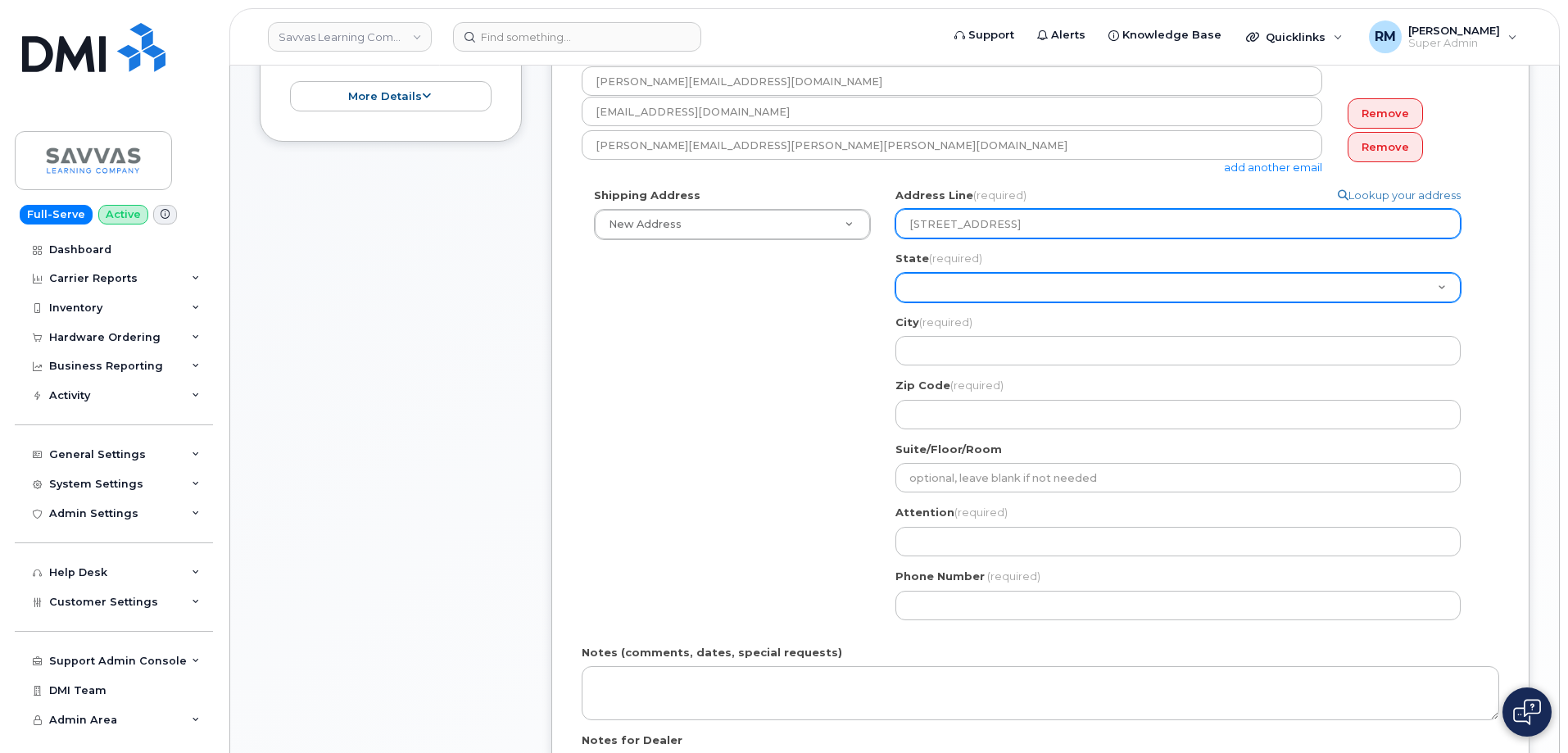
type input "1515 Stonegate Ter, RAYMORE, MO, 64083-9082, USA"
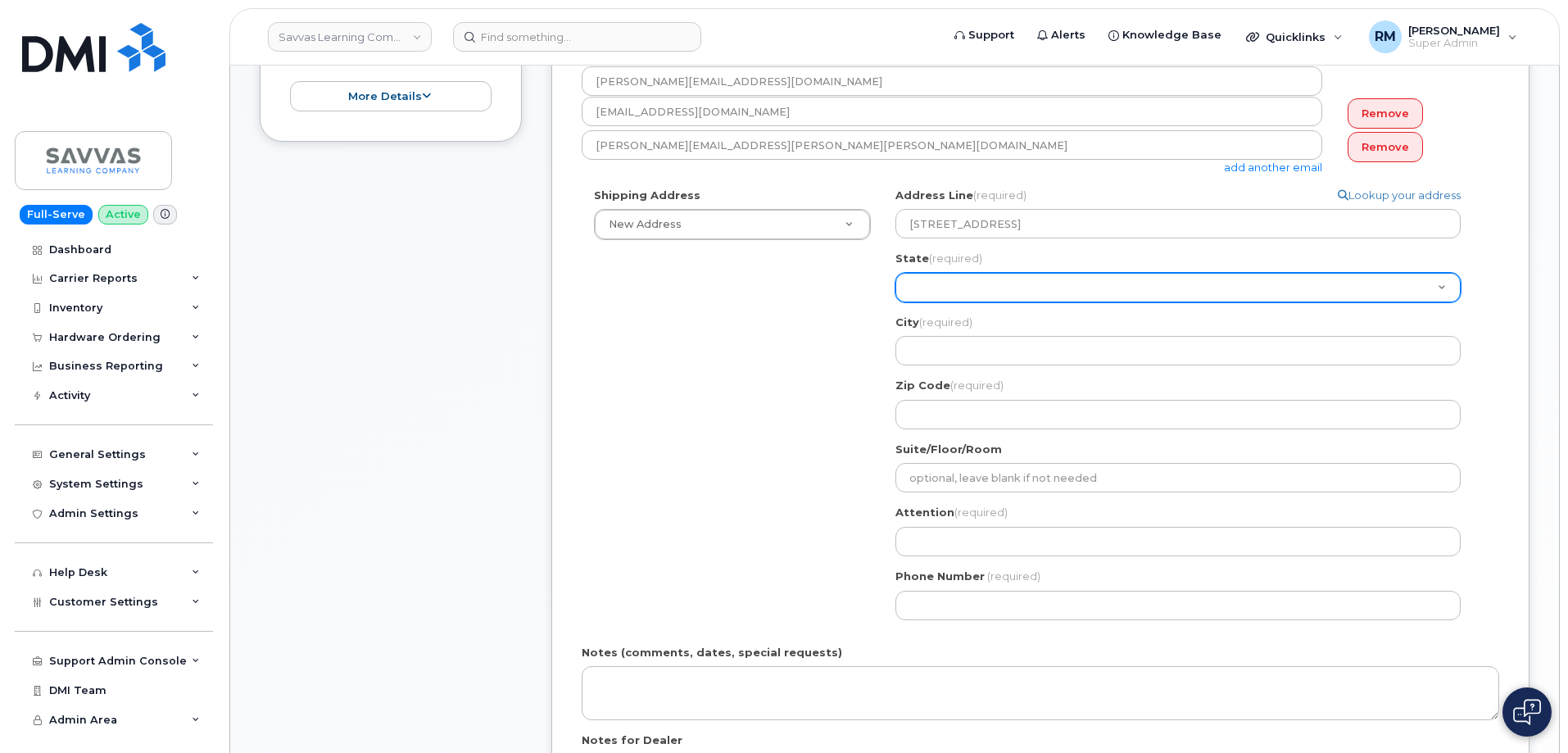
click at [919, 287] on select "Alabama Alaska American Samoa Arizona Arkansas California Colorado Connecticut …" at bounding box center [1177, 287] width 565 height 29
select select "MO"
click at [895, 273] on select "Alabama Alaska American Samoa Arizona Arkansas California Colorado Connecticut …" at bounding box center [1177, 287] width 565 height 29
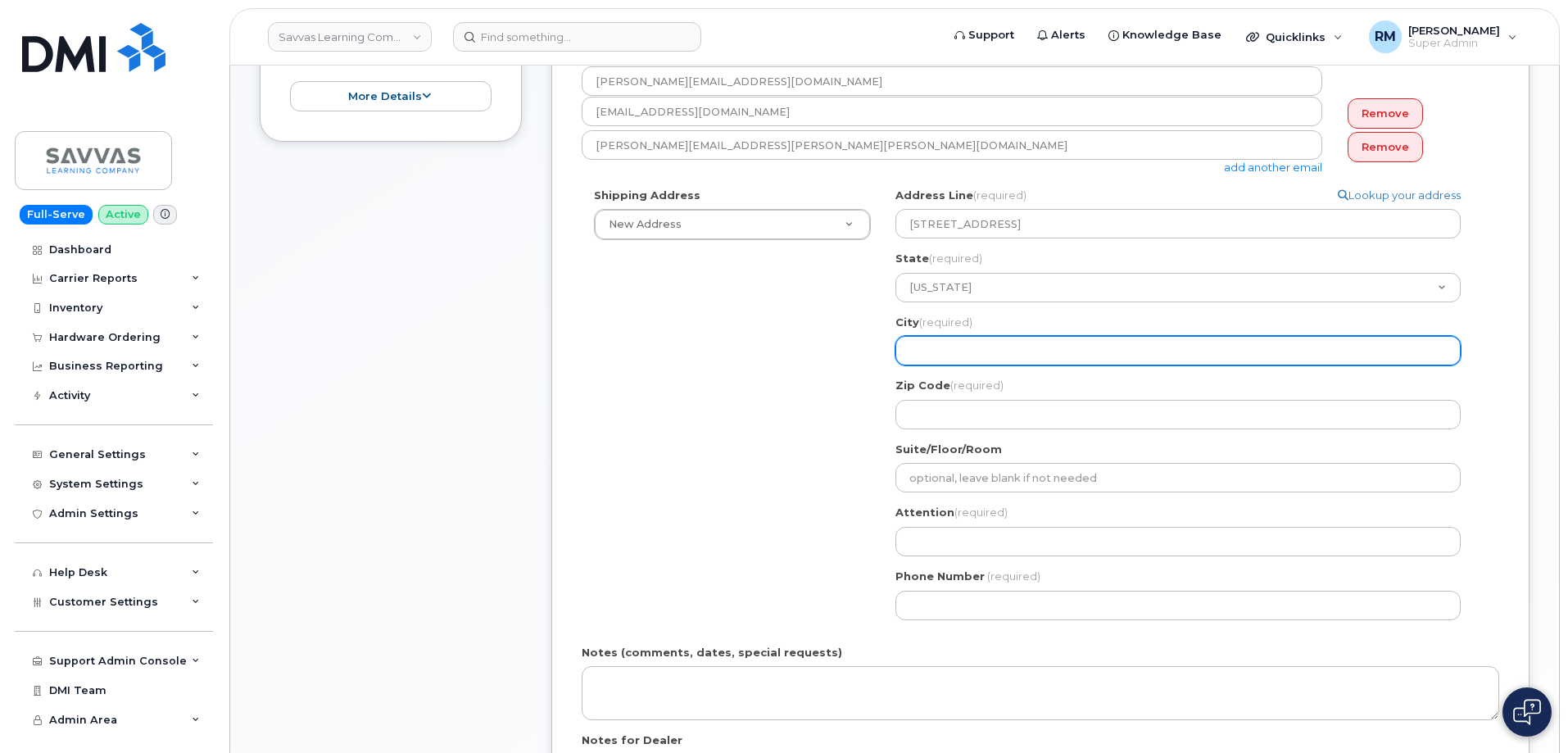
click at [926, 350] on input "City (required)" at bounding box center [1177, 350] width 565 height 29
select select
type input "Y"
select select
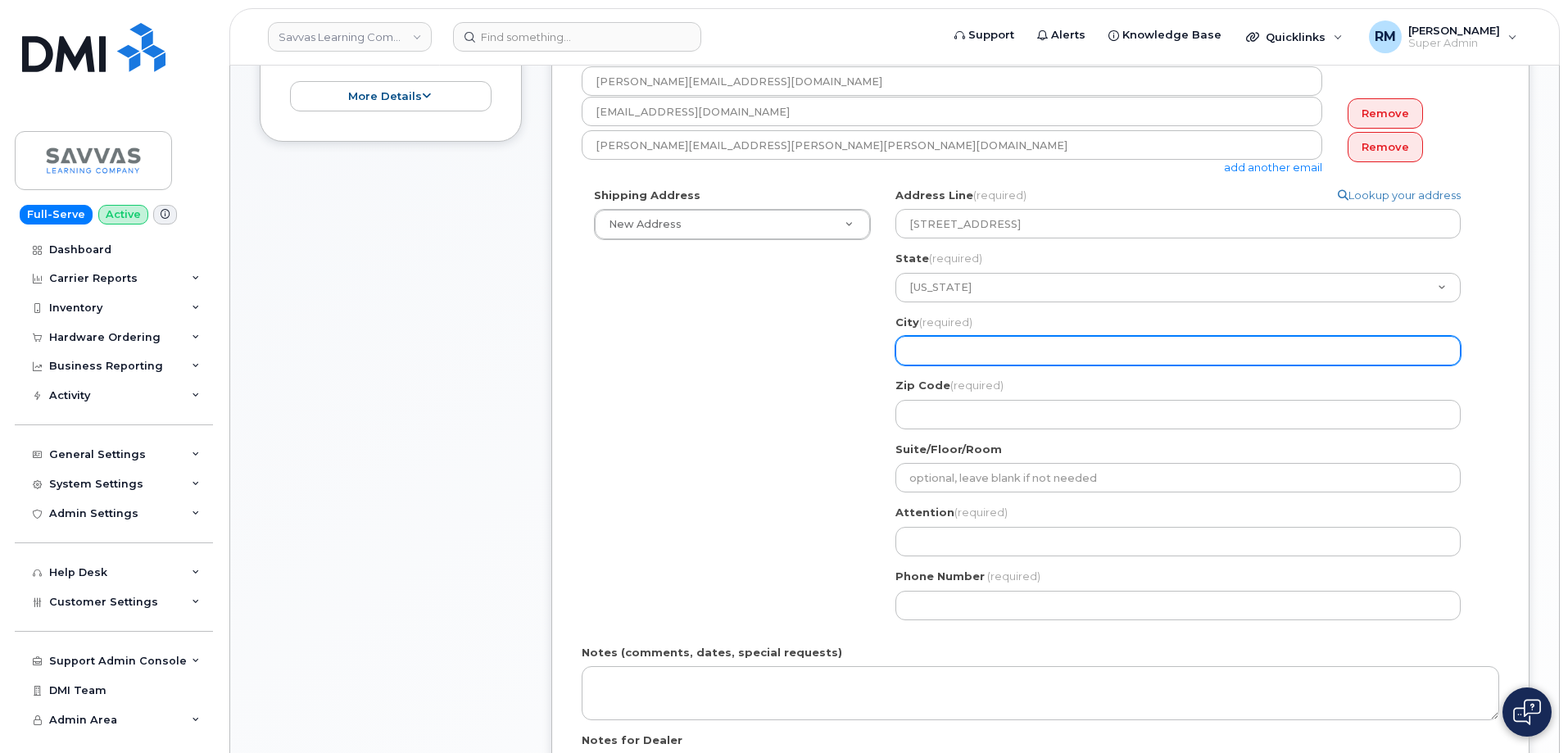
type input "R"
select select
type input "Ra"
select select
type input "Ray"
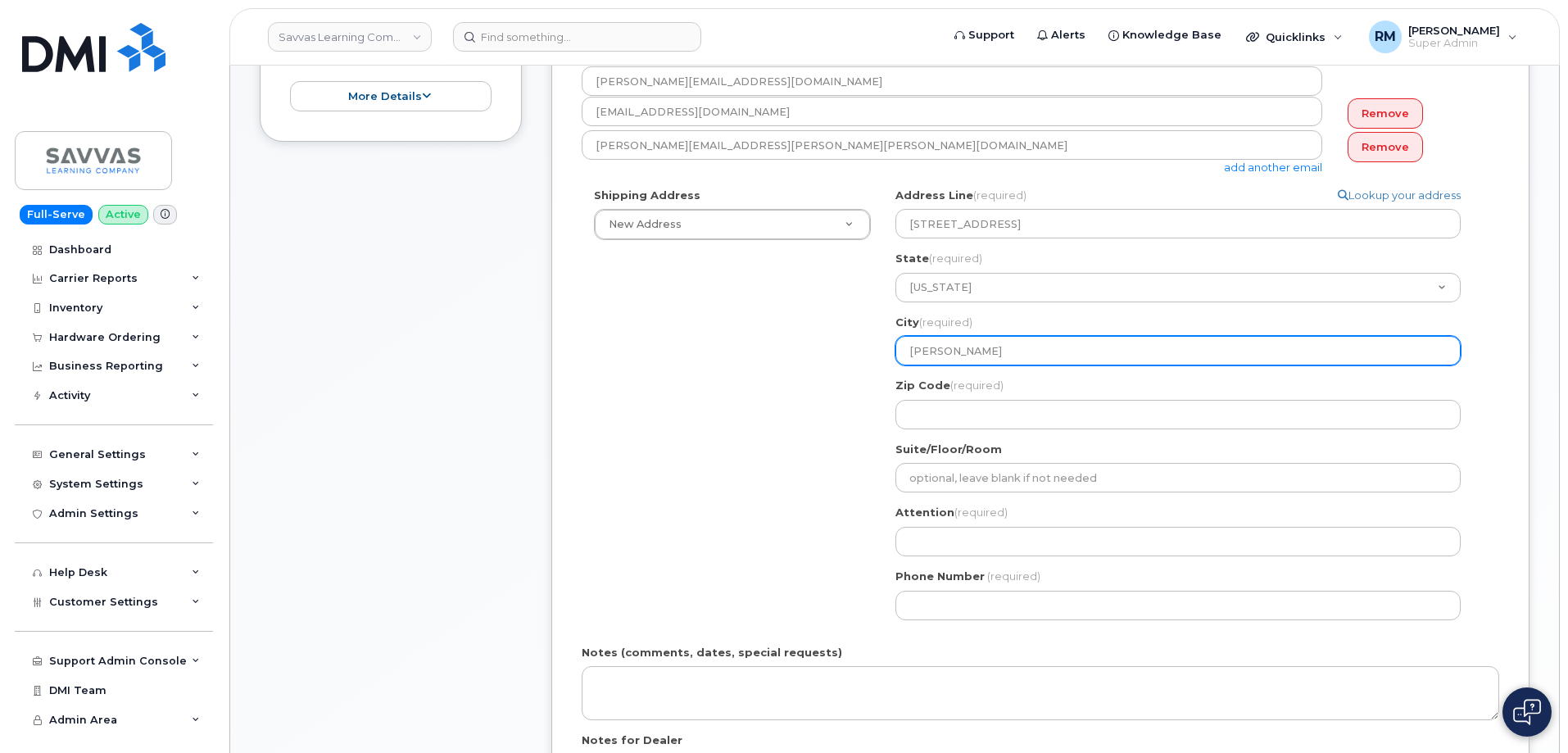
select select
type input "Raym"
select select
type input "Raymo"
select select
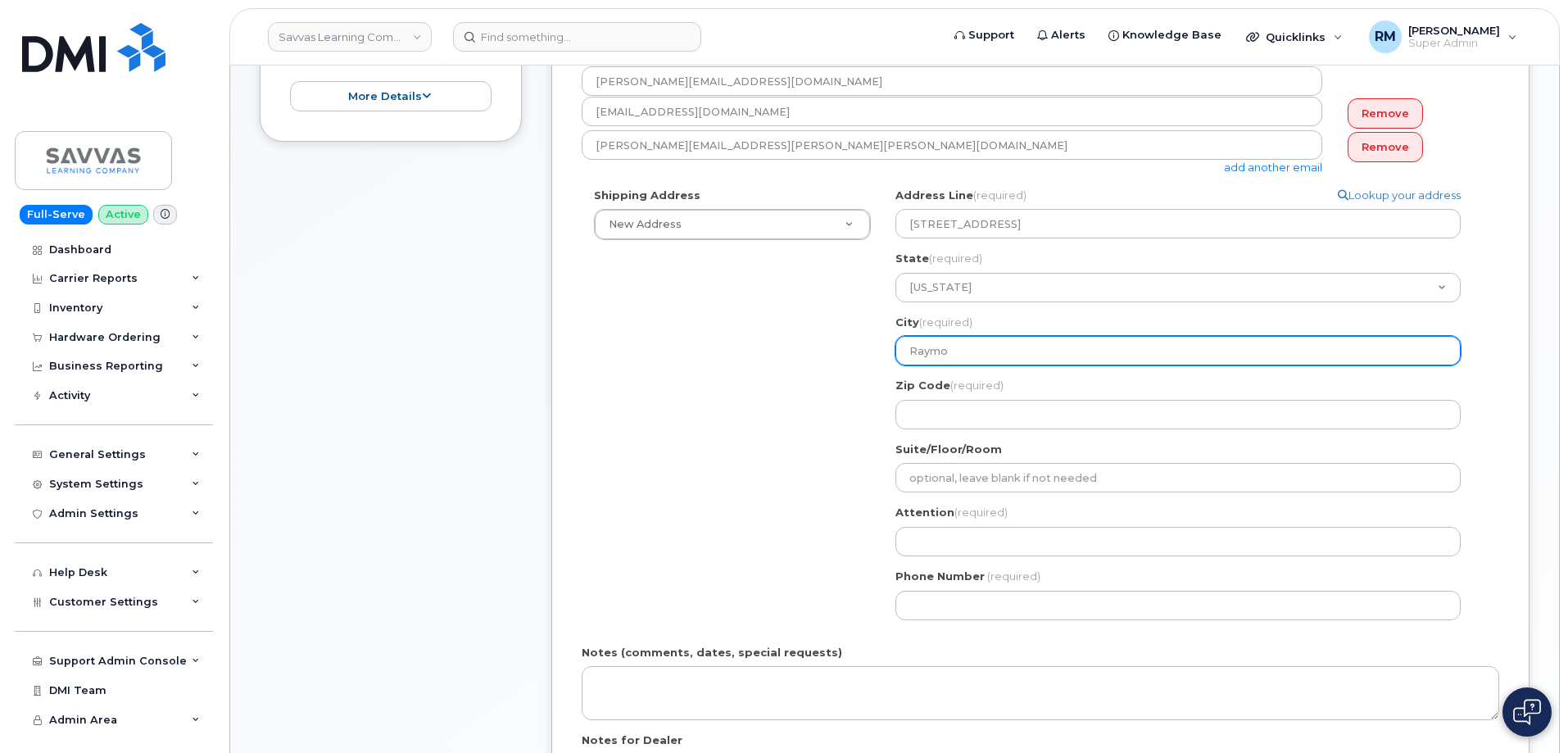
type input "Raymor"
select select
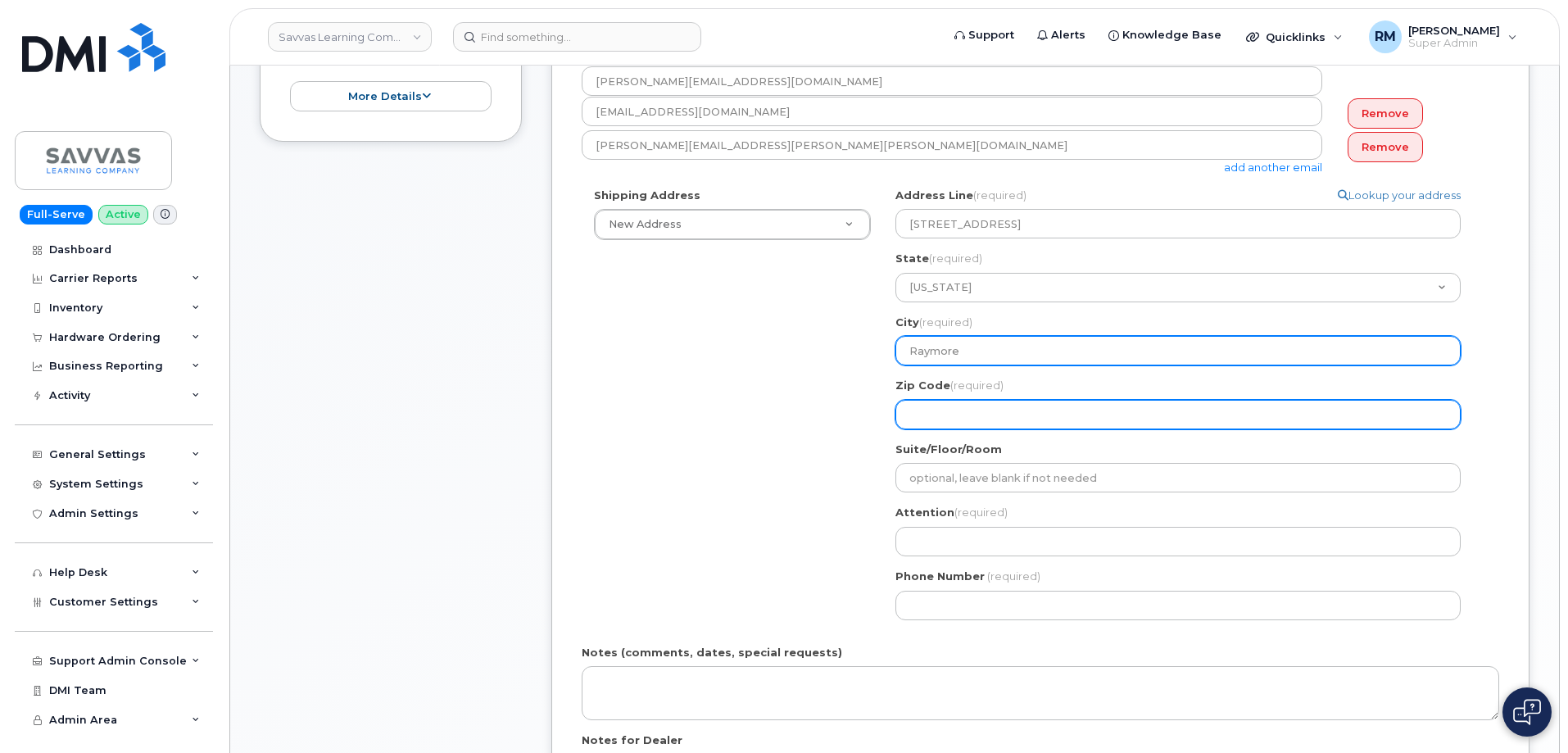
type input "Raymore"
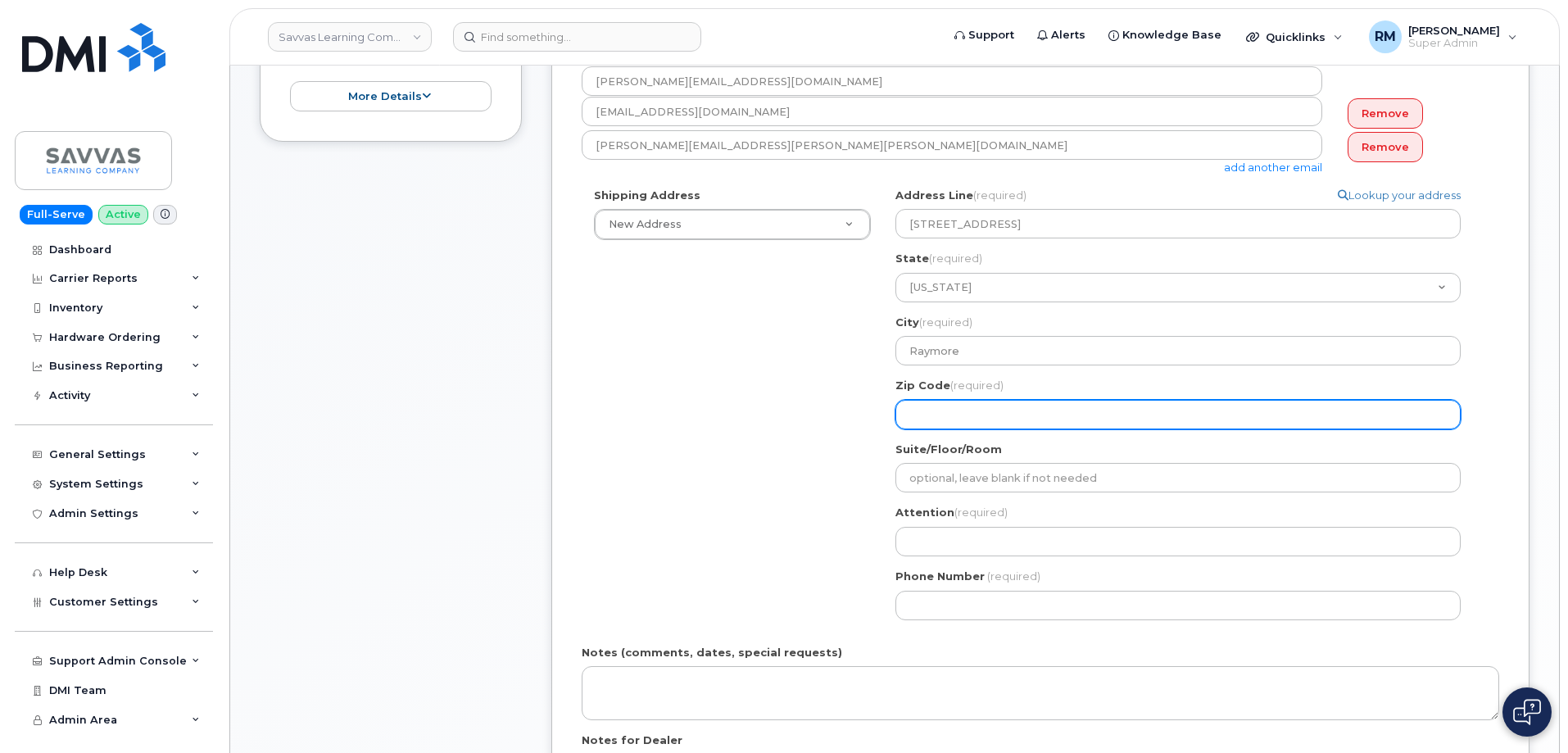
click at [918, 415] on input "Zip Code (required)" at bounding box center [1177, 414] width 565 height 29
select select
type input "6"
select select
type input "64"
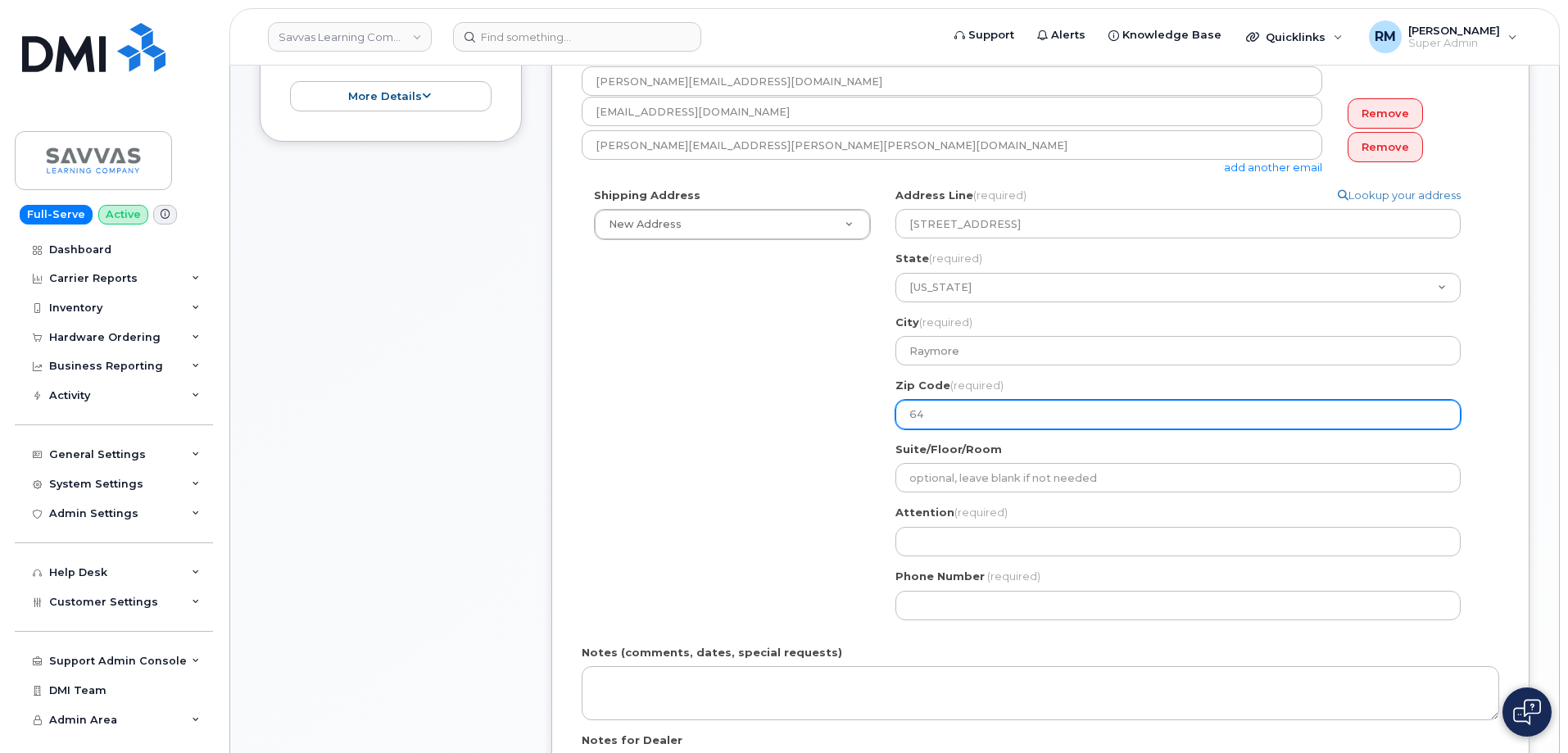
select select
type input "640"
select select
type input "6408"
select select
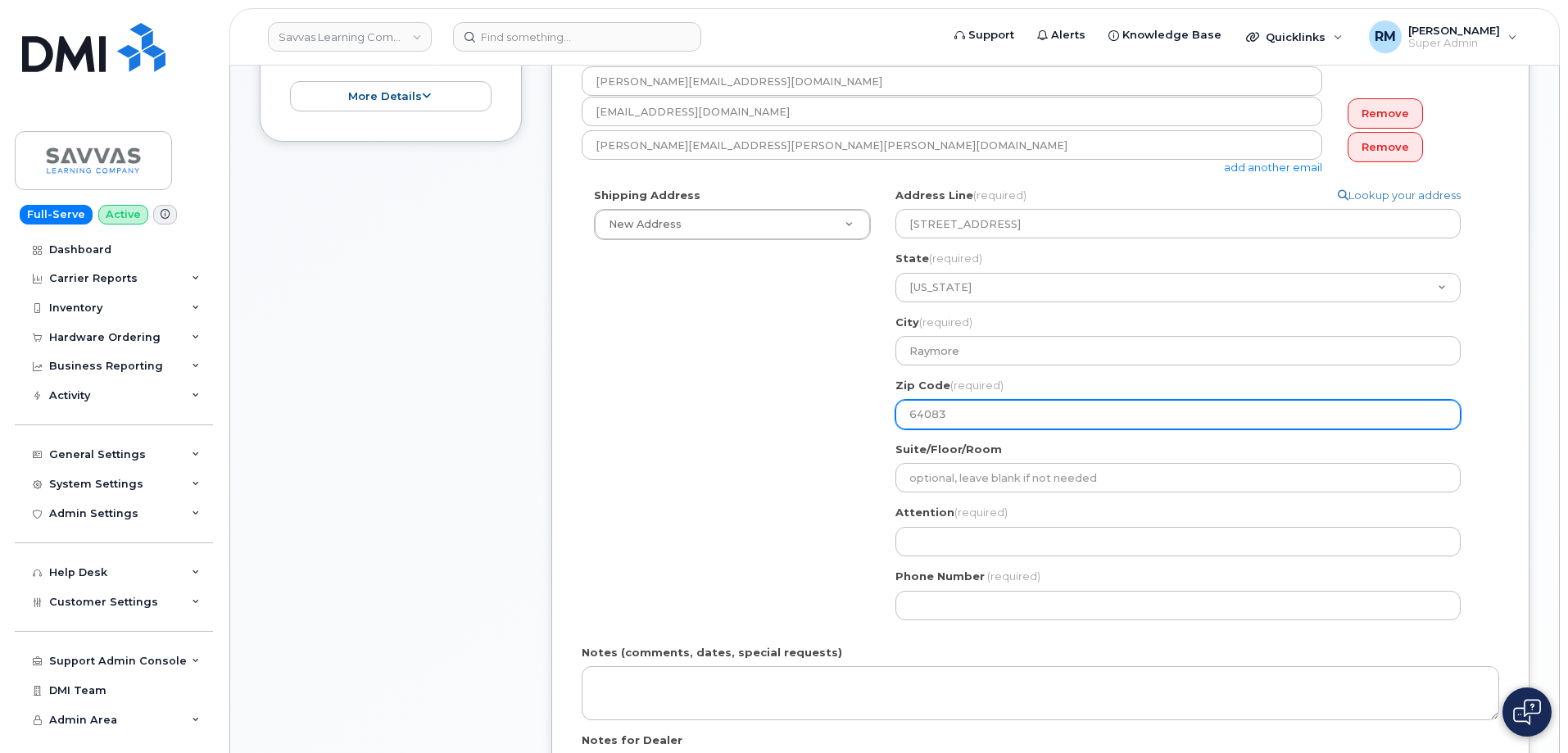
type input "64083"
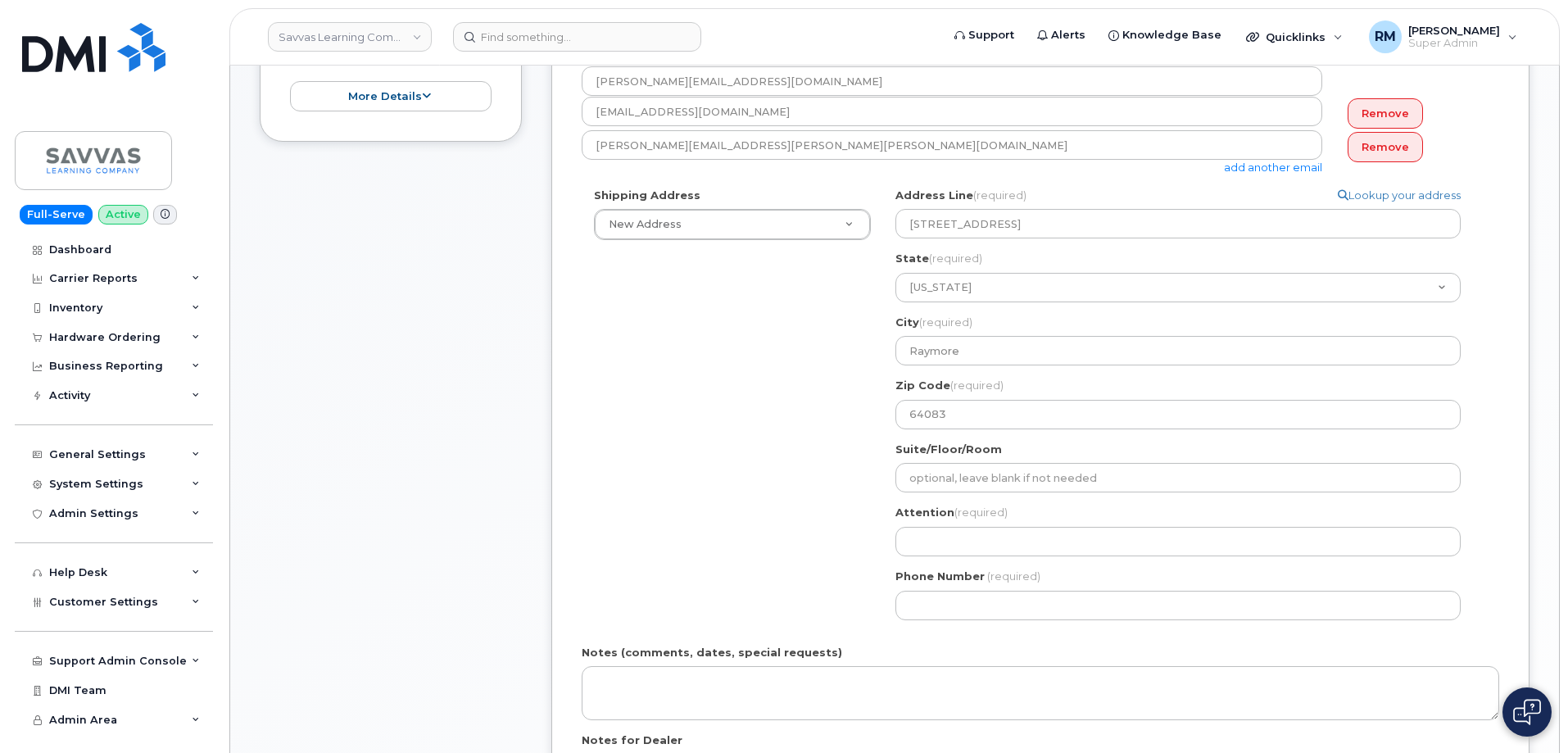
click at [727, 408] on div "Shipping Address New Address New Address 1667 Crestline Drive, Atlanta, GA 3034…" at bounding box center [1034, 410] width 905 height 445
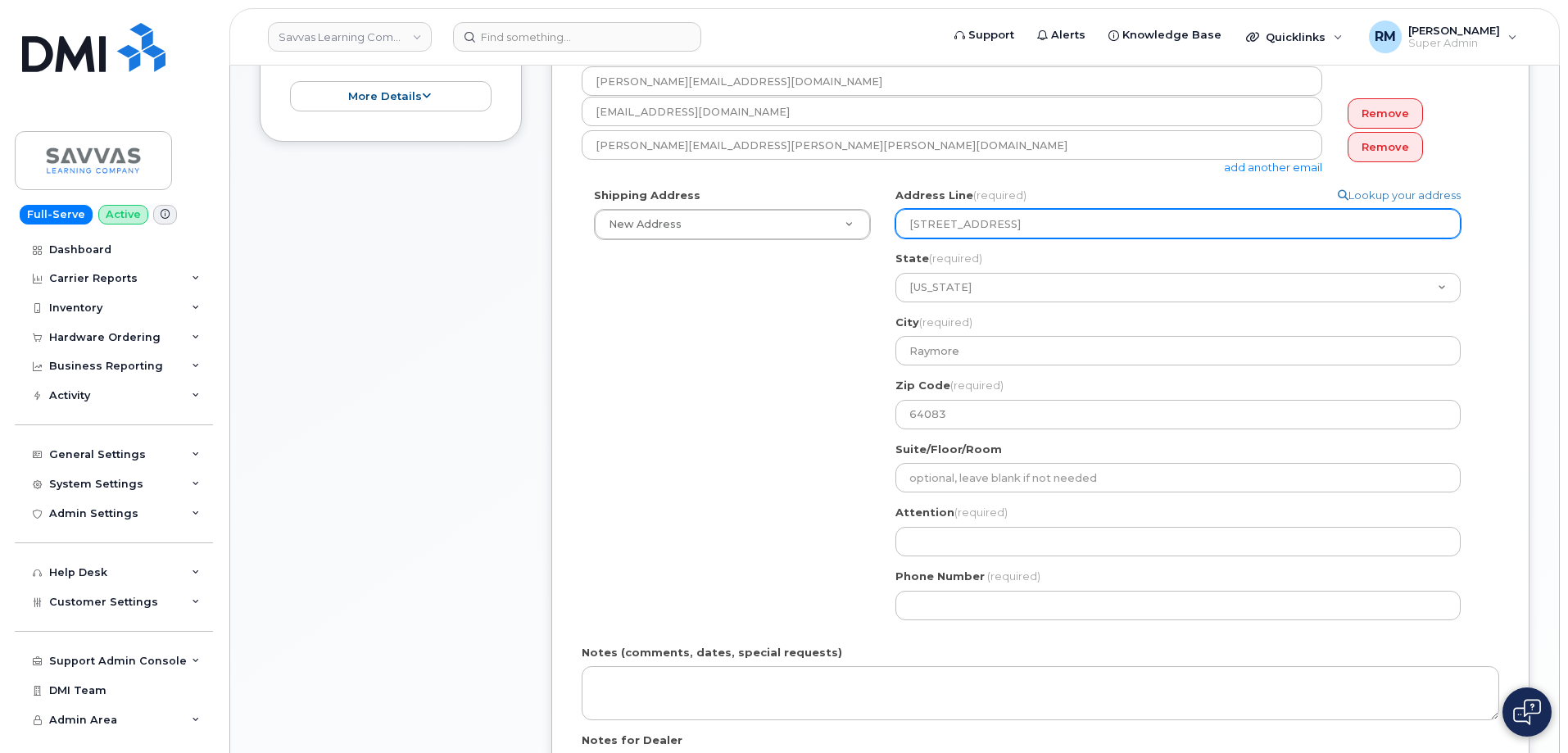
drag, startPoint x: 1021, startPoint y: 227, endPoint x: 1317, endPoint y: 226, distance: 296.0
click at [1316, 224] on input "1515 Stonegate Ter, RAYMORE, MO, 64083-9082, USA" at bounding box center [1177, 223] width 565 height 29
select select
type input "1515 Stonegate Ter,"
select select
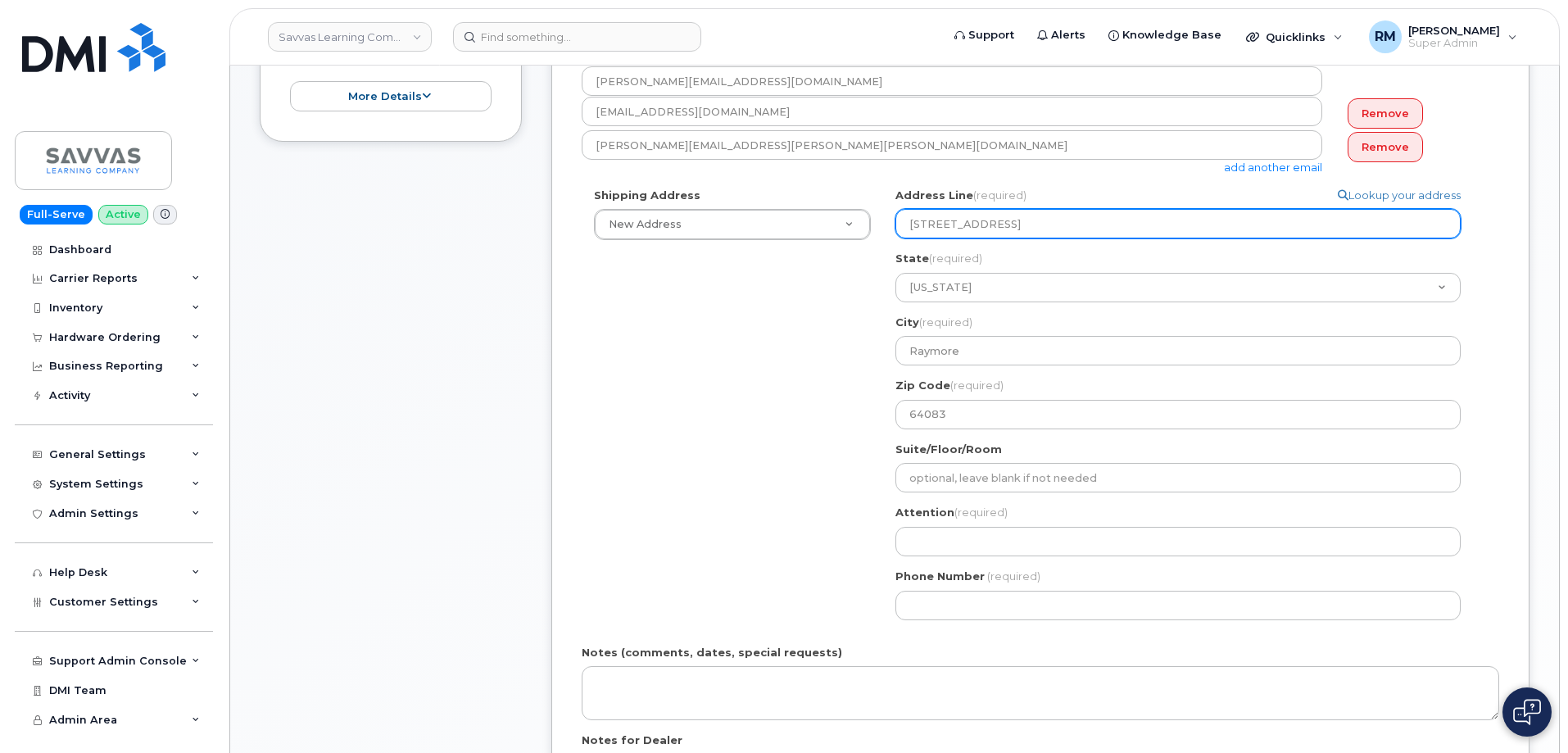
type input "1515 Stonegate Ter"
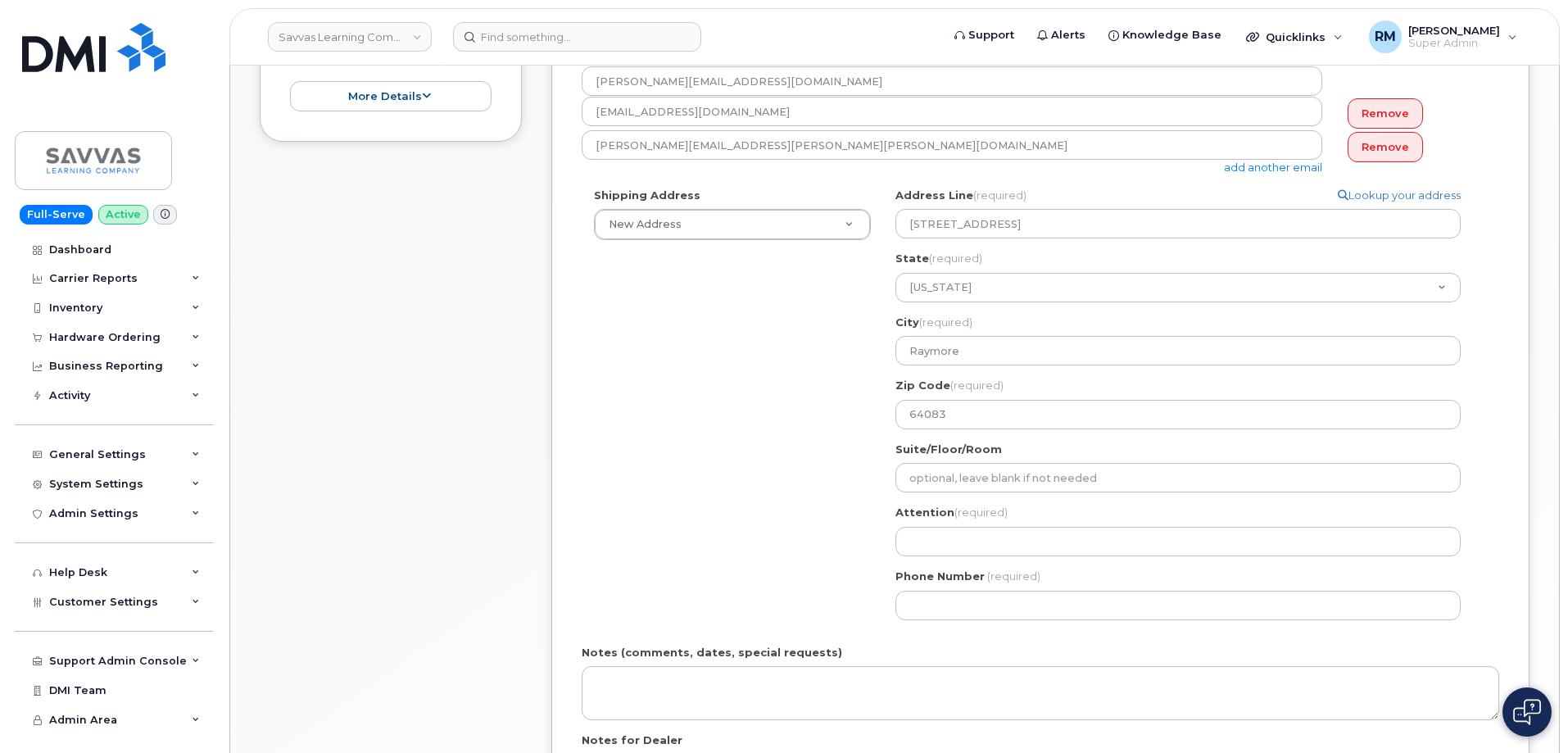
click at [706, 424] on div "Shipping Address New Address New Address 1667 Crestline Drive, Atlanta, GA 3034…" at bounding box center [1034, 410] width 905 height 445
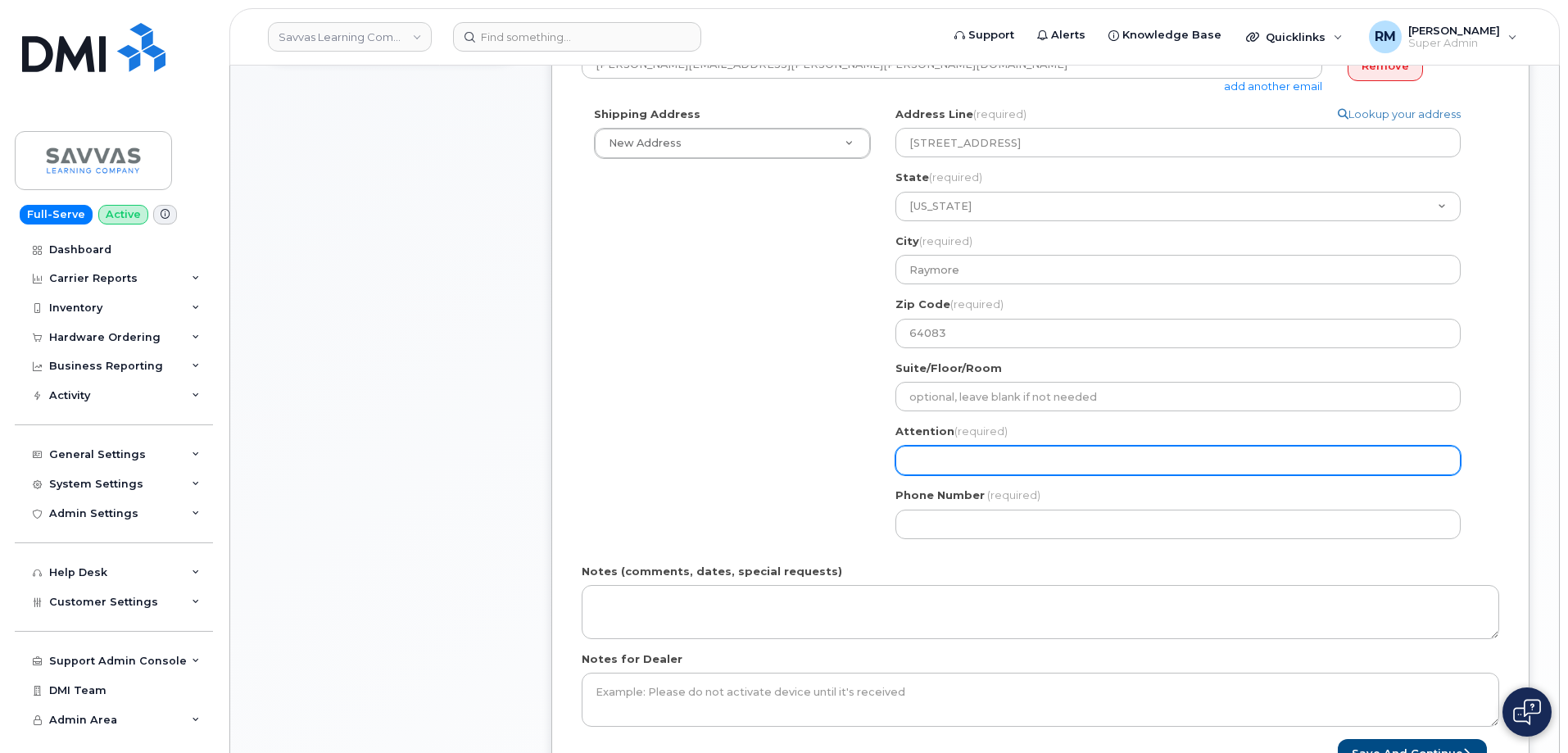
scroll to position [492, 0]
drag, startPoint x: 976, startPoint y: 462, endPoint x: 944, endPoint y: 457, distance: 32.4
click at [976, 462] on input "Attention (required)" at bounding box center [1177, 459] width 565 height 29
paste input "[PERSON_NAME]"
select select
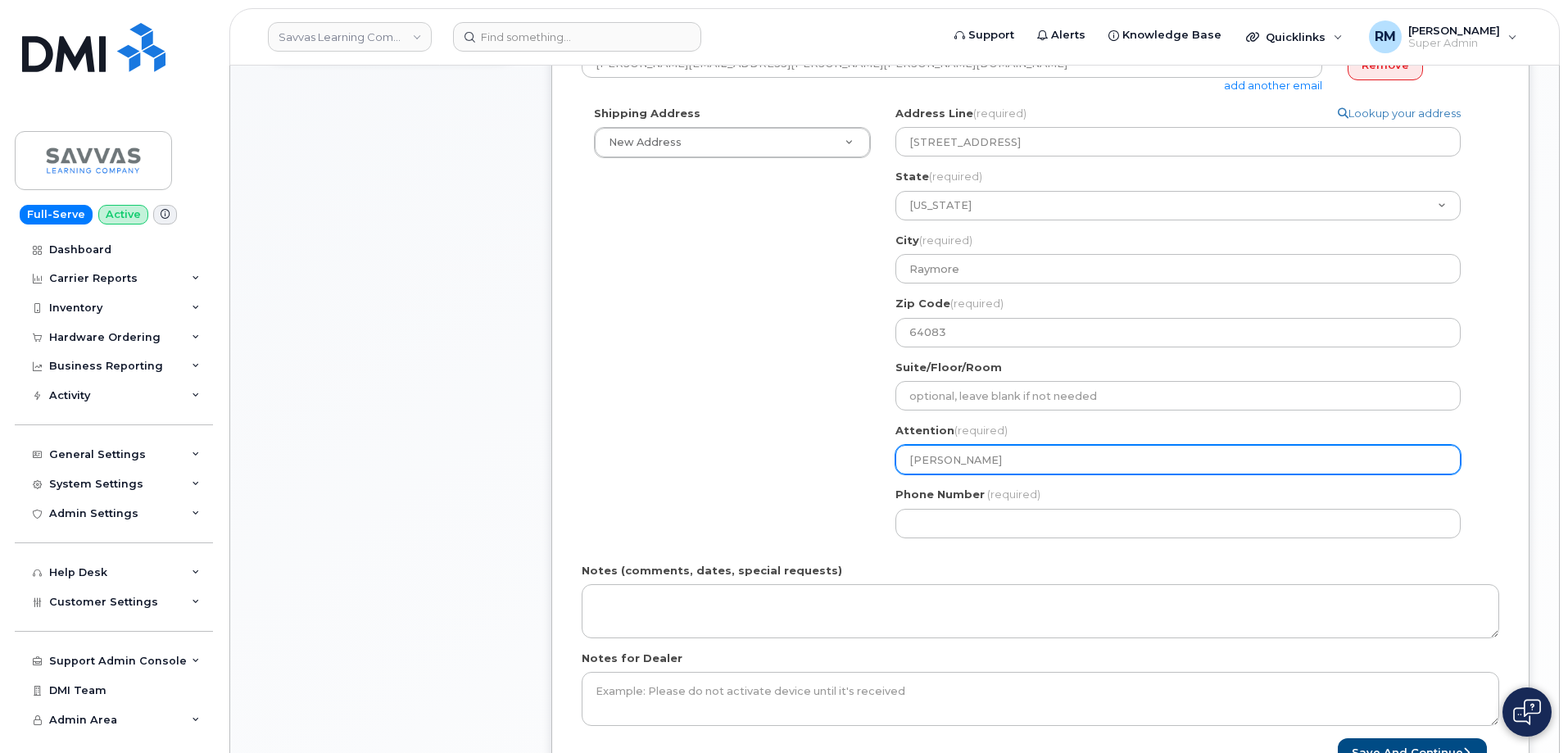
type input "[PERSON_NAME]"
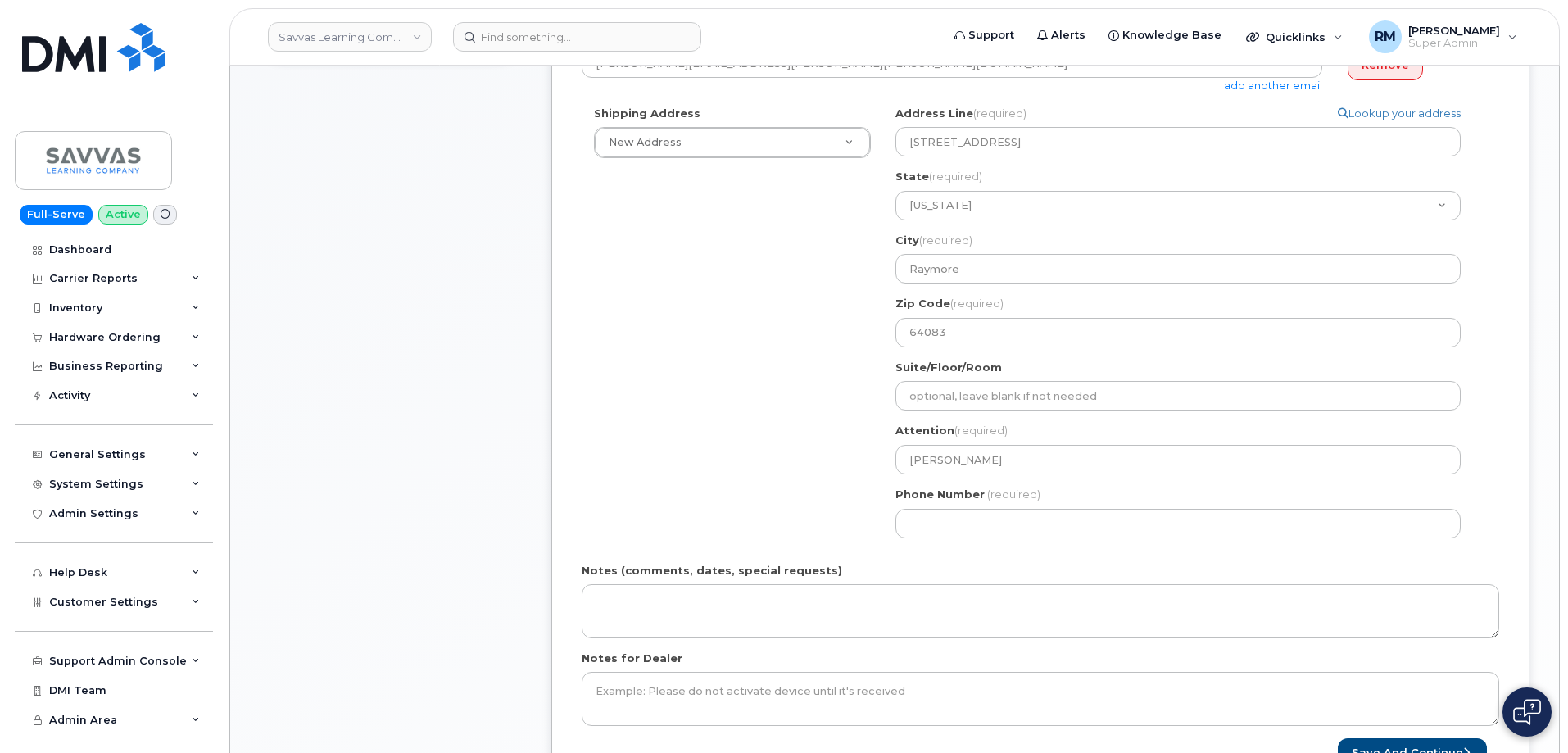
click at [776, 410] on div "Shipping Address New Address New Address 1667 Crestline Drive, Atlanta, GA 3034…" at bounding box center [1034, 327] width 905 height 445
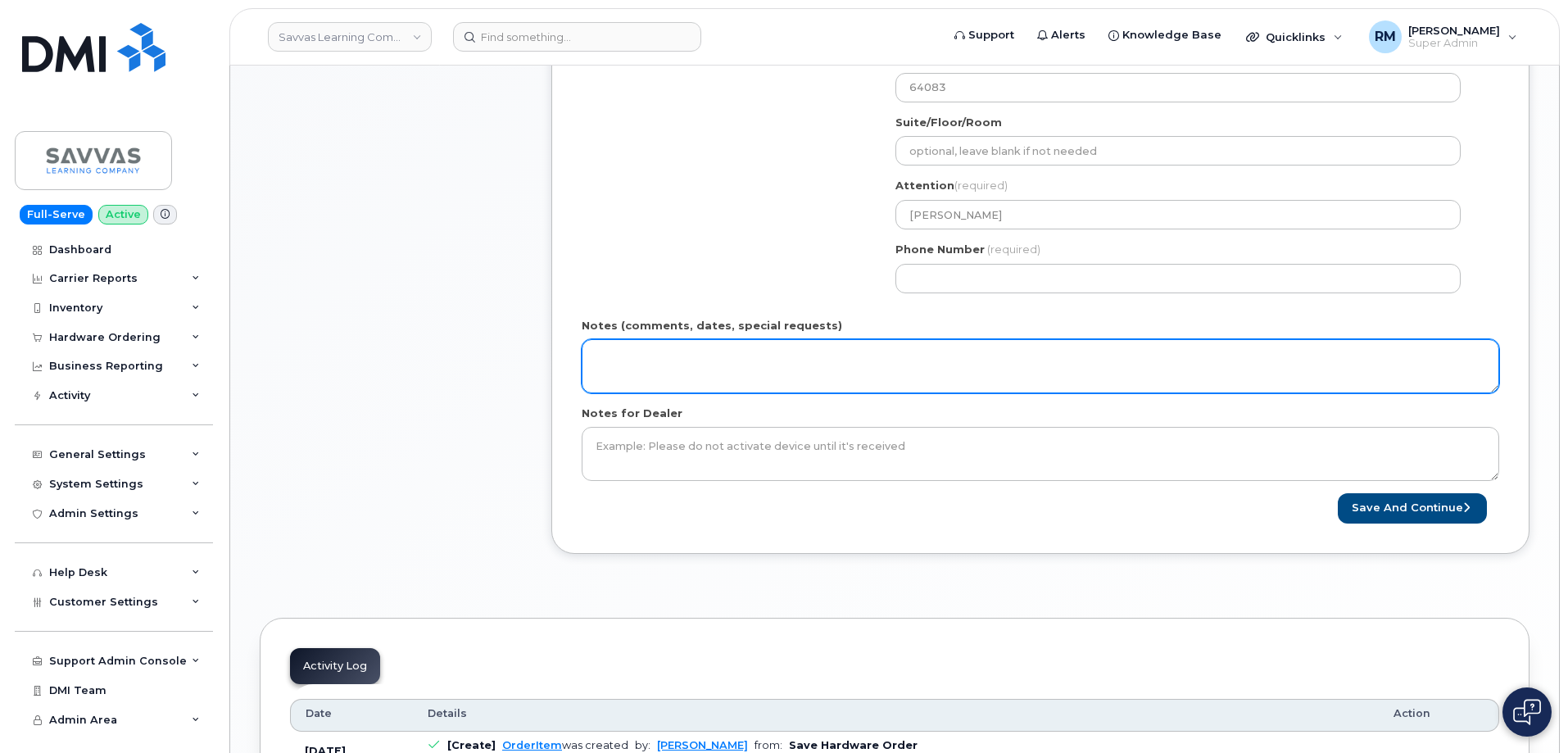
scroll to position [738, 0]
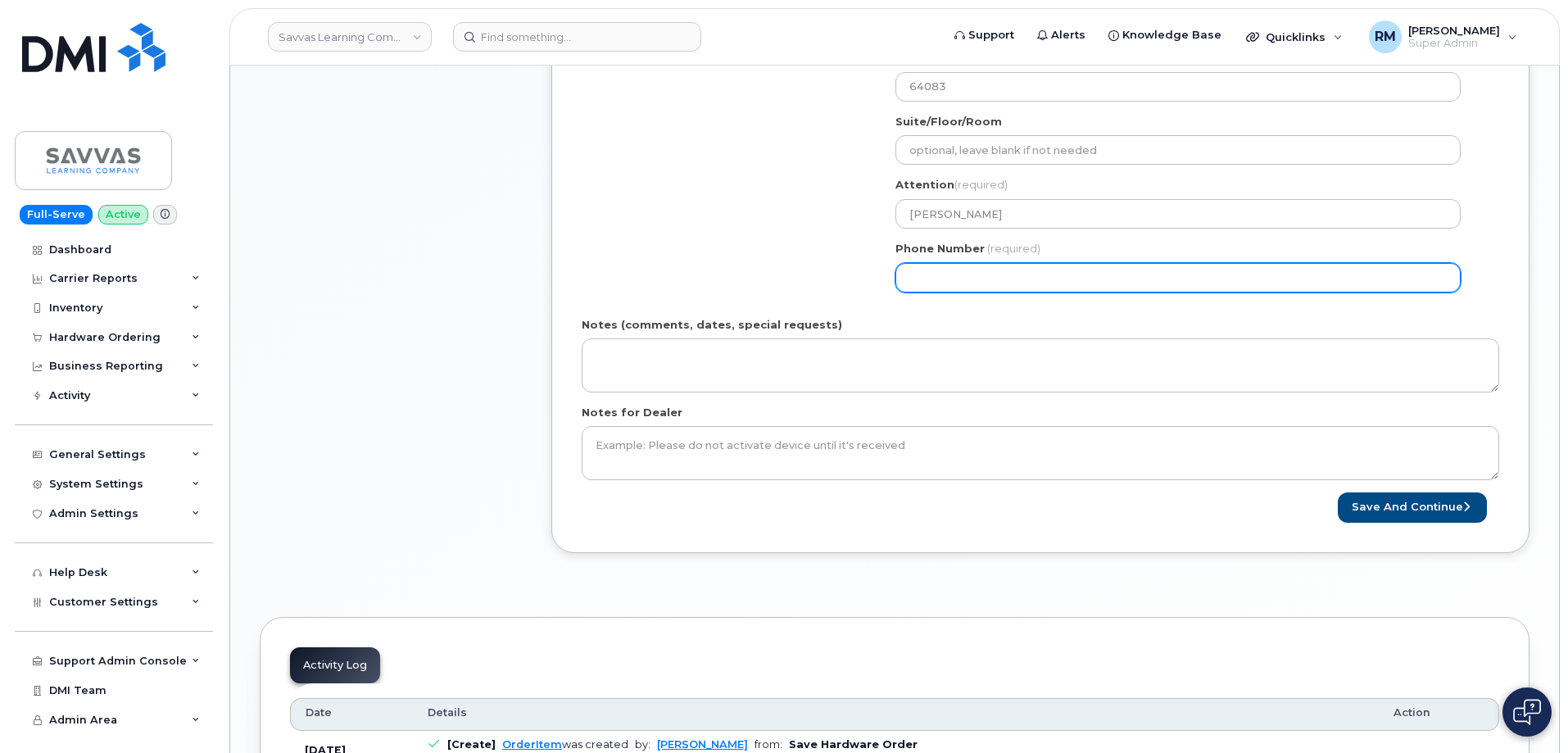
drag, startPoint x: 941, startPoint y: 274, endPoint x: 854, endPoint y: 300, distance: 90.8
click at [941, 274] on input "Phone Number" at bounding box center [1177, 277] width 565 height 29
paste input "9133647633"
select select
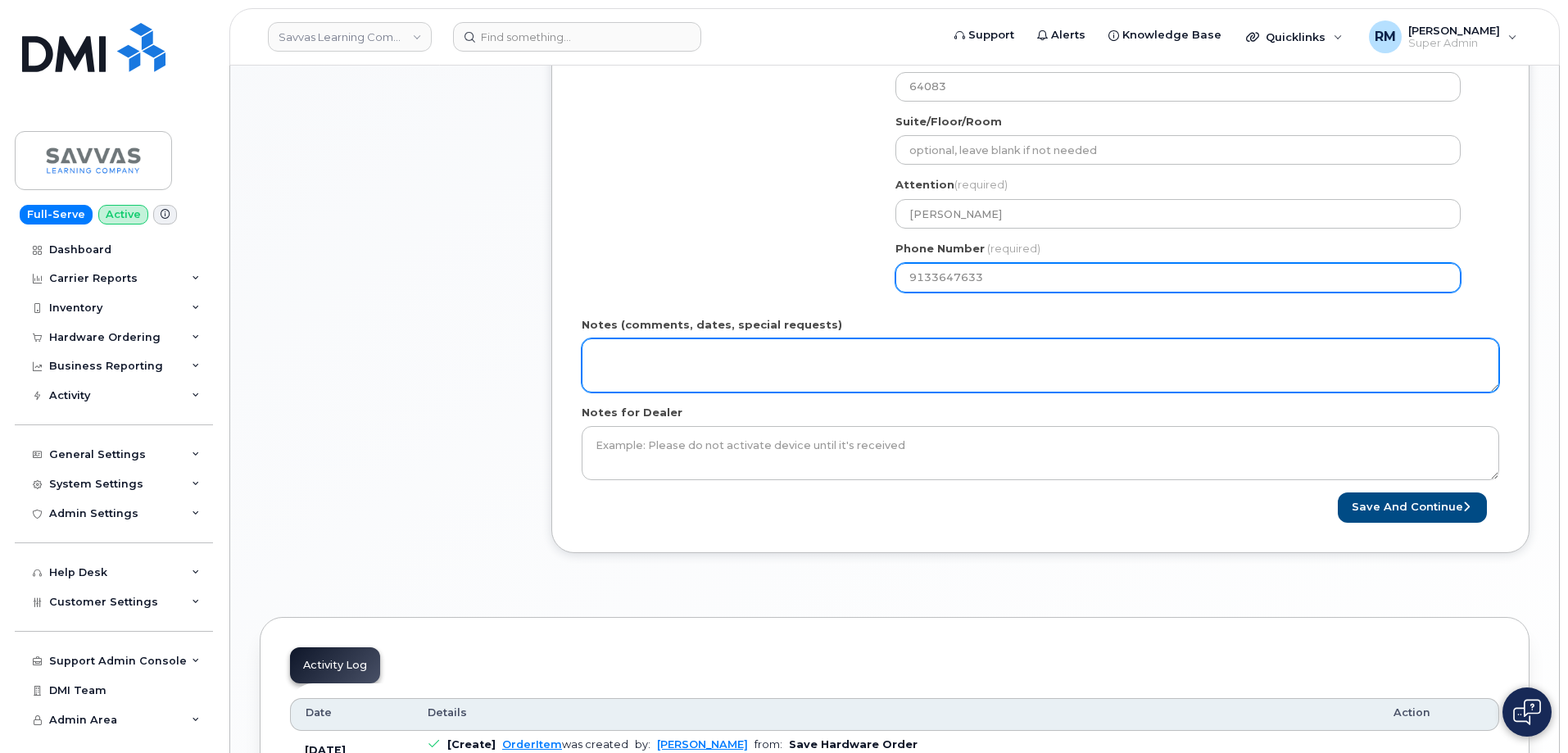
type input "9133647633"
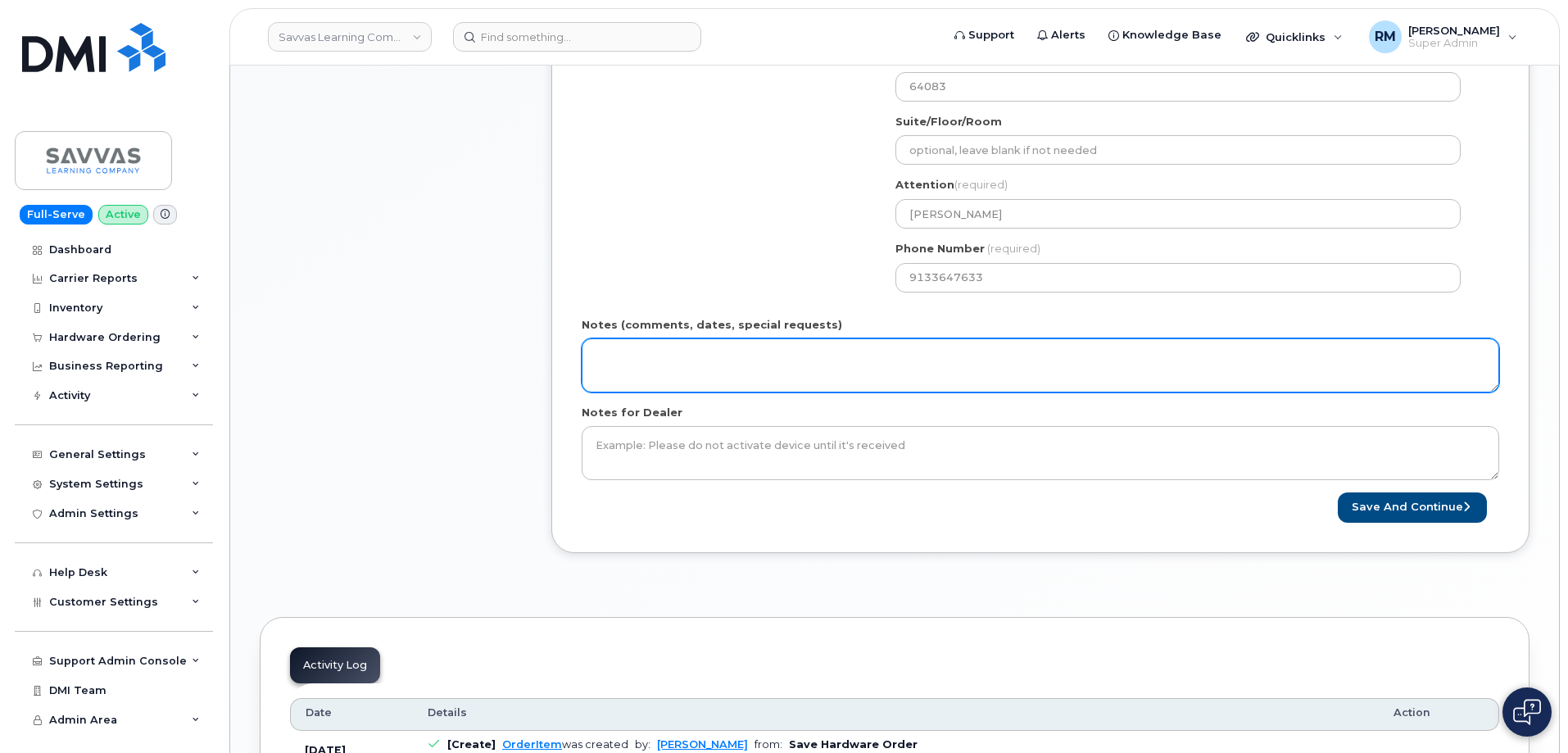
click at [680, 364] on textarea "Notes (comments, dates, special requests)" at bounding box center [1040, 365] width 917 height 54
type textarea "Preapproved by [PERSON_NAME]"
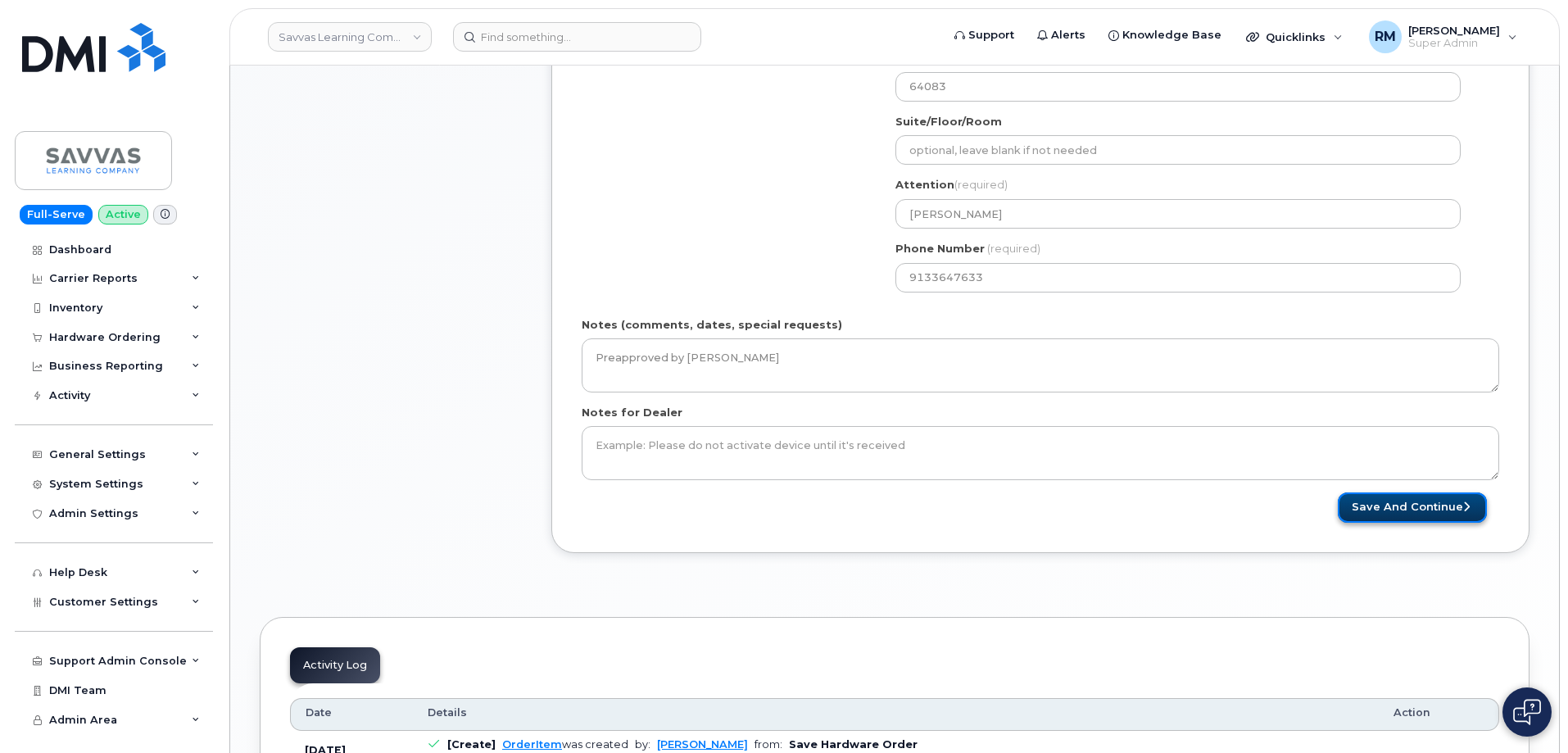
click at [1422, 505] on button "Save and Continue" at bounding box center [1412, 508] width 149 height 30
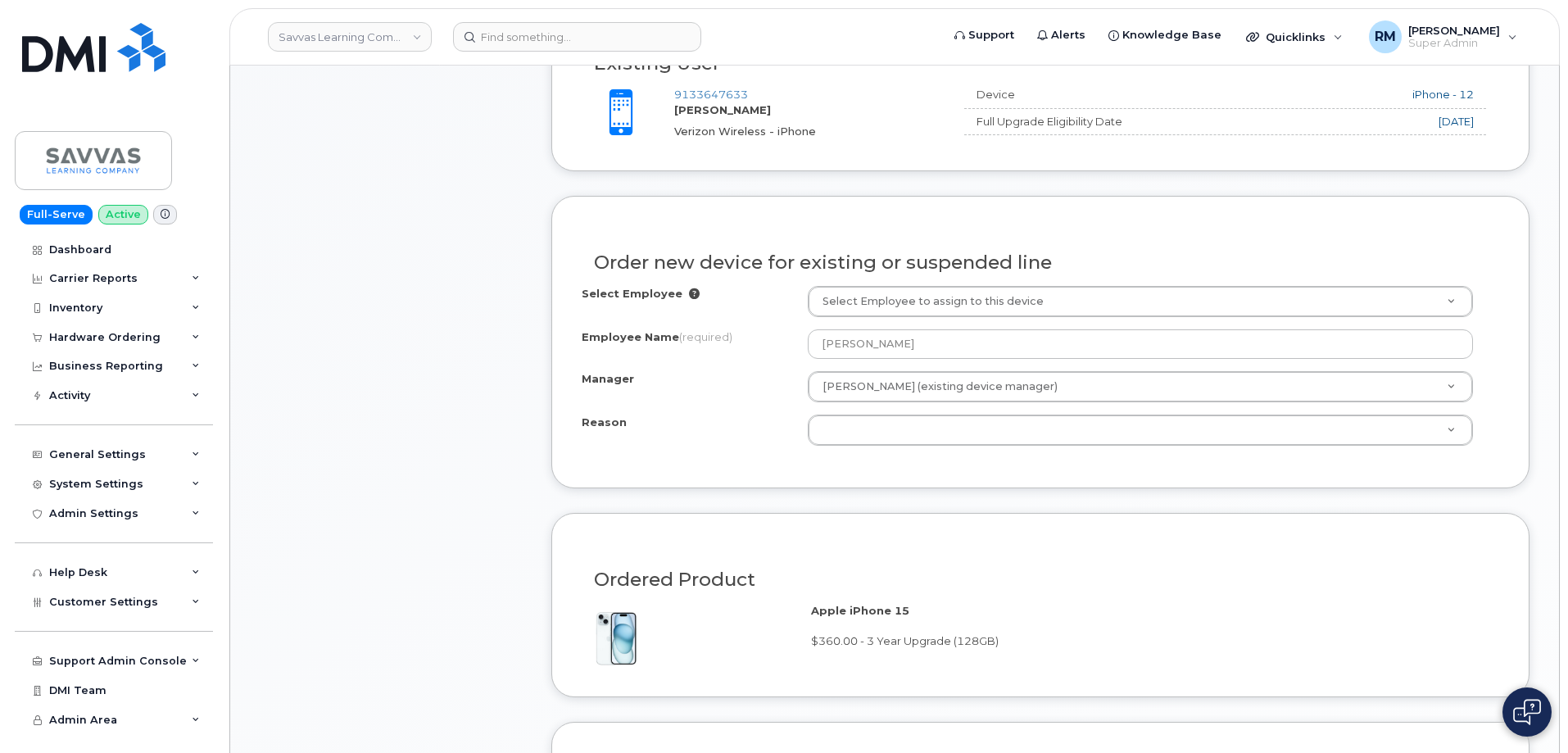
scroll to position [738, 0]
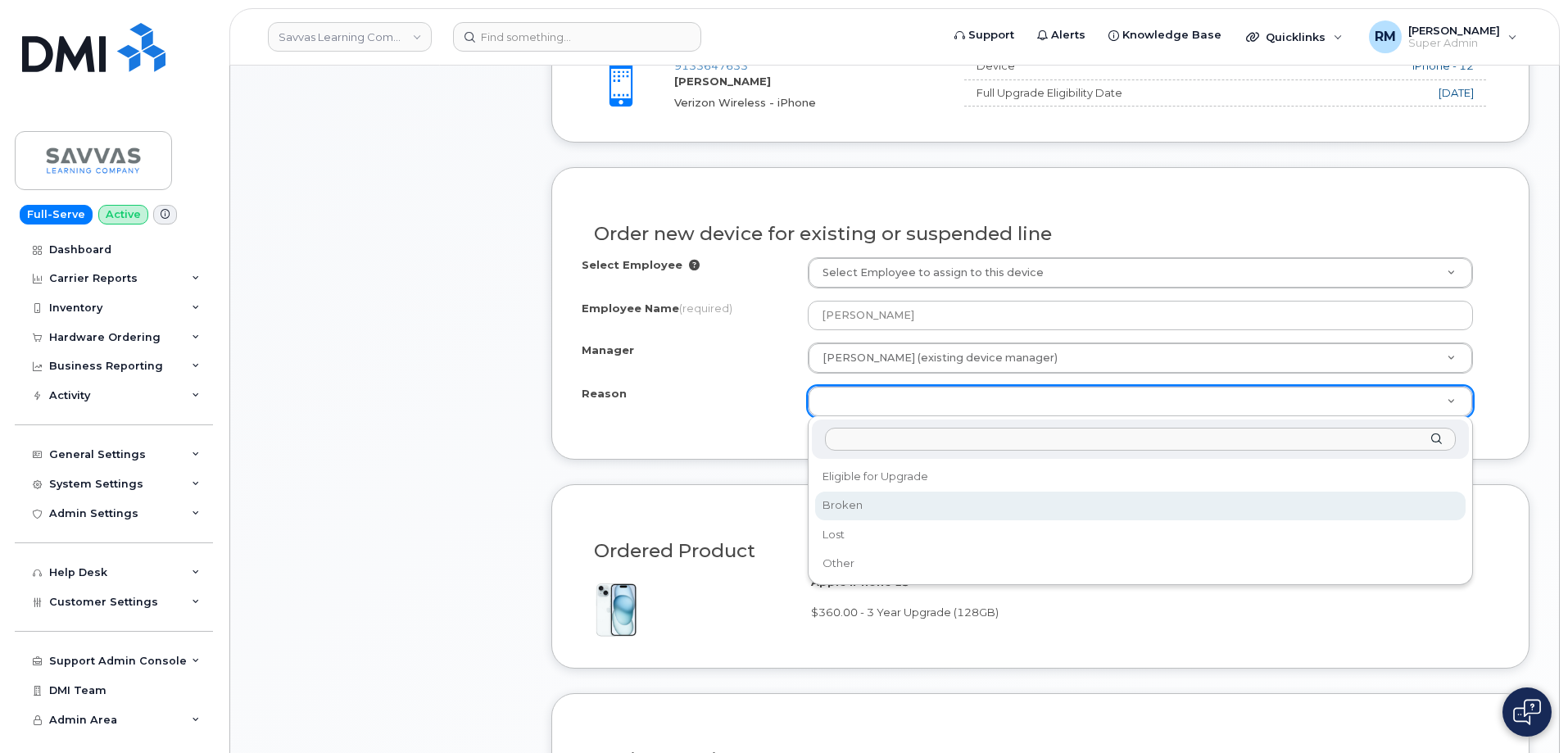
select select "broken"
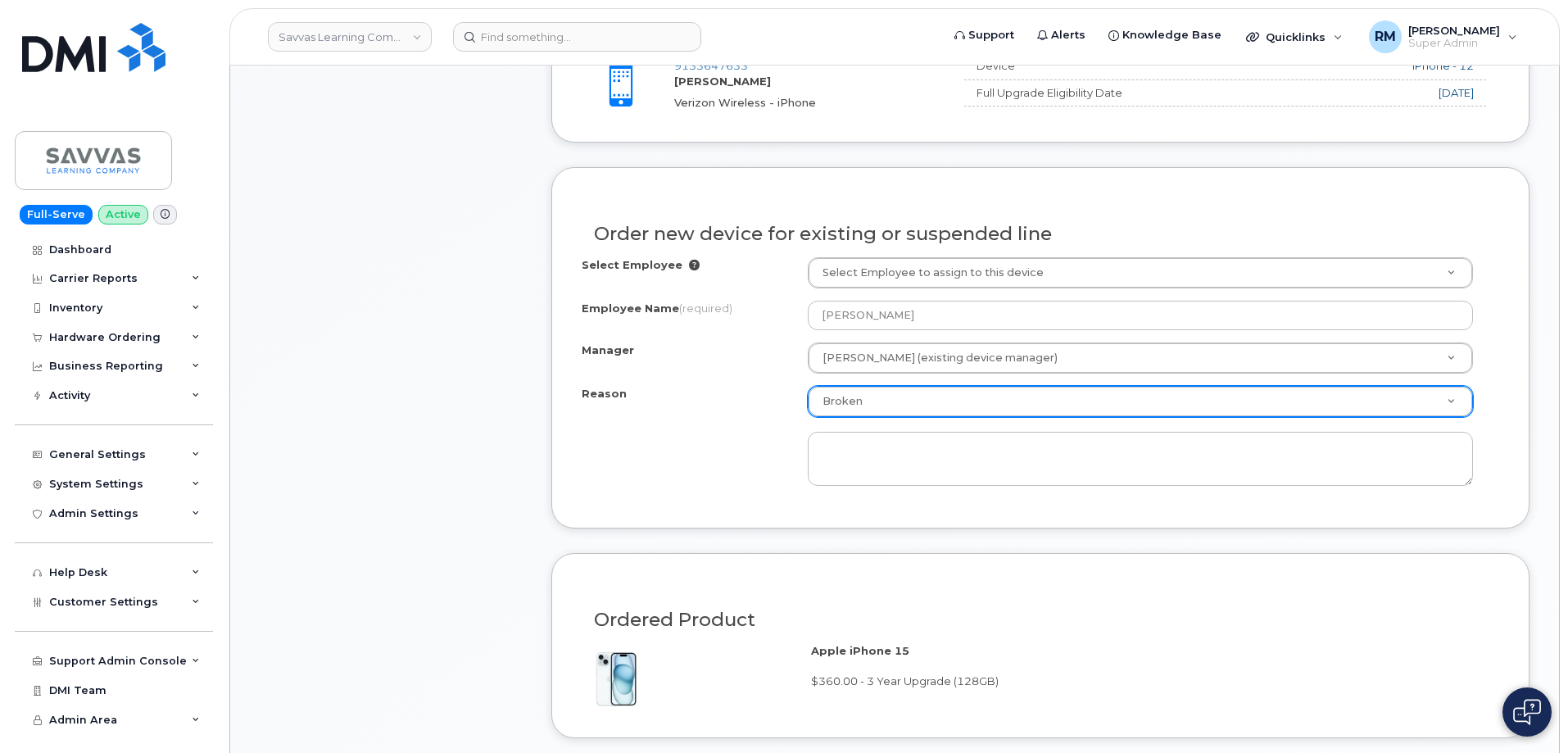
click at [756, 434] on div "Reason Broken Reason Eligible for Upgrade Broken Lost Other" at bounding box center [1040, 435] width 917 height 100
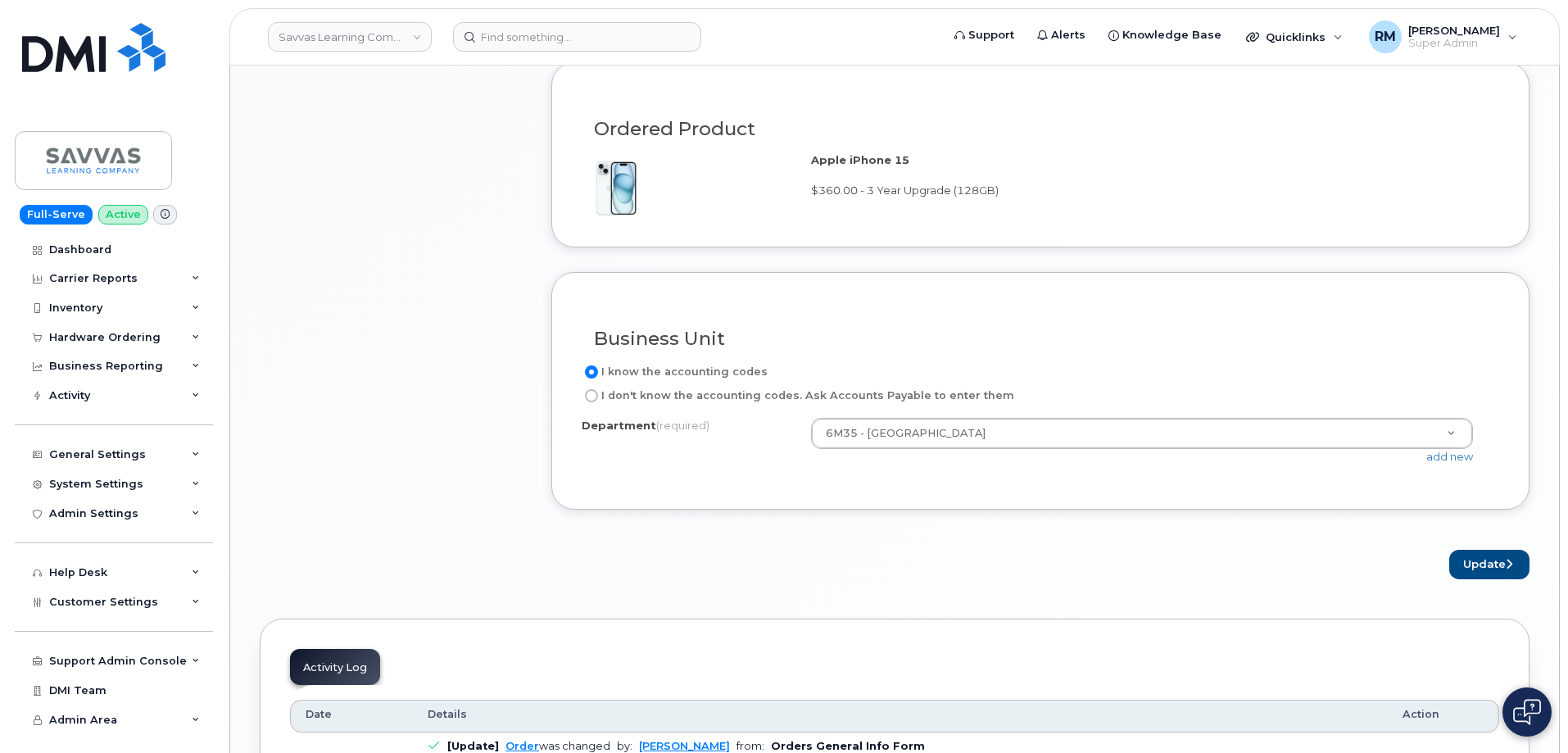
scroll to position [1229, 0]
click at [1491, 568] on button "Update" at bounding box center [1489, 565] width 80 height 30
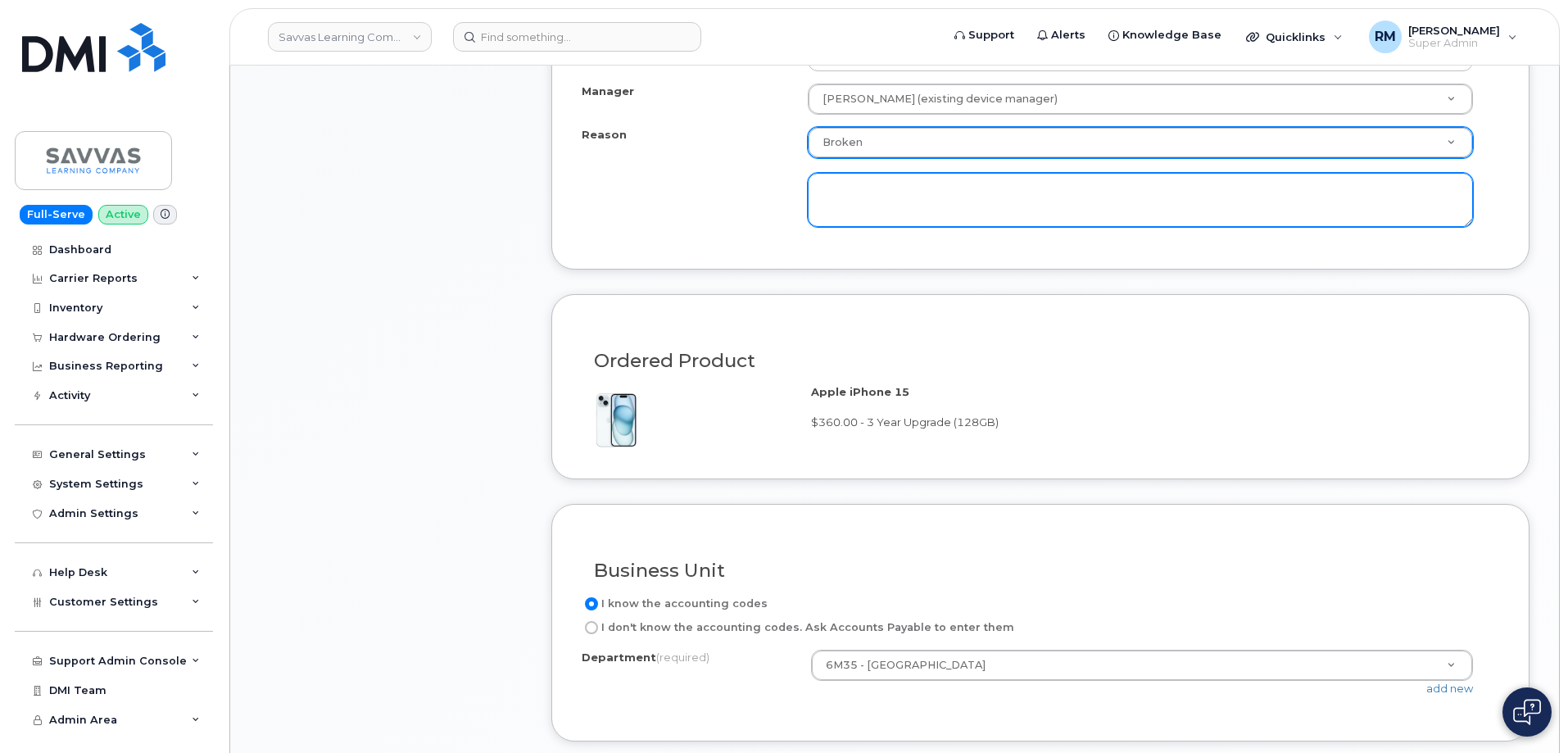
scroll to position [842, 0]
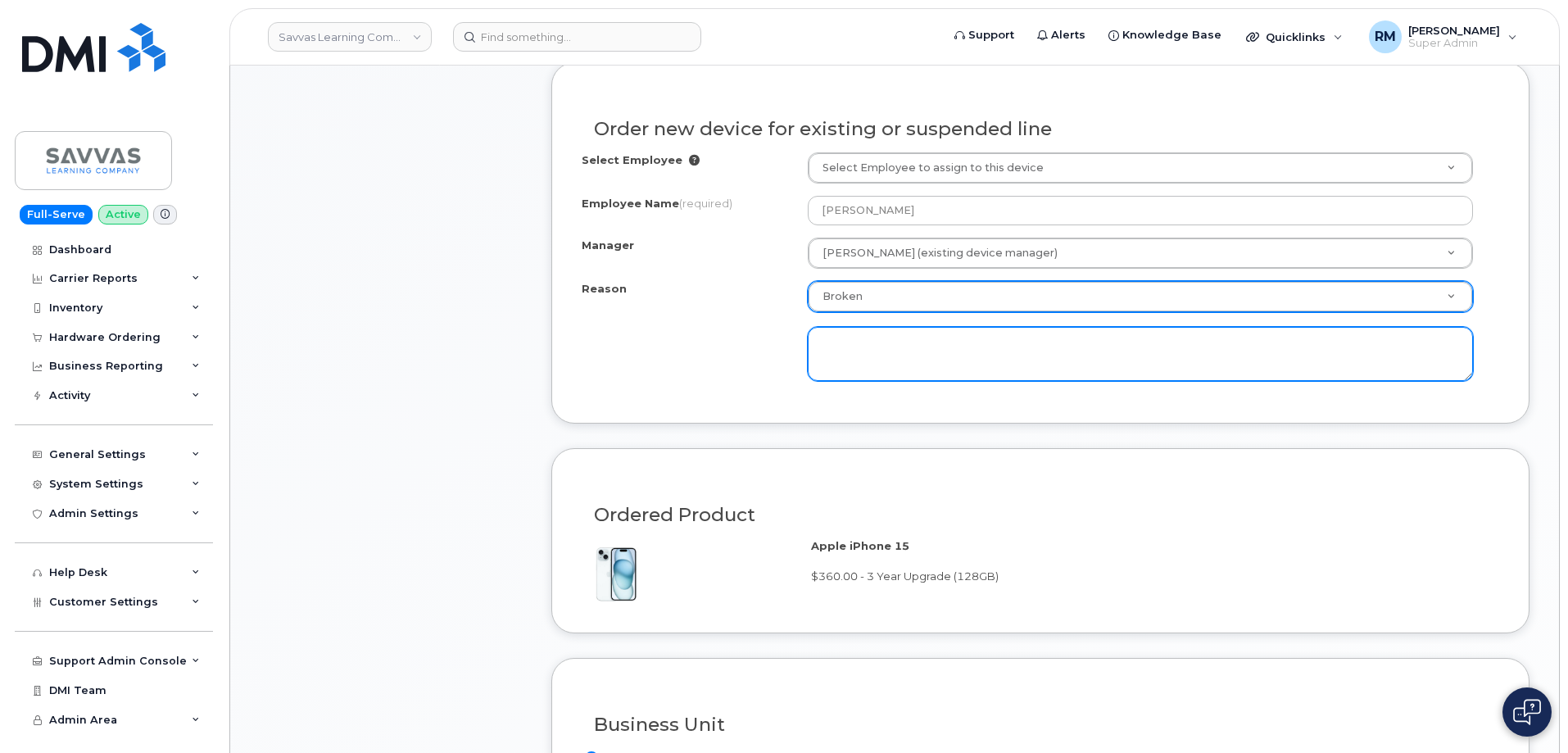
click at [891, 358] on textarea at bounding box center [1140, 354] width 665 height 54
click at [933, 346] on textarea at bounding box center [1140, 354] width 665 height 54
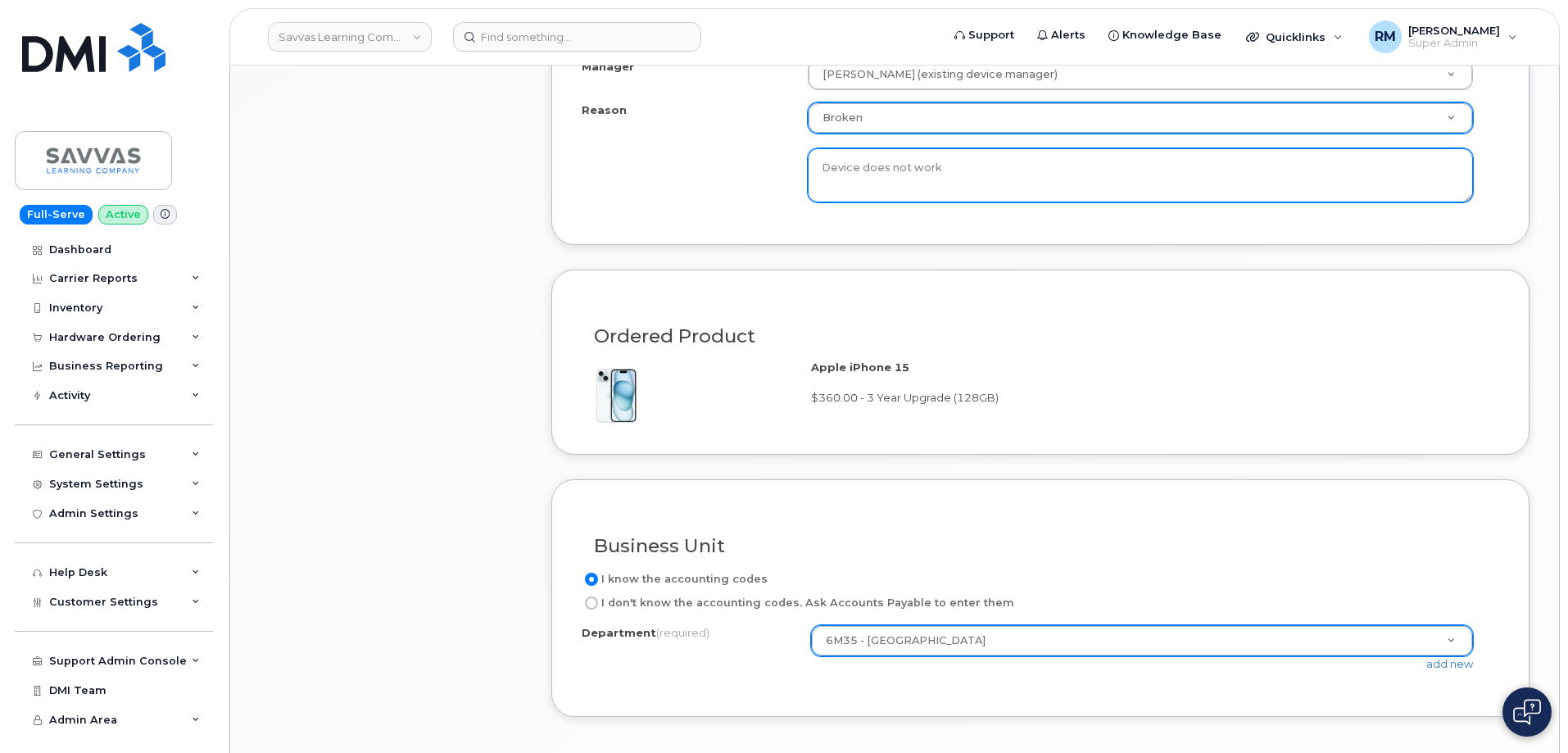
scroll to position [1252, 0]
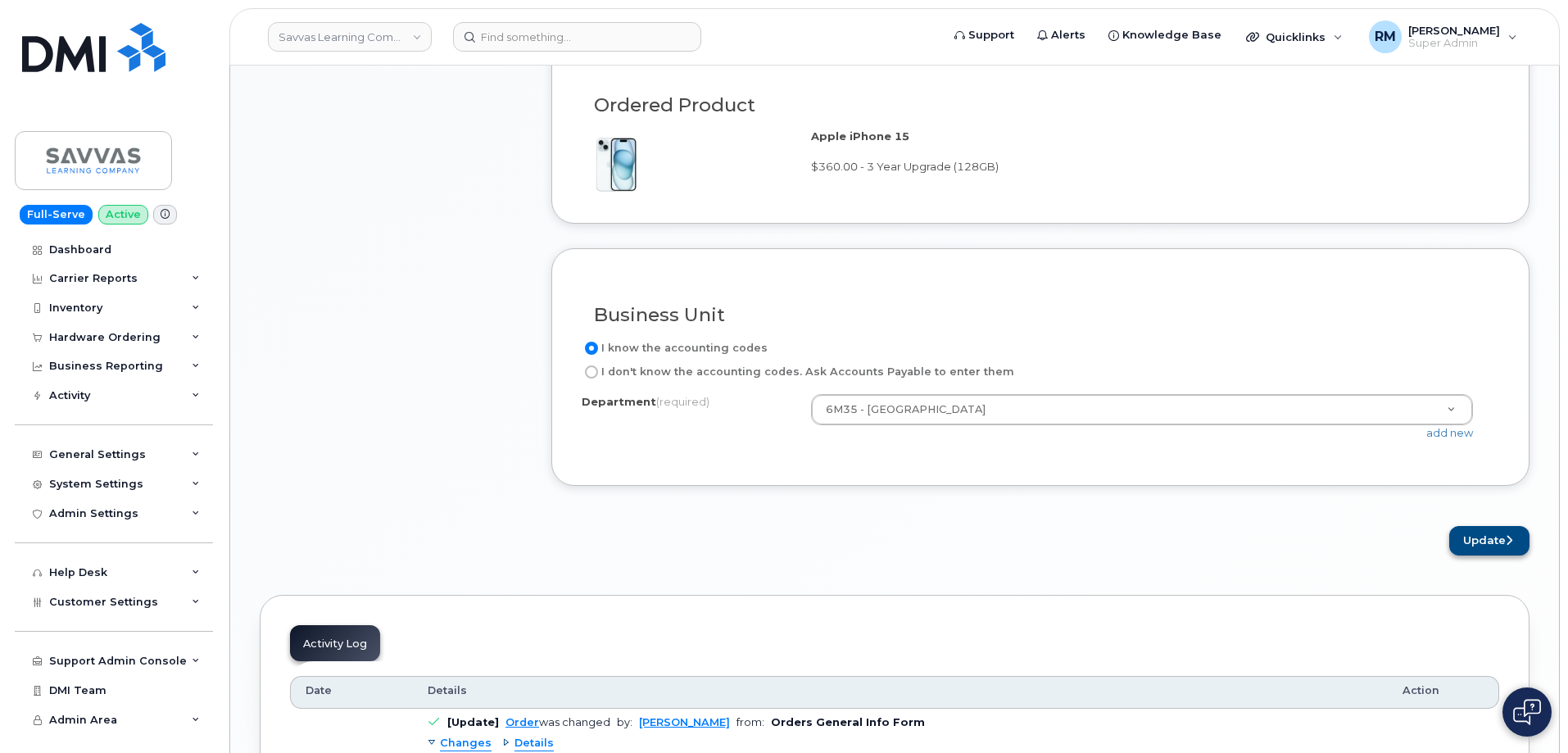
type textarea "Device does not work"
click at [1495, 534] on button "Update" at bounding box center [1489, 542] width 80 height 30
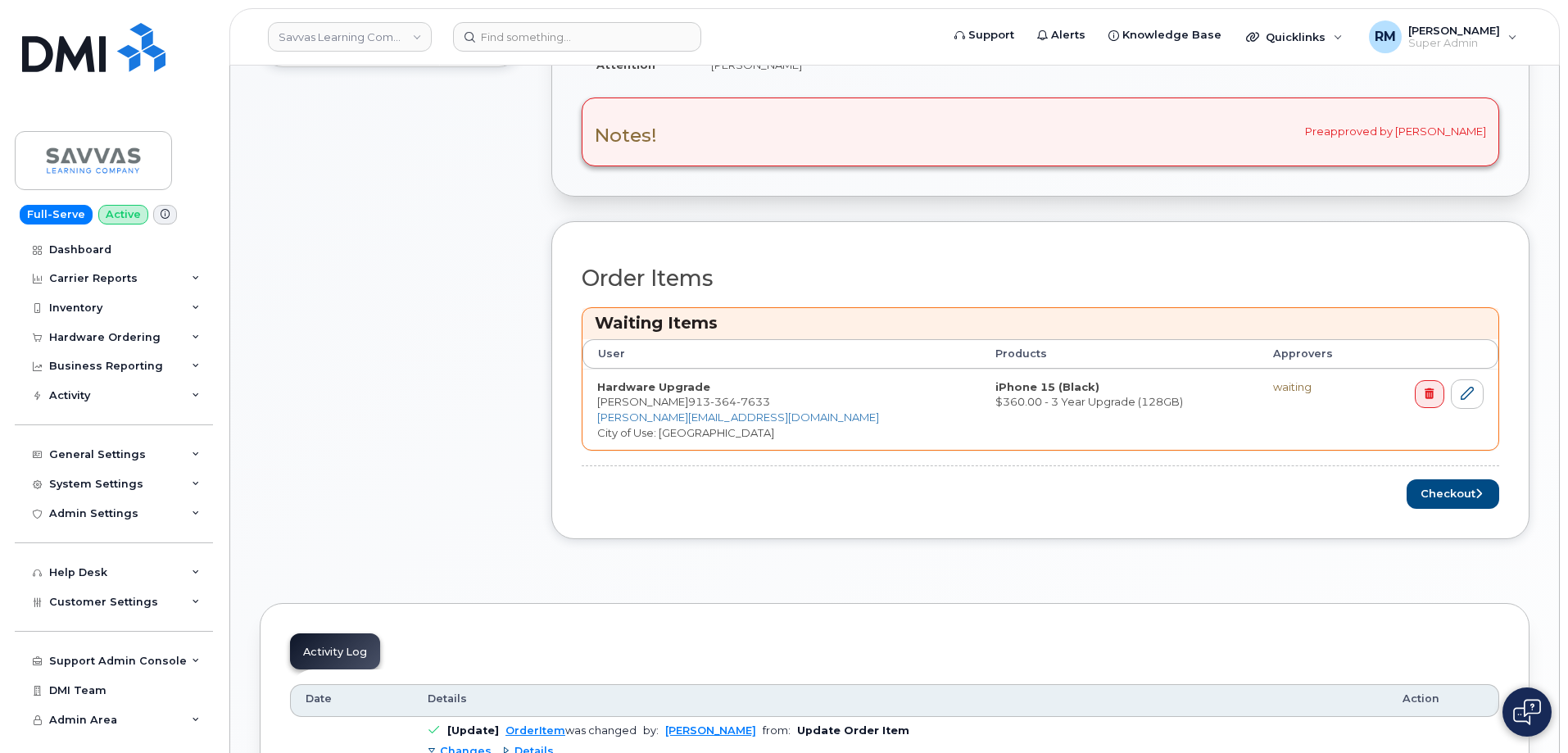
scroll to position [573, 0]
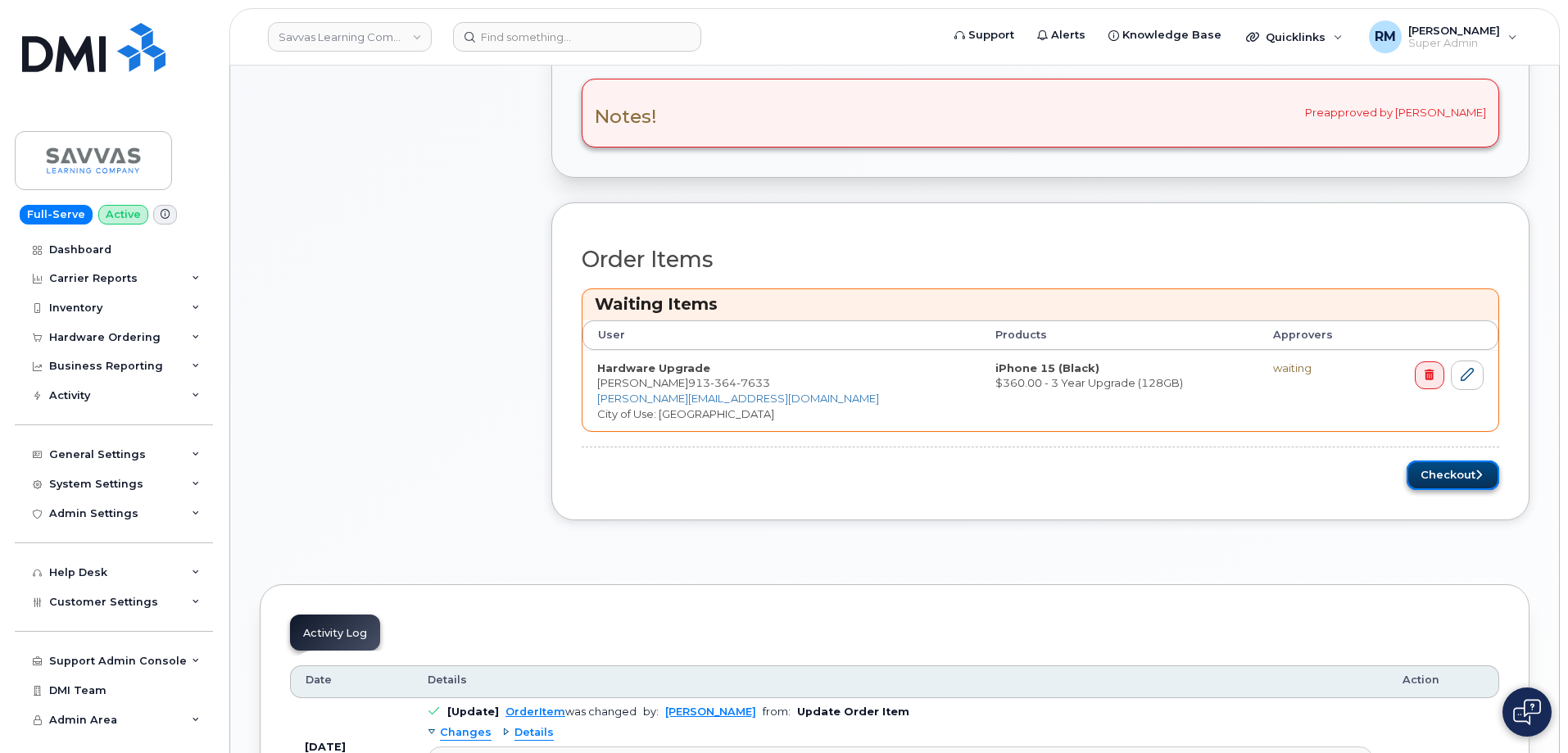
click at [1460, 478] on button "Checkout" at bounding box center [1452, 476] width 93 height 30
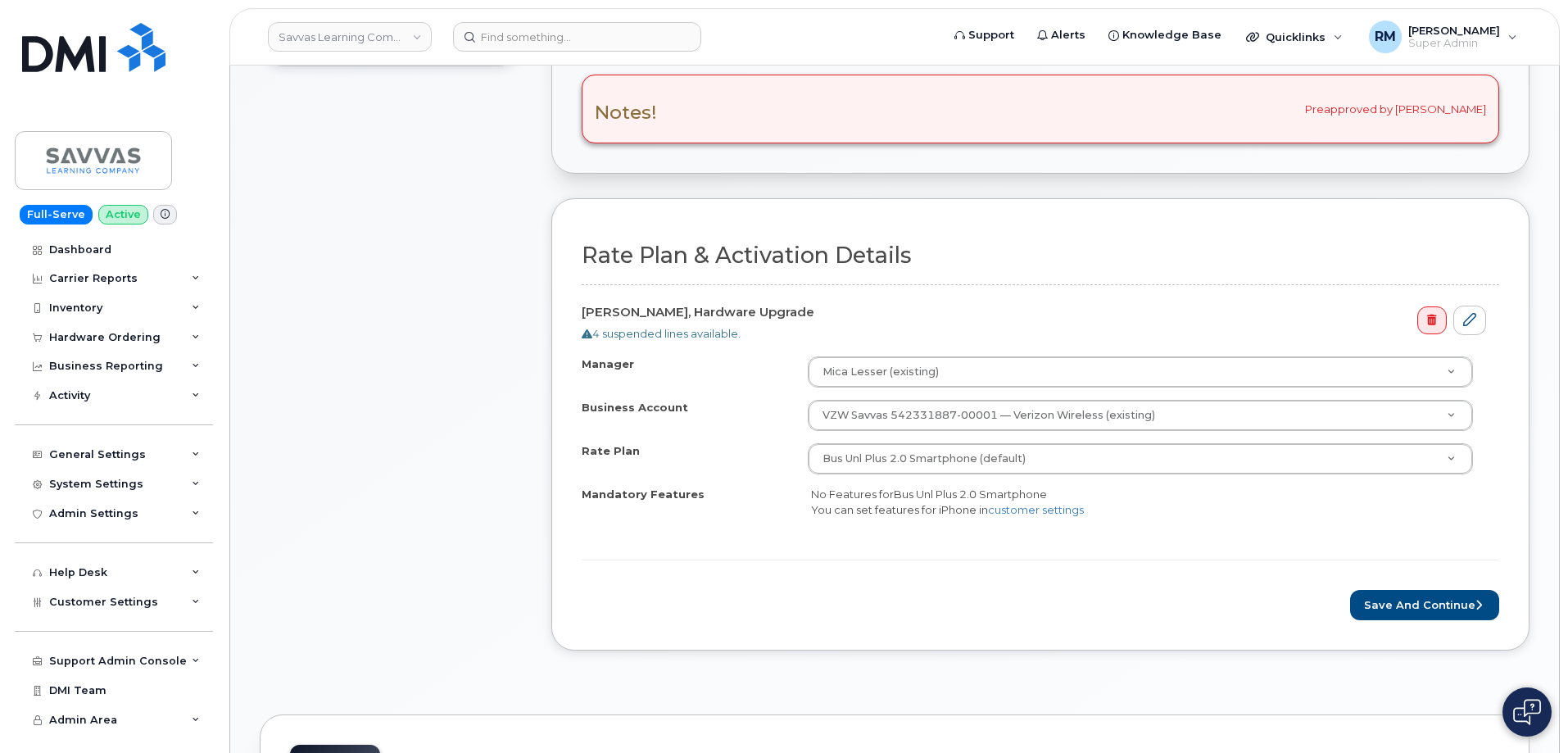
scroll to position [492, 0]
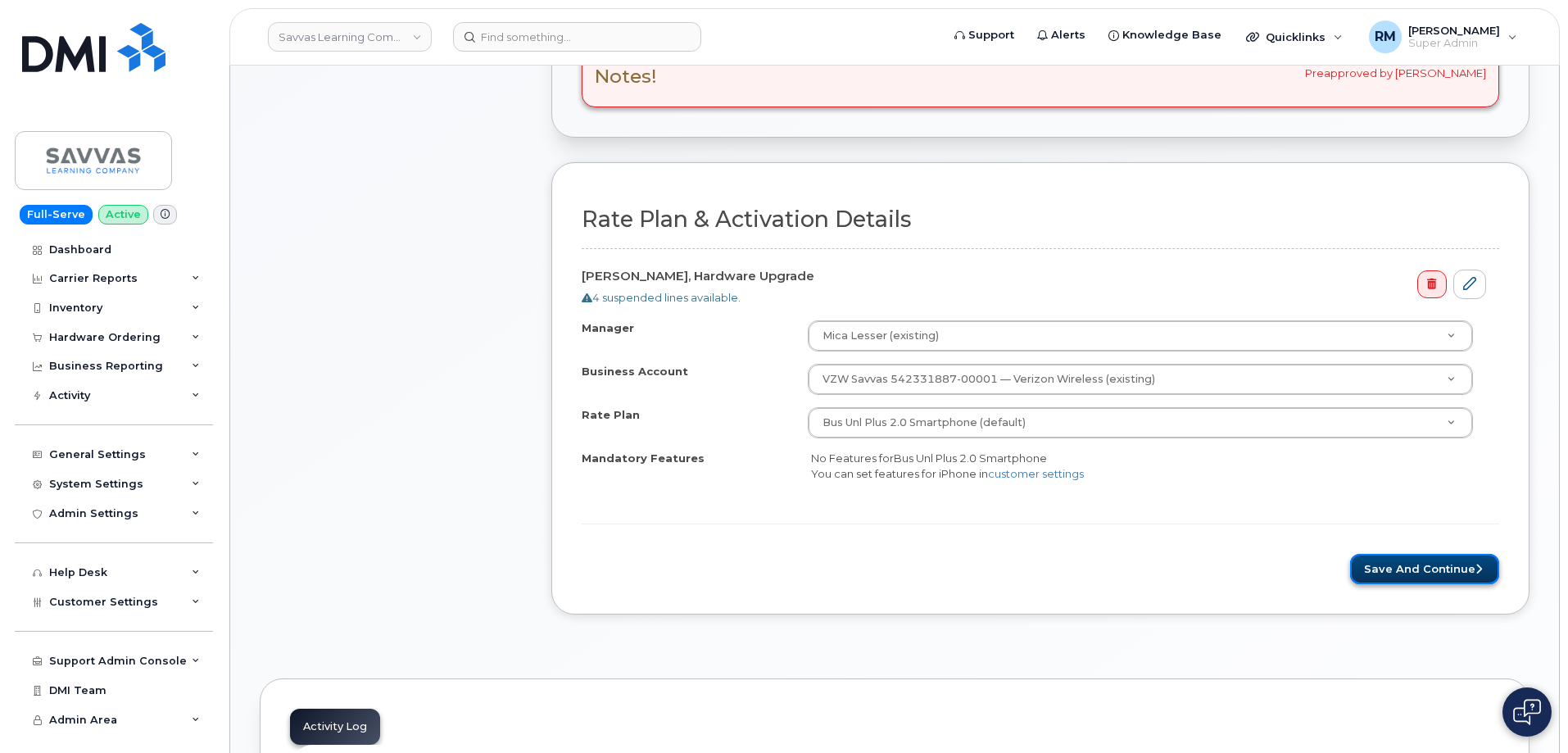
click at [1406, 572] on button "Save and Continue" at bounding box center [1424, 569] width 149 height 30
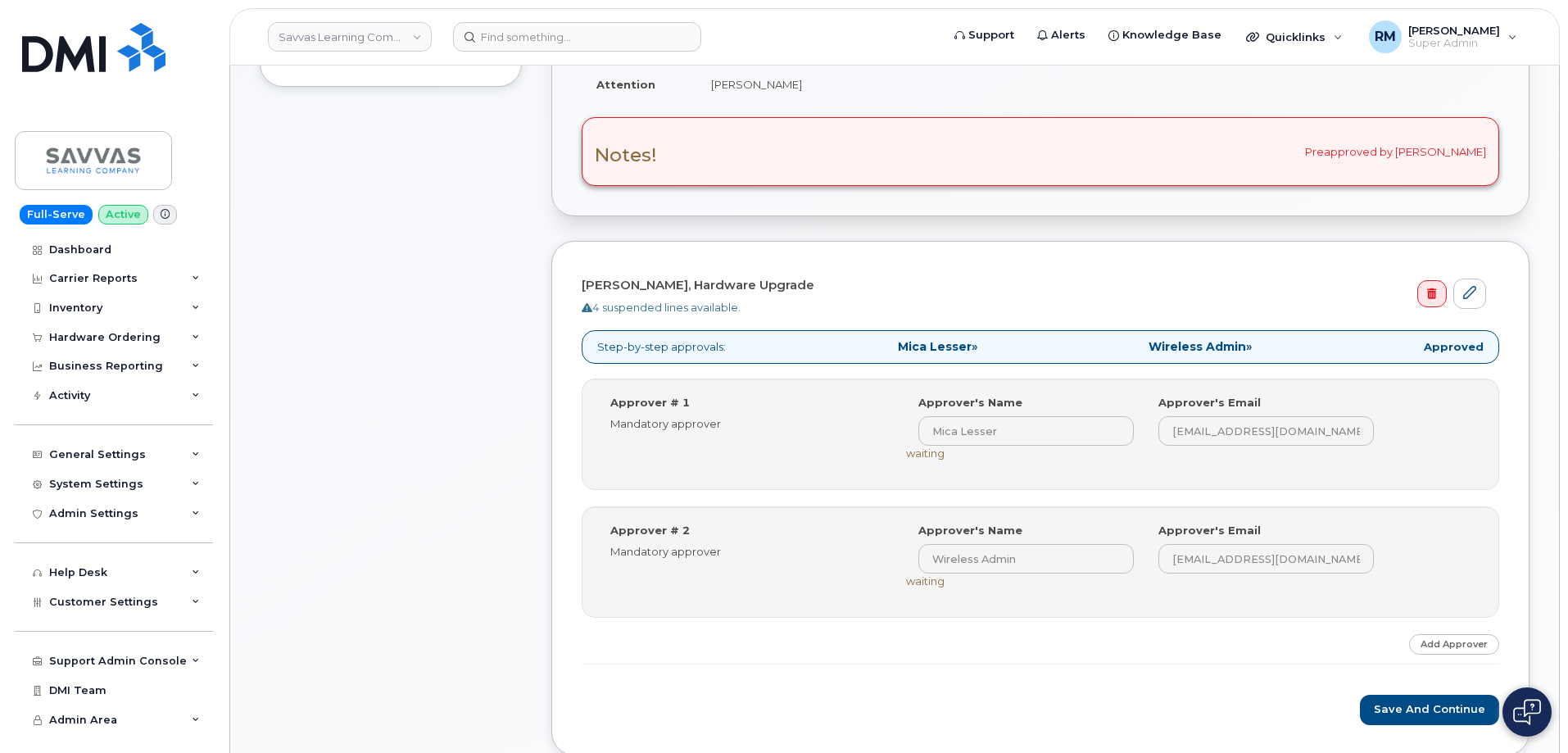
scroll to position [492, 0]
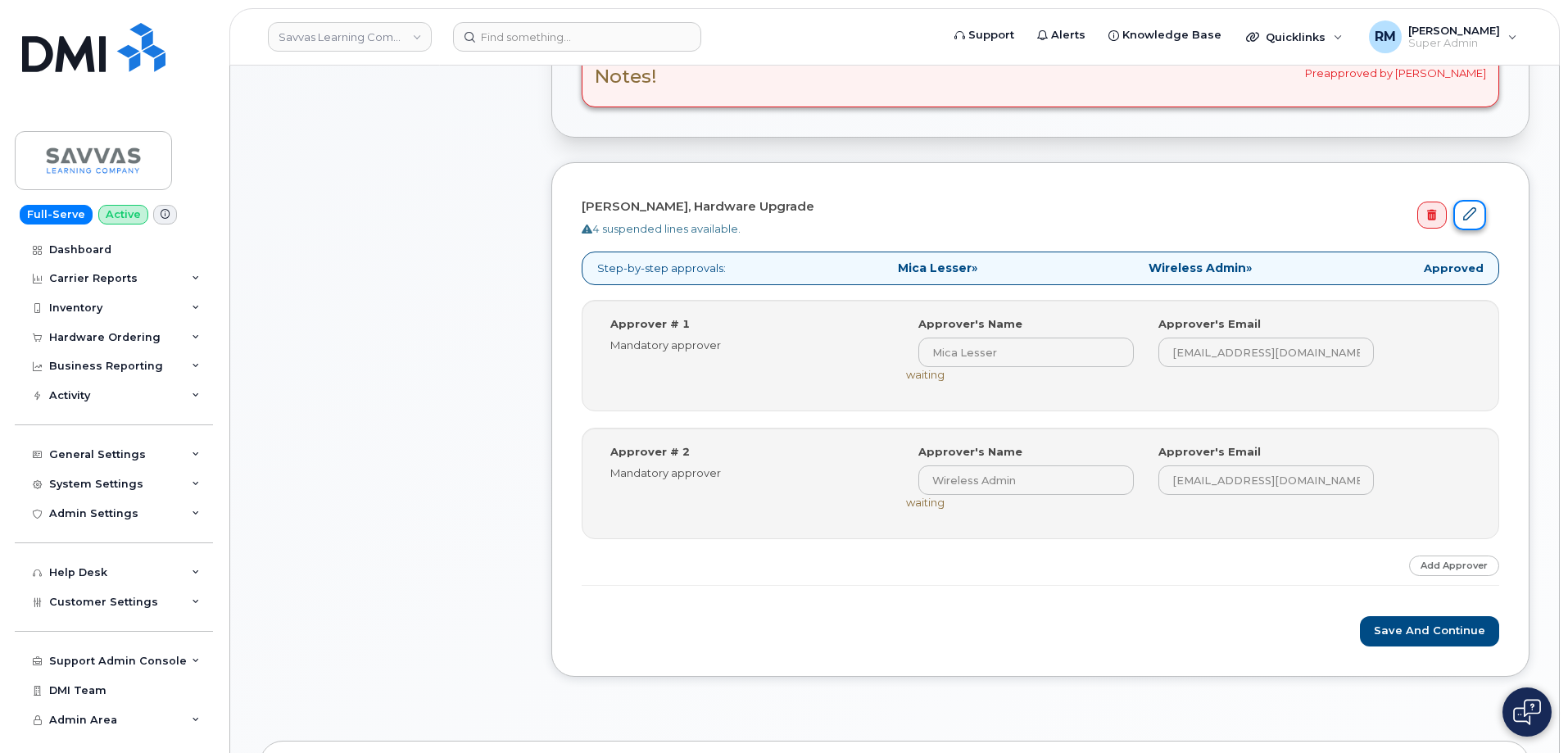
click at [1469, 219] on icon at bounding box center [1469, 213] width 13 height 13
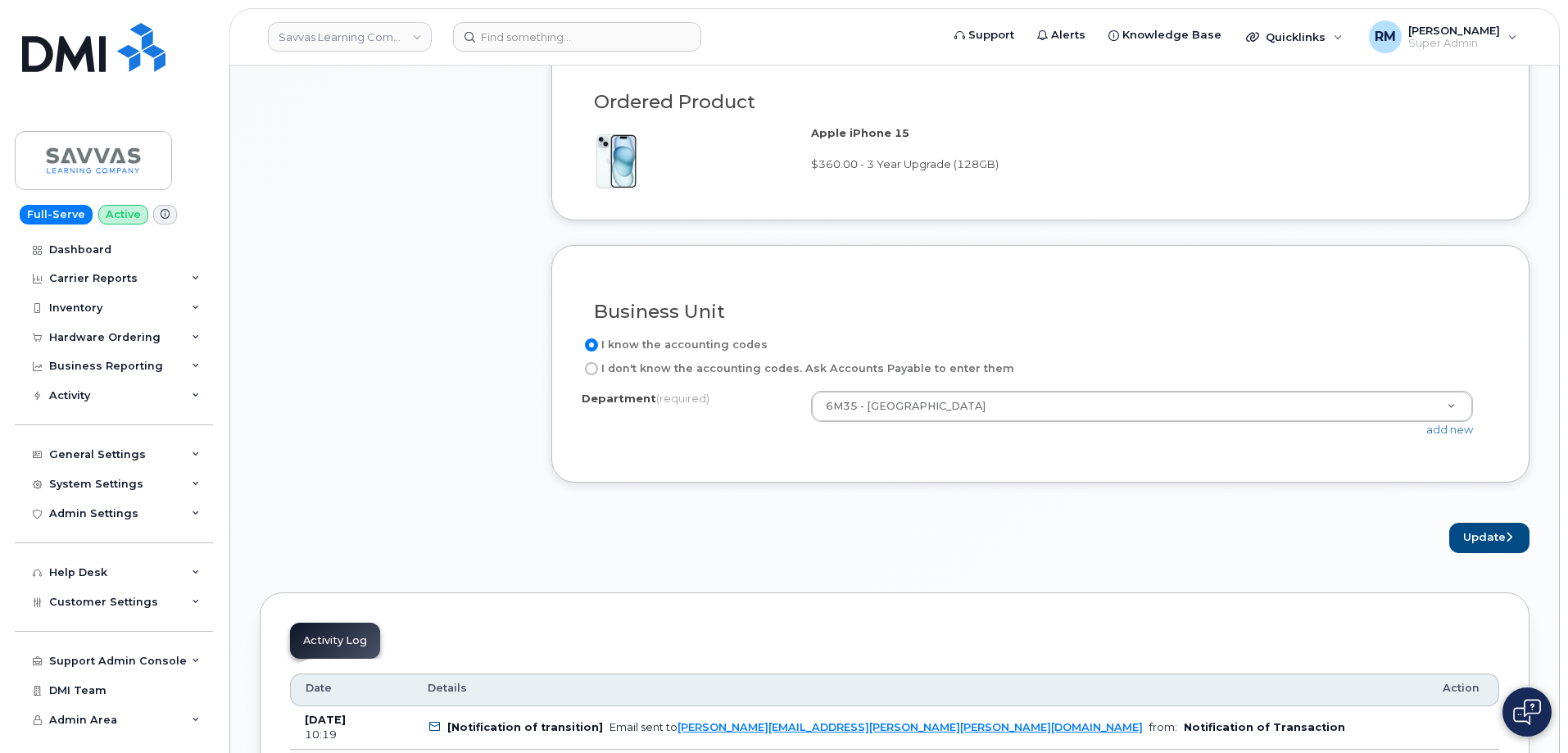
scroll to position [1229, 0]
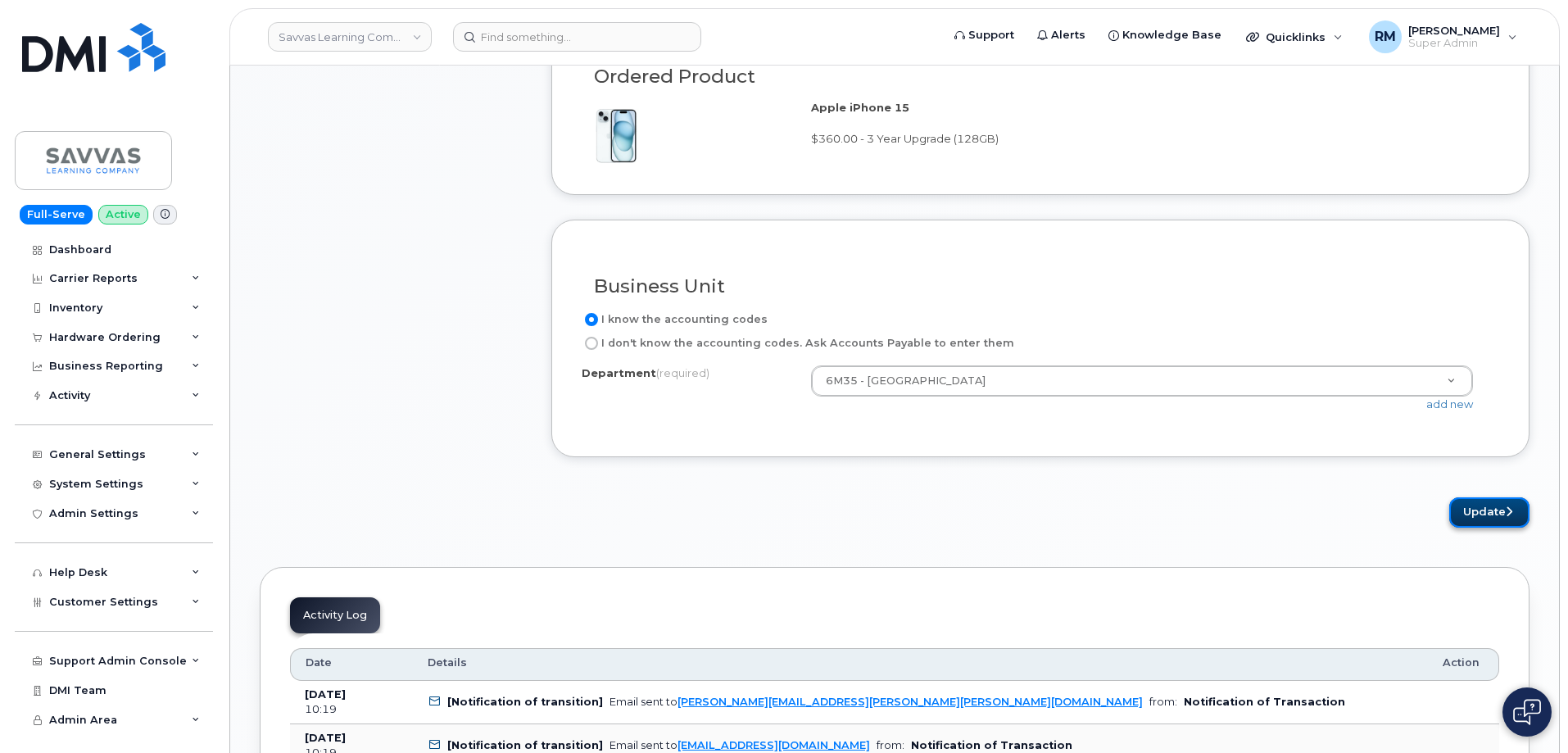
click at [1501, 515] on button "Update" at bounding box center [1489, 512] width 80 height 30
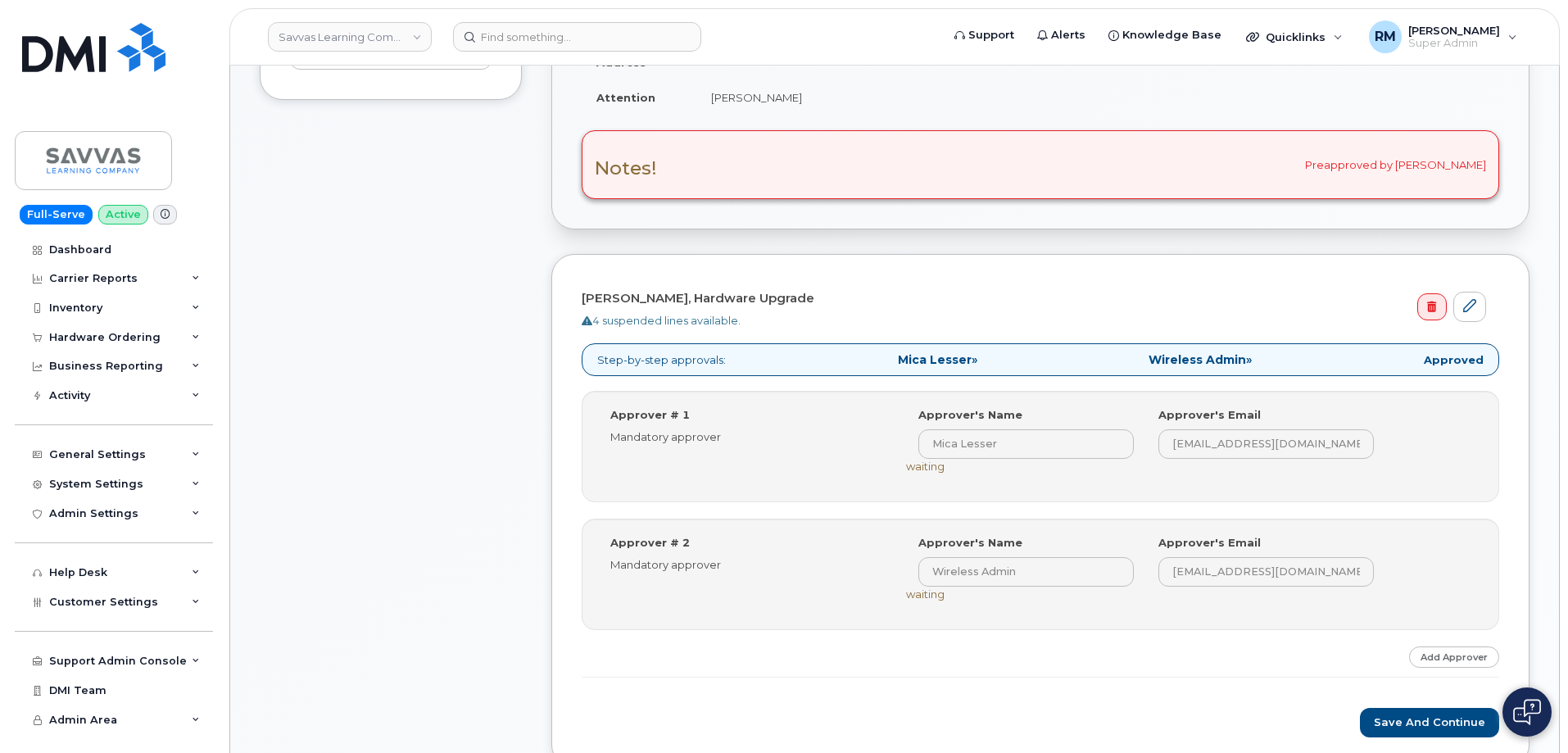
scroll to position [492, 0]
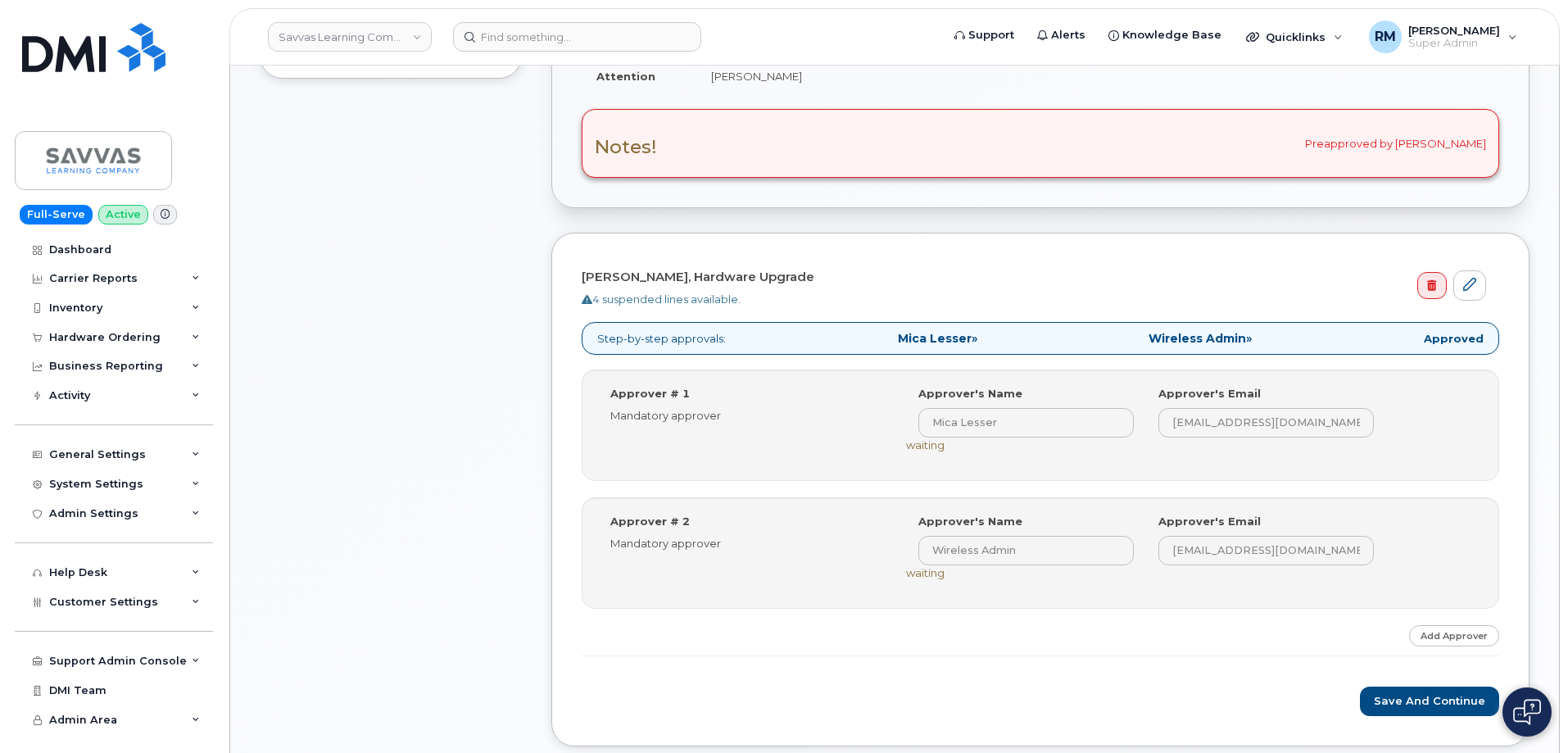
click at [968, 340] on span "Mica Lesser »" at bounding box center [937, 338] width 80 height 12
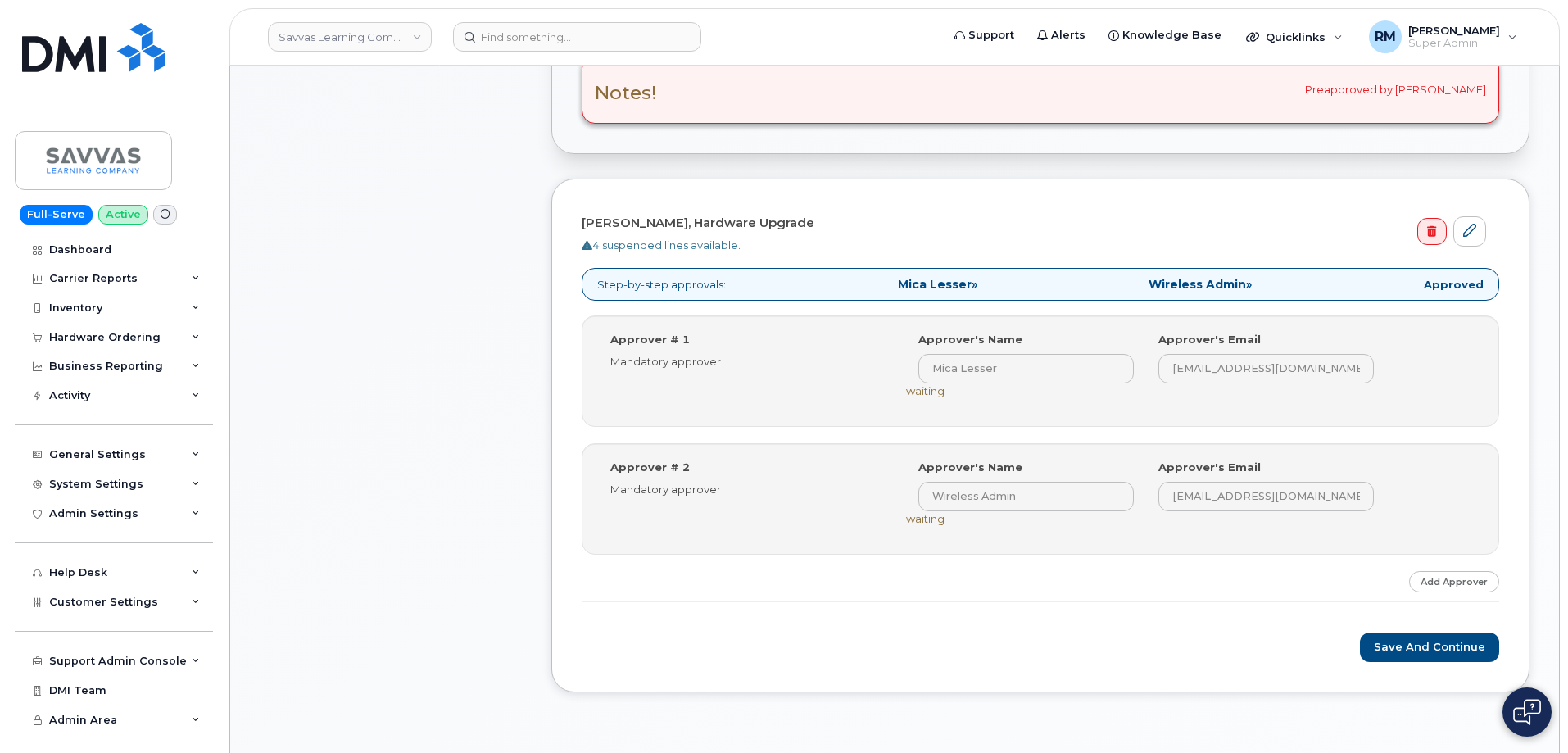
scroll to position [573, 0]
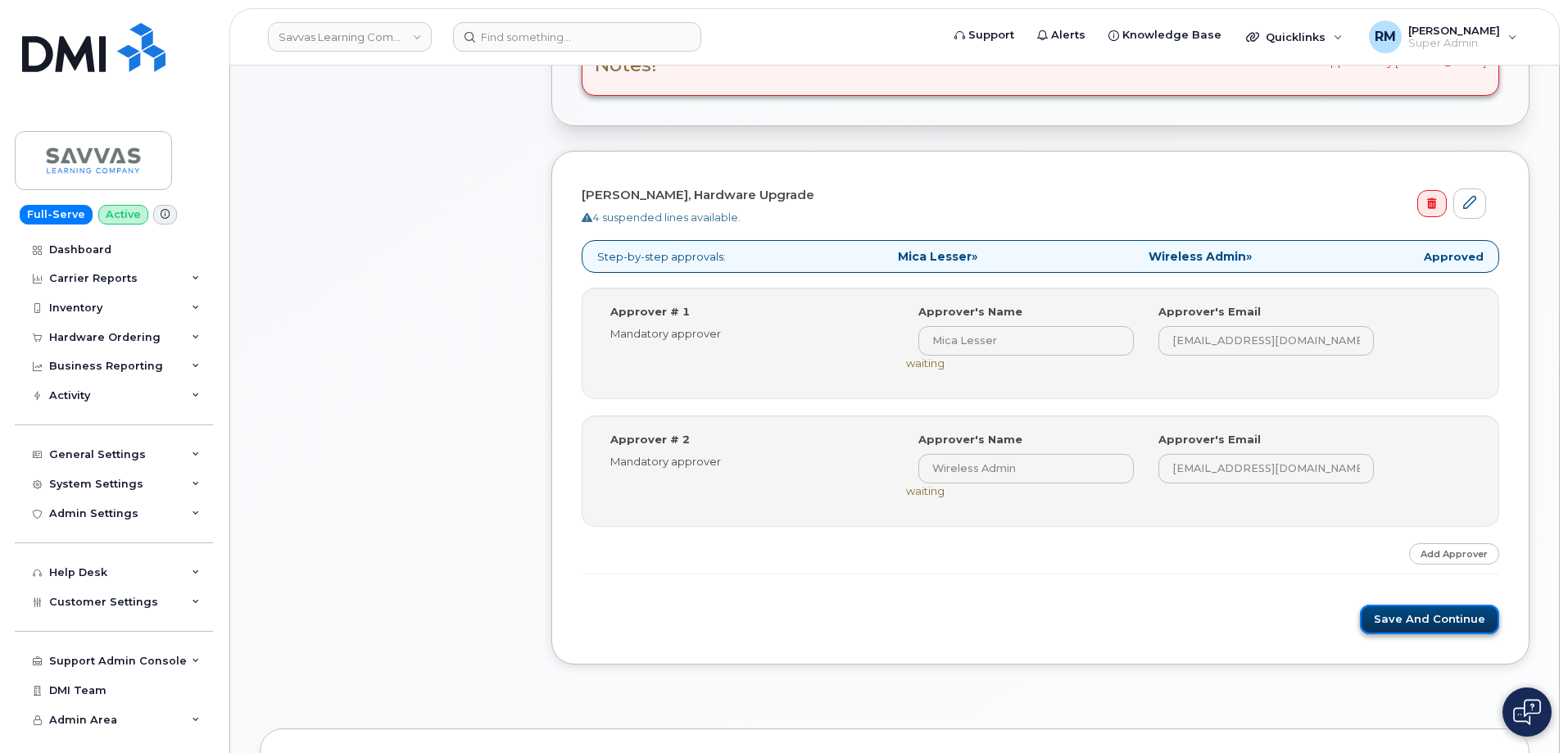
click at [1421, 619] on button "Save and Continue" at bounding box center [1429, 620] width 139 height 30
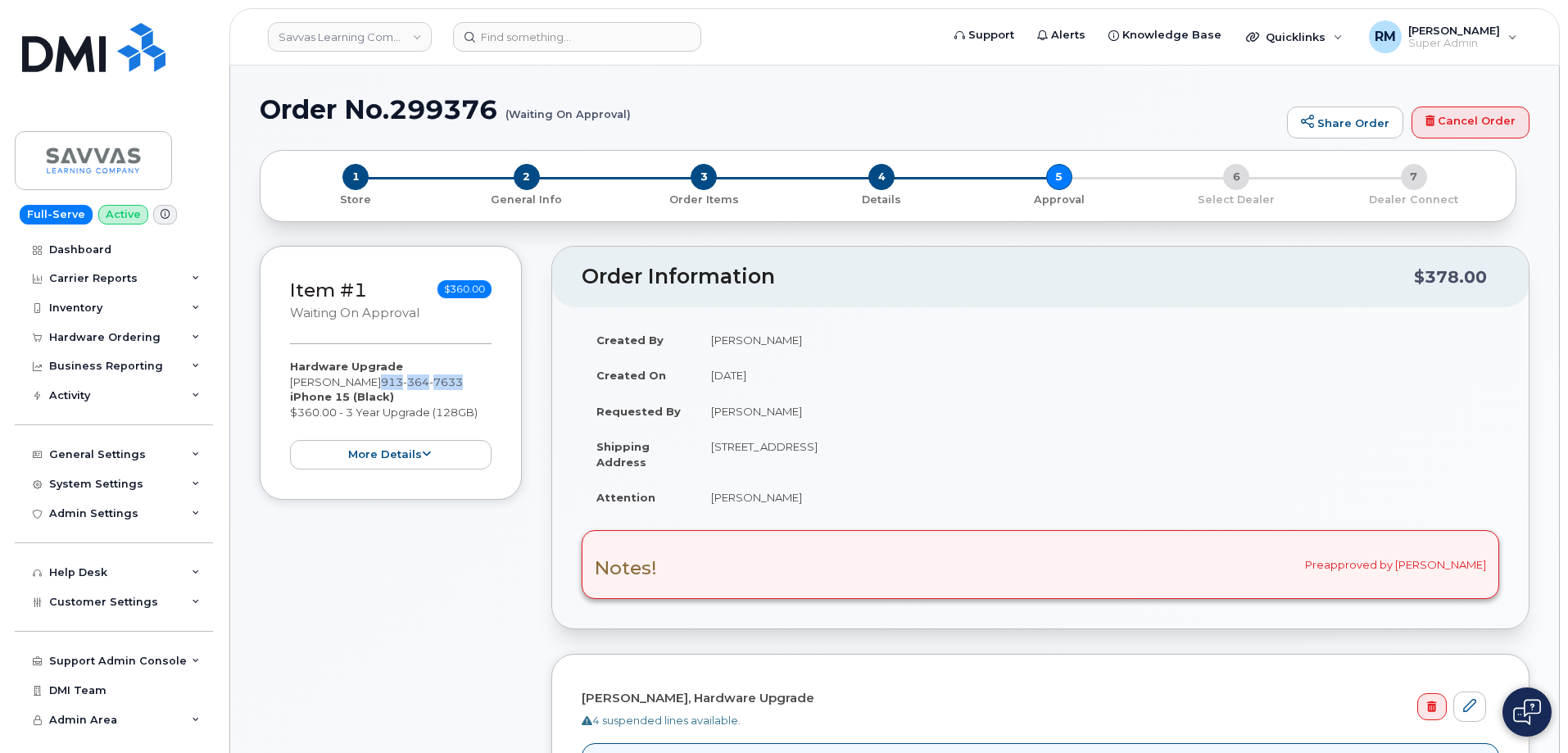
drag, startPoint x: 487, startPoint y: 379, endPoint x: 402, endPoint y: 380, distance: 85.0
click at [402, 380] on div "Hardware Upgrade [PERSON_NAME] [PHONE_NUMBER] iPhone 15 (Black) $360.00 - 3 Yea…" at bounding box center [391, 414] width 202 height 111
copy span "[PHONE_NUMBER]"
click at [433, 389] on div "Hardware Upgrade [PERSON_NAME] [PHONE_NUMBER] iPhone 15 (Black) $360.00 - 3 Yea…" at bounding box center [391, 414] width 202 height 111
drag, startPoint x: 483, startPoint y: 380, endPoint x: 403, endPoint y: 381, distance: 80.0
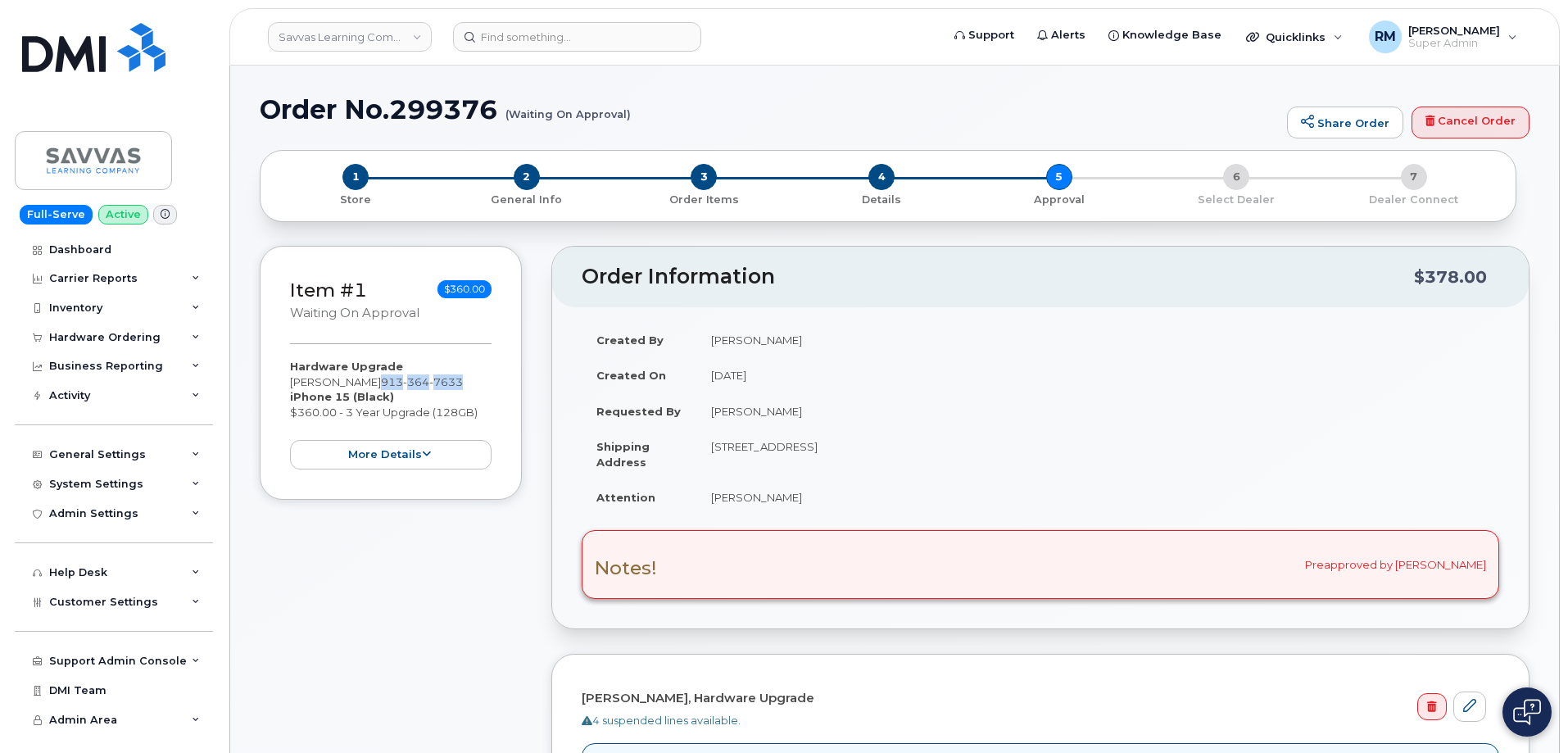
click at [403, 381] on span "[PHONE_NUMBER]" at bounding box center [422, 381] width 82 height 13
copy span "[PHONE_NUMBER]"
drag, startPoint x: 711, startPoint y: 449, endPoint x: 979, endPoint y: 446, distance: 268.0
click at [979, 446] on td "1515 Stonegate Ter, Raymore, MO, 64083, USA" at bounding box center [1098, 453] width 803 height 50
copy td "1515 Stonegate Ter, Raymore, MO, 64083, USA"
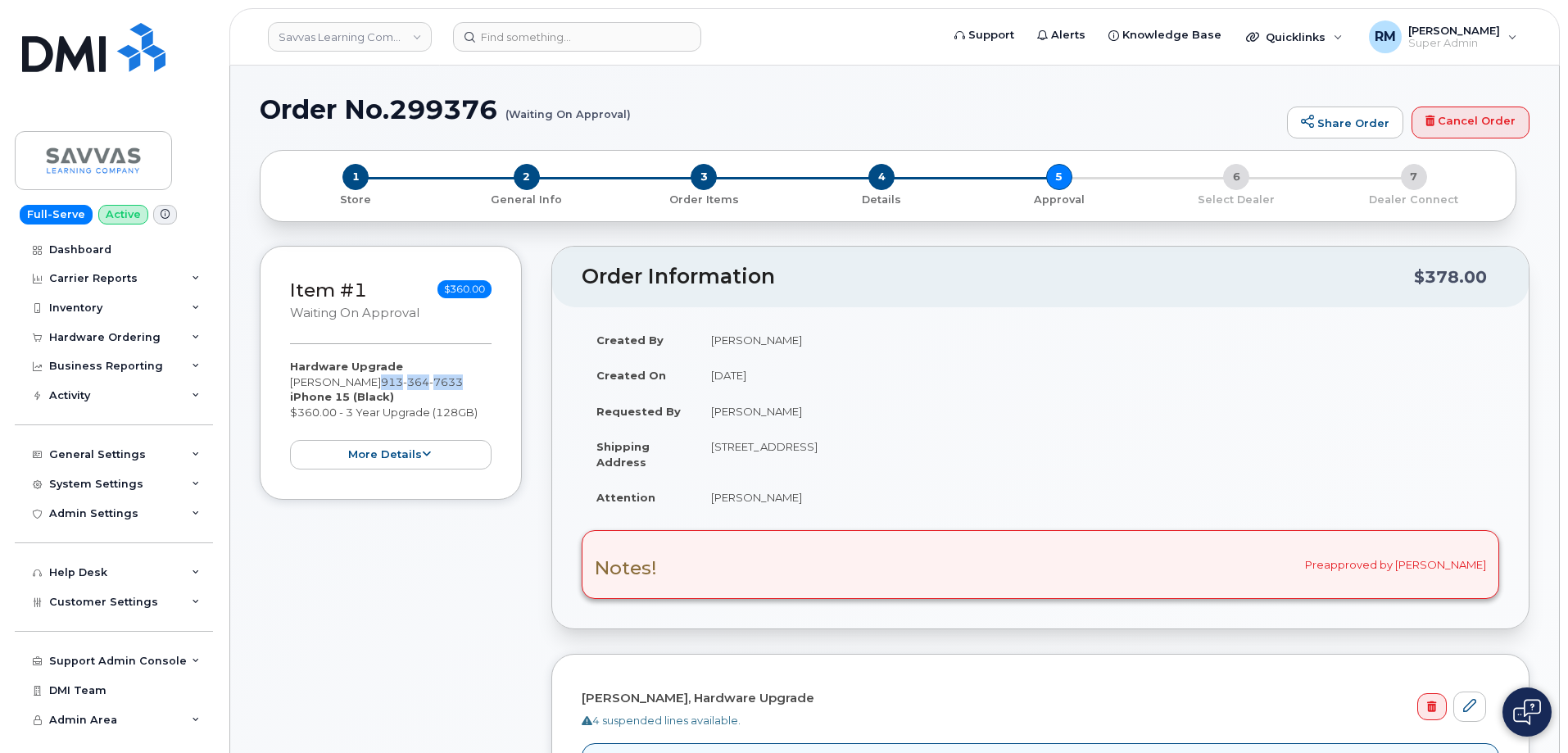
drag, startPoint x: 802, startPoint y: 494, endPoint x: 685, endPoint y: 503, distance: 117.3
click at [685, 503] on tr "Attention Rebecca Howard" at bounding box center [1040, 497] width 917 height 36
copy tr "Rebecca Howard"
drag, startPoint x: 476, startPoint y: 382, endPoint x: 402, endPoint y: 373, distance: 74.5
click at [402, 380] on div "Hardware Upgrade REBECCA HOWARD 913 364 7633 iPhone 15 (Black) $360.00 - 3 Year…" at bounding box center [391, 414] width 202 height 111
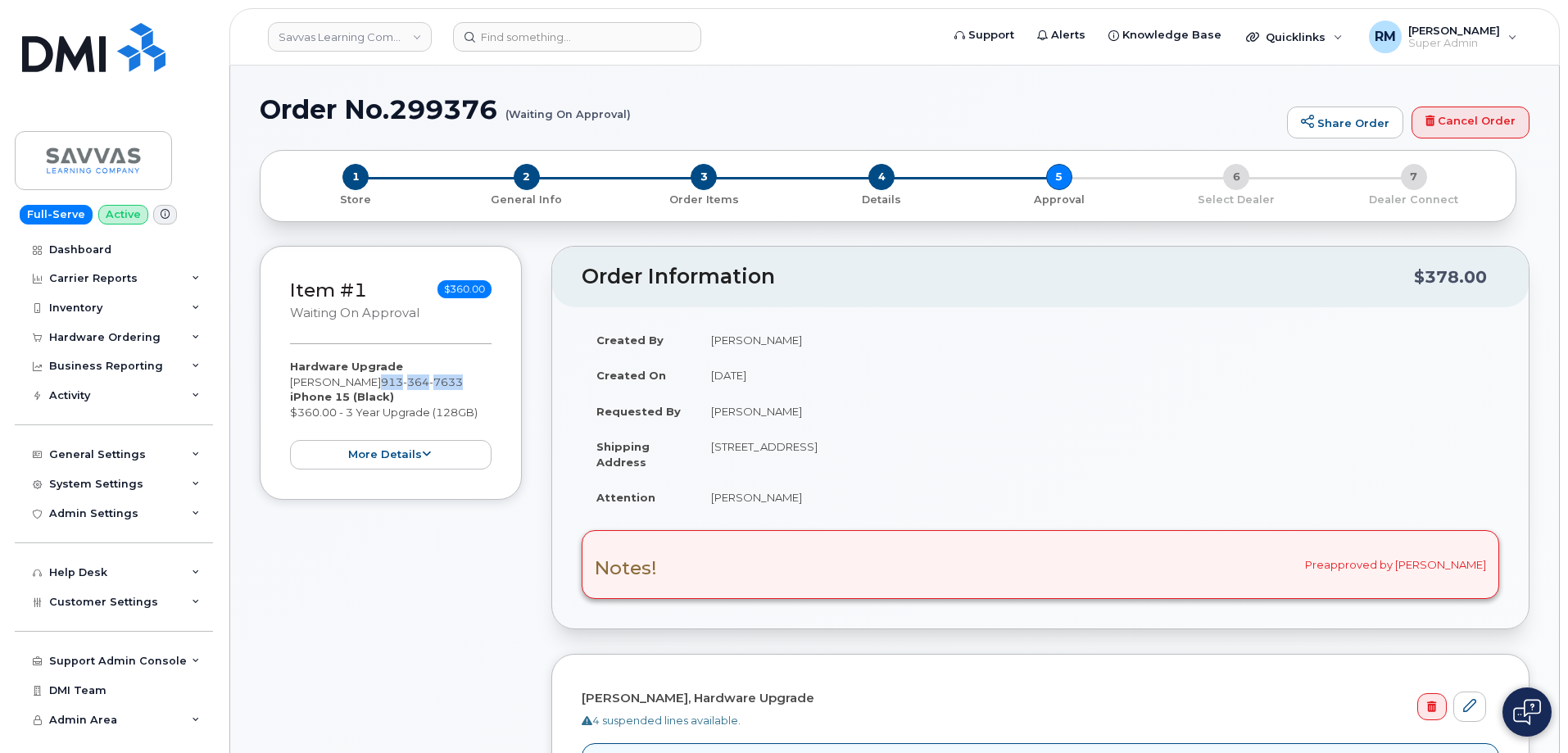
copy span "913 364 7633"
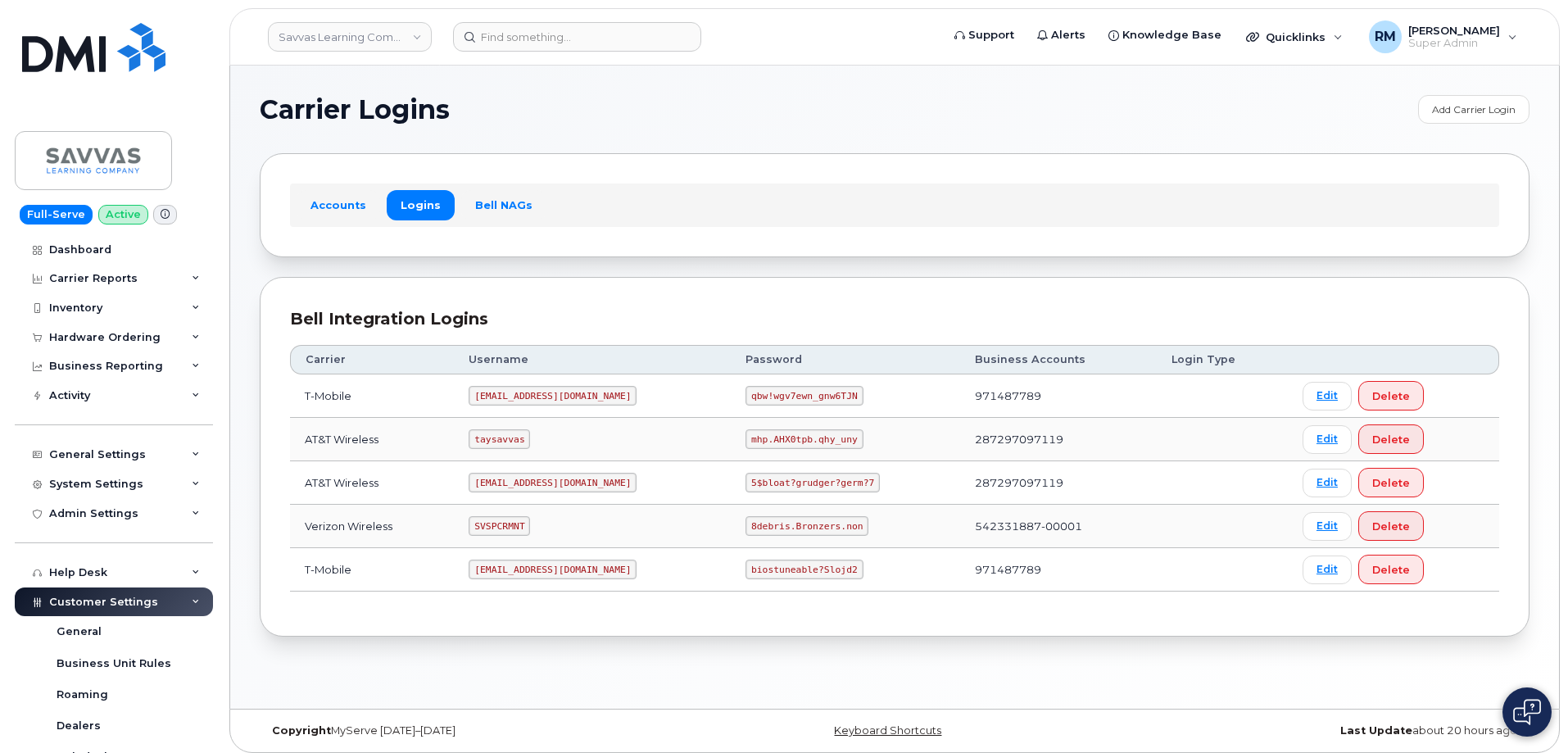
click at [504, 526] on code "SVSPCRMNT" at bounding box center [499, 526] width 61 height 19
copy code "SVSPCRMNT"
drag, startPoint x: 702, startPoint y: 526, endPoint x: 835, endPoint y: 519, distance: 133.2
click at [835, 519] on td "8debris.Bronzers.non" at bounding box center [845, 526] width 229 height 43
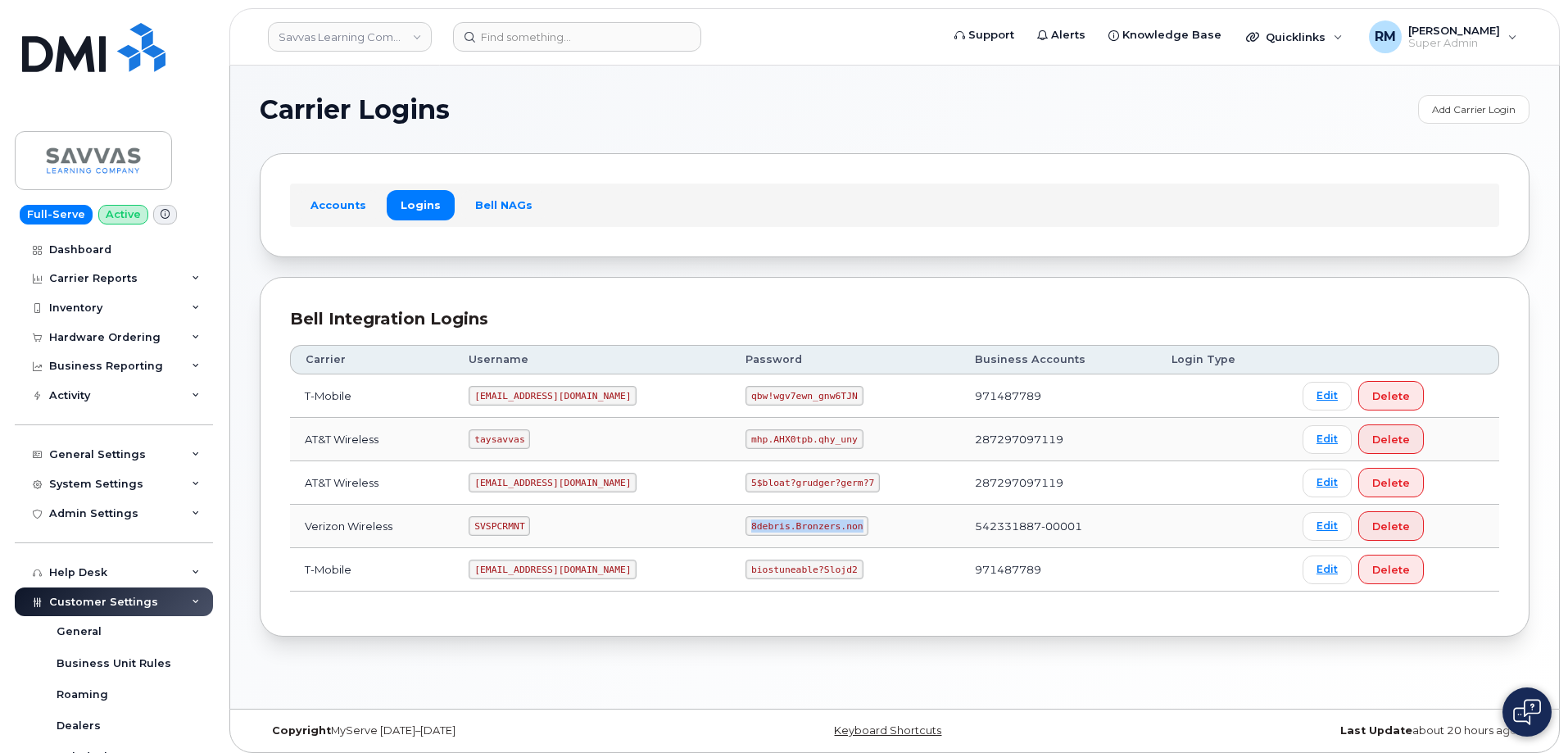
copy code "8debris.Bronzers.non"
click at [510, 525] on code "SVSPCRMNT" at bounding box center [499, 526] width 61 height 19
copy code "SVSPCRMNT"
drag, startPoint x: 704, startPoint y: 524, endPoint x: 808, endPoint y: 523, distance: 104.0
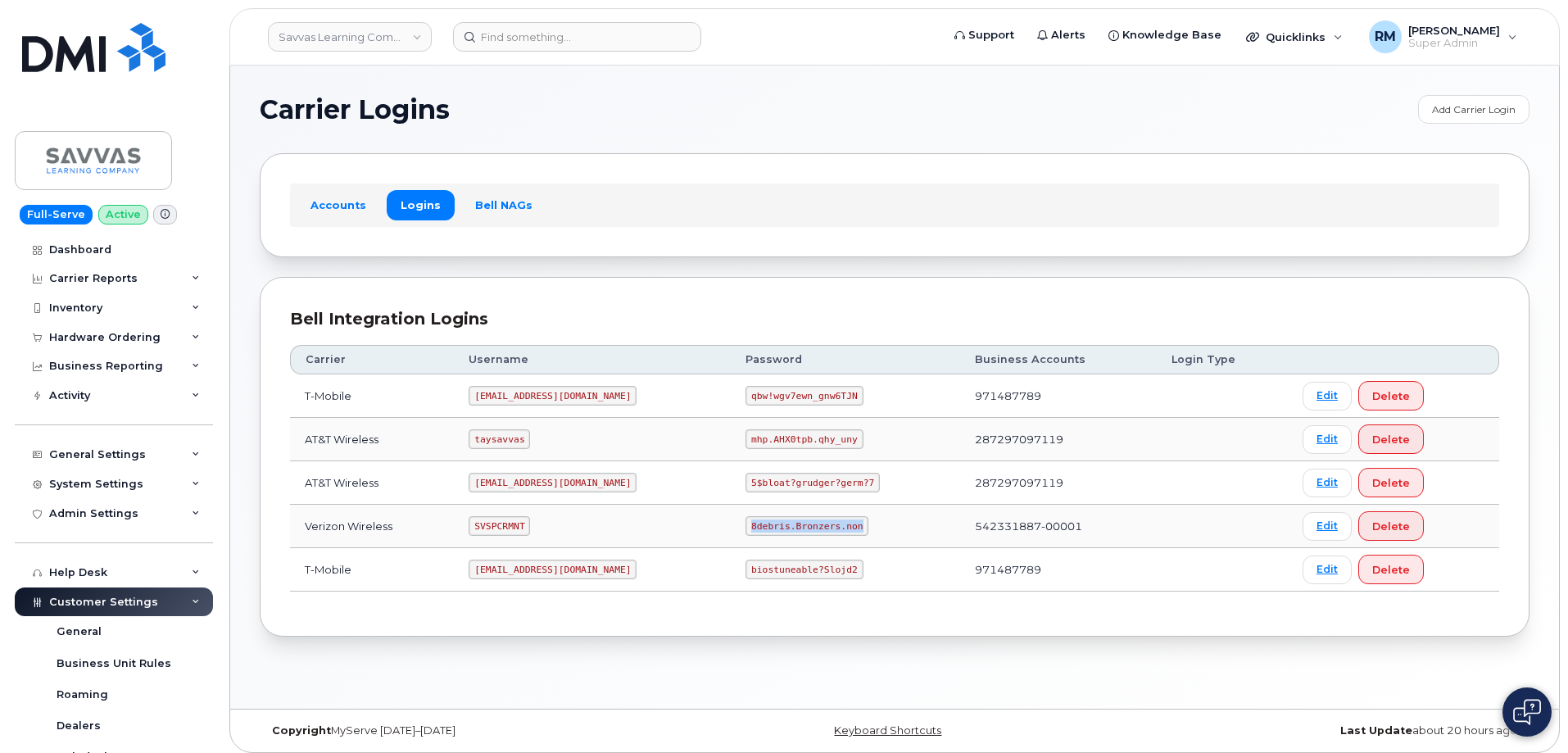
click at [808, 523] on code "8debris.Bronzers.non" at bounding box center [807, 526] width 123 height 19
copy code "8debris.Bronzers.non"
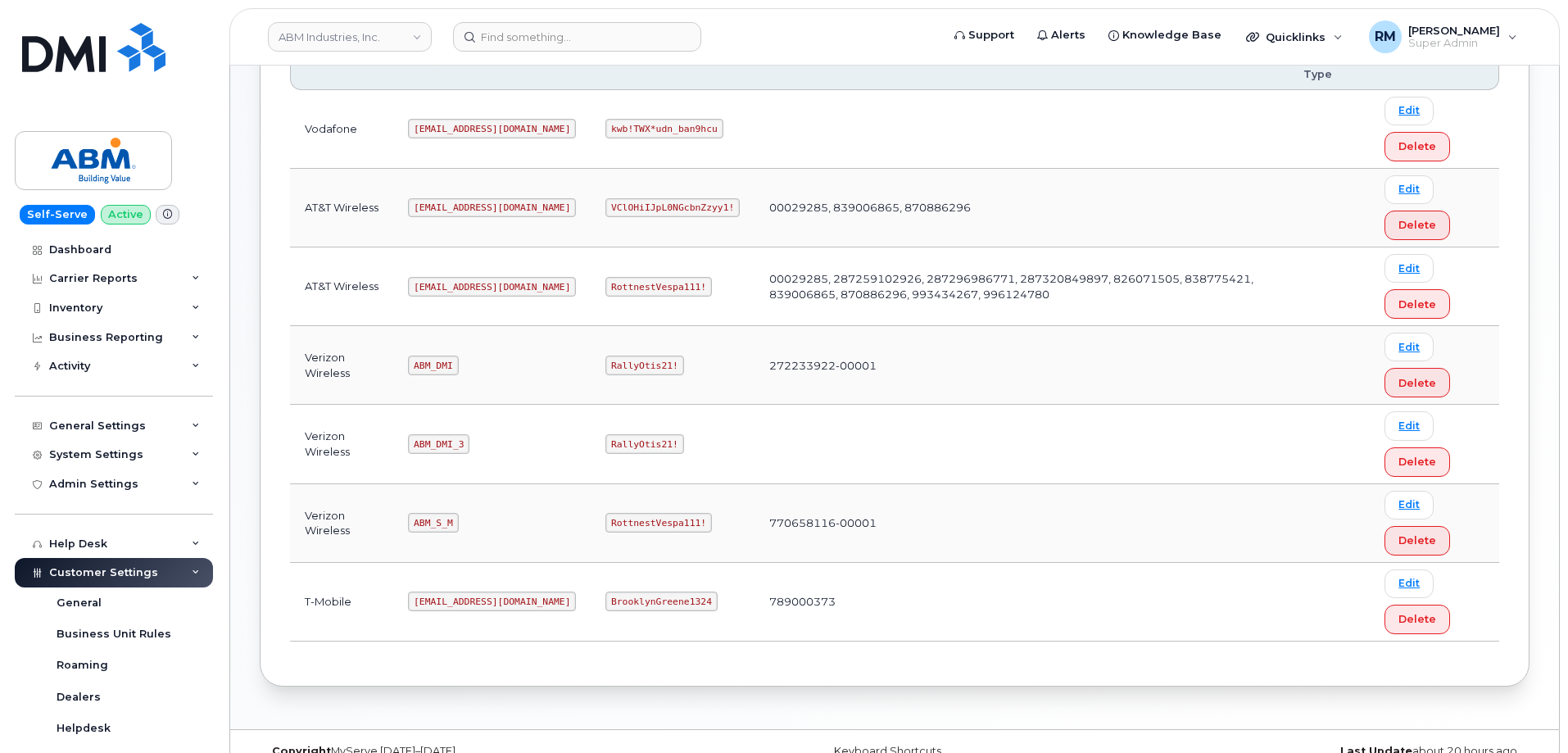
scroll to position [327, 0]
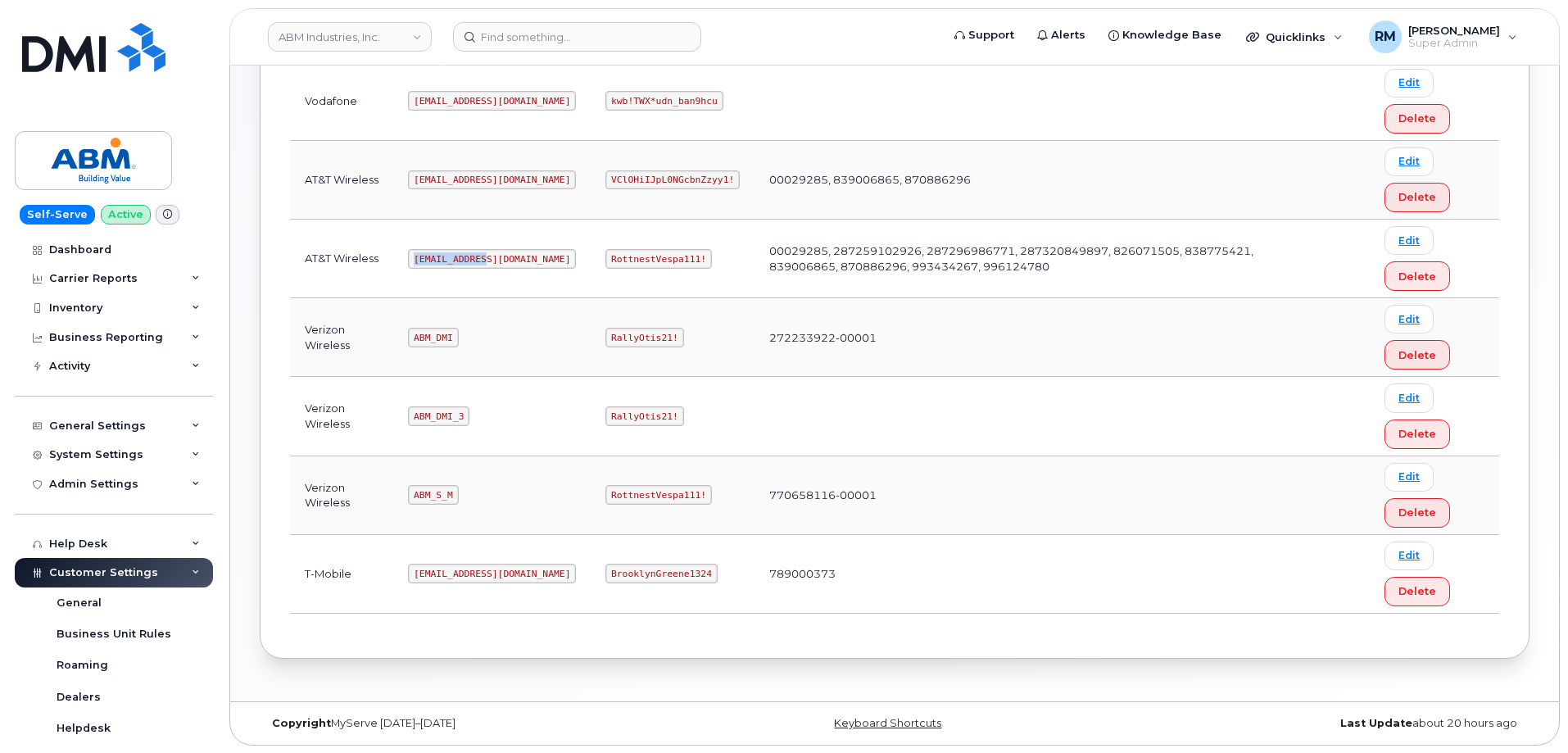
drag, startPoint x: 416, startPoint y: 260, endPoint x: 445, endPoint y: 188, distance: 77.6
click at [505, 255] on td "[EMAIL_ADDRESS][DOMAIN_NAME]" at bounding box center [492, 258] width 197 height 79
copy code "[EMAIL_ADDRESS][DOMAIN_NAME]"
click at [605, 257] on code "RottnestVespa111!" at bounding box center [658, 259] width 106 height 19
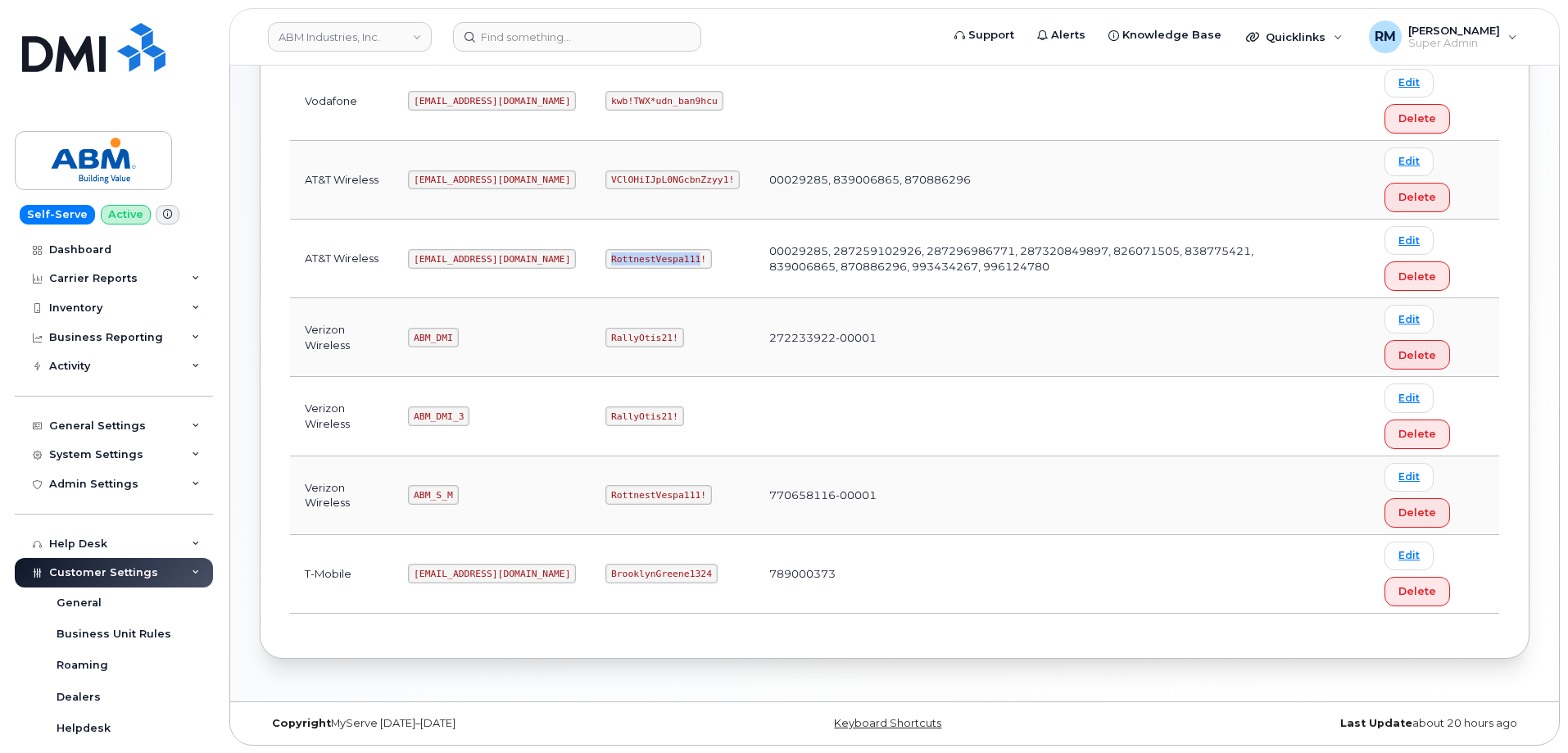
copy code "RottnestVespa111"
